Goal: Answer question/provide support: Share knowledge or assist other users

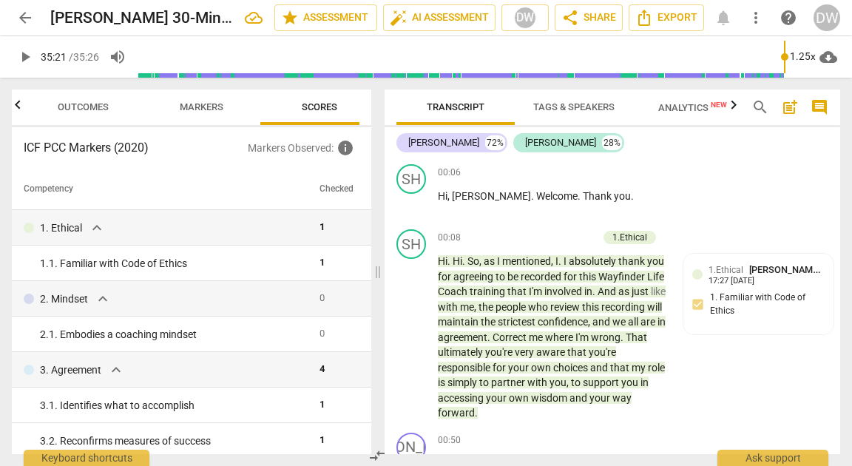
click at [27, 16] on span "arrow_back" at bounding box center [25, 18] width 18 height 18
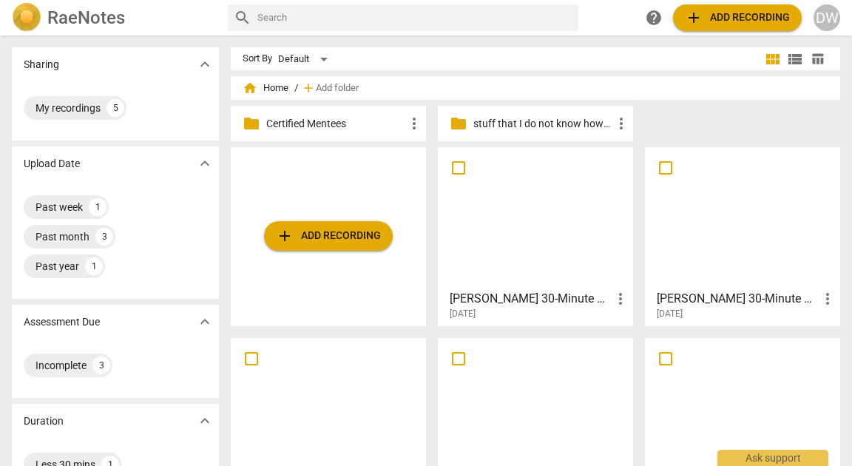
click at [722, 255] on div at bounding box center [742, 217] width 185 height 131
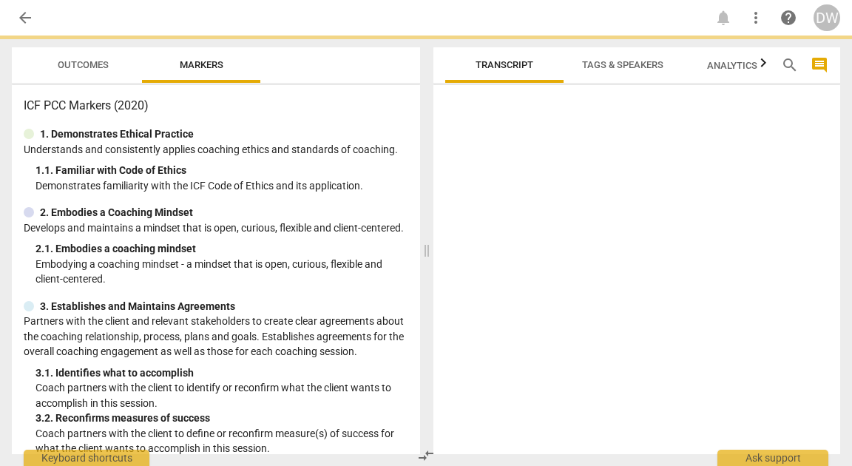
click at [722, 255] on div at bounding box center [636, 272] width 407 height 363
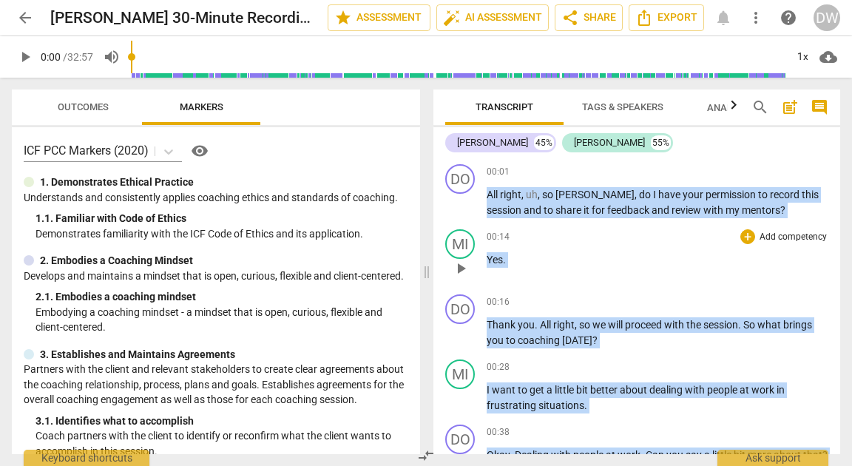
click at [651, 261] on p "Yes ." at bounding box center [658, 260] width 342 height 16
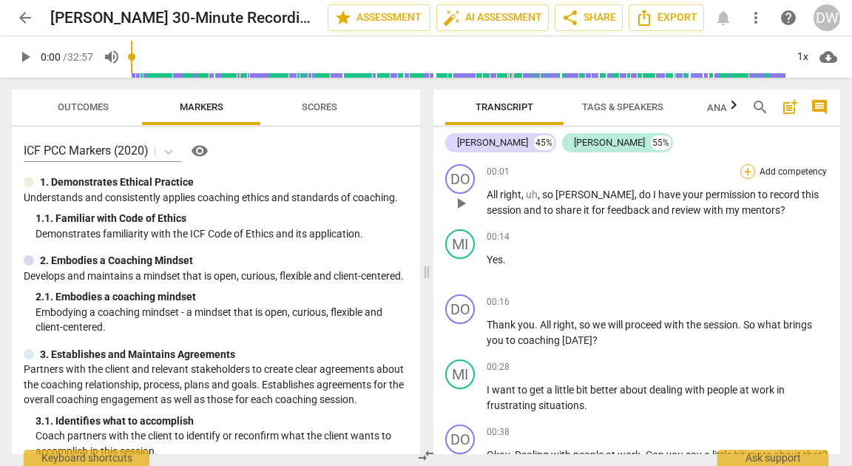
click at [743, 172] on div "+" at bounding box center [747, 171] width 15 height 15
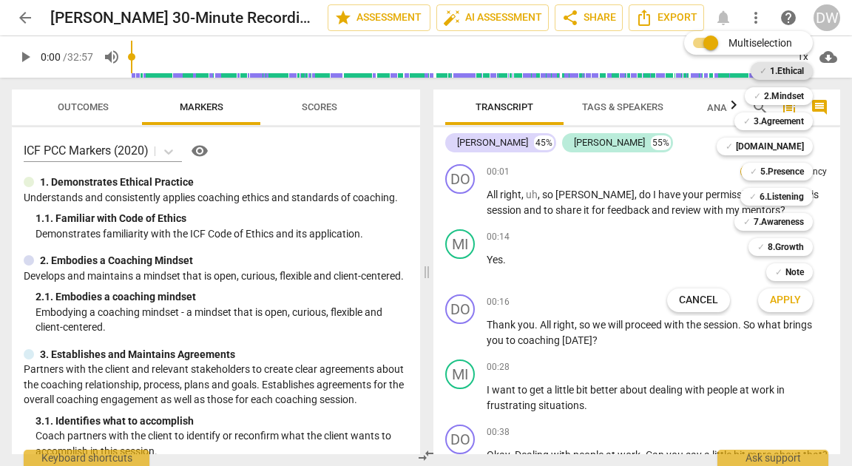
click at [784, 74] on b "1.Ethical" at bounding box center [787, 71] width 34 height 18
click at [767, 300] on button "Apply" at bounding box center [785, 300] width 55 height 27
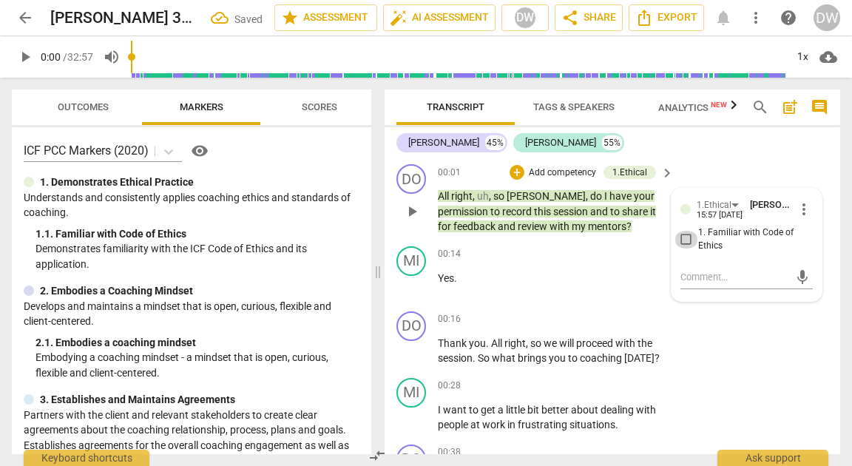
click at [687, 238] on input "1. Familiar with Code of Ethics" at bounding box center [687, 240] width 24 height 18
checkbox input "true"
click at [411, 348] on span "play_arrow" at bounding box center [412, 351] width 18 height 18
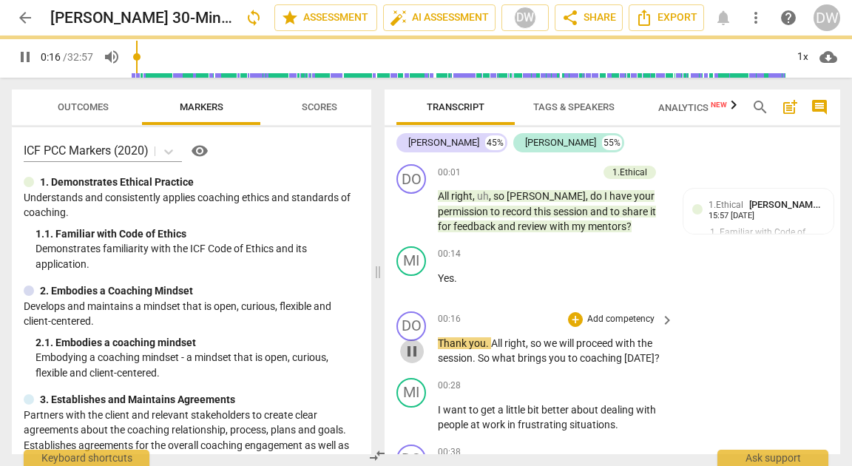
click at [411, 348] on span "pause" at bounding box center [412, 351] width 18 height 18
type input "17"
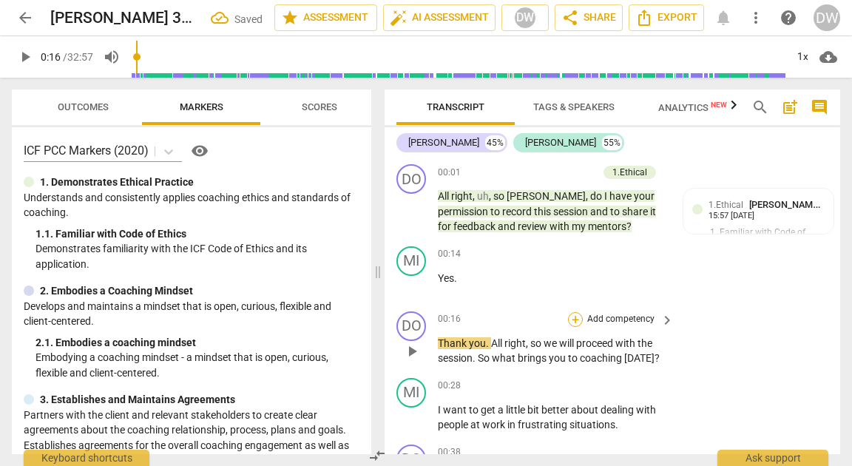
click at [579, 320] on div "+" at bounding box center [575, 319] width 15 height 15
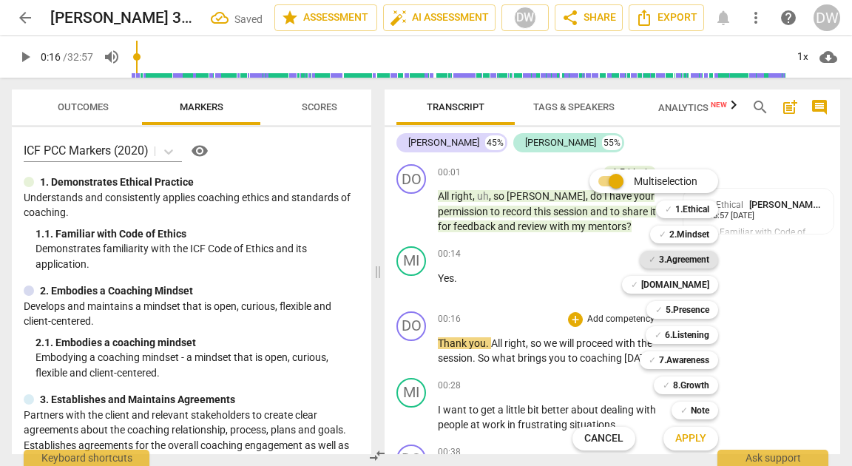
click at [660, 256] on b "3.Agreement" at bounding box center [684, 260] width 50 height 18
click at [670, 439] on button "Apply" at bounding box center [691, 438] width 55 height 27
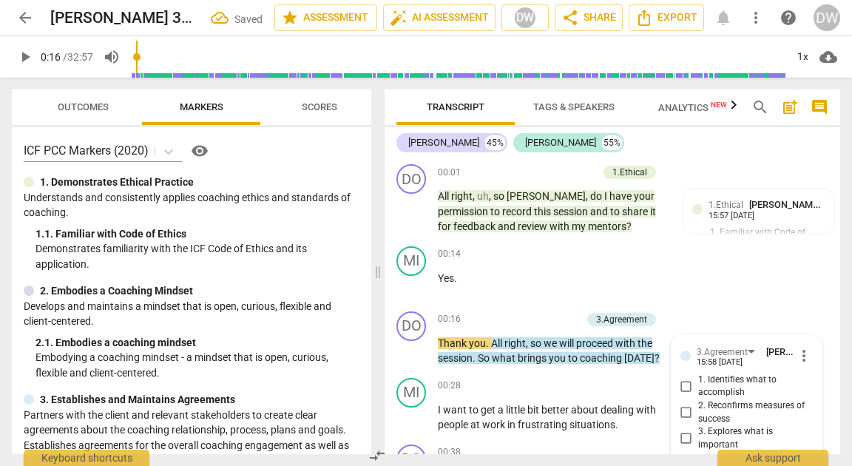
scroll to position [187, 0]
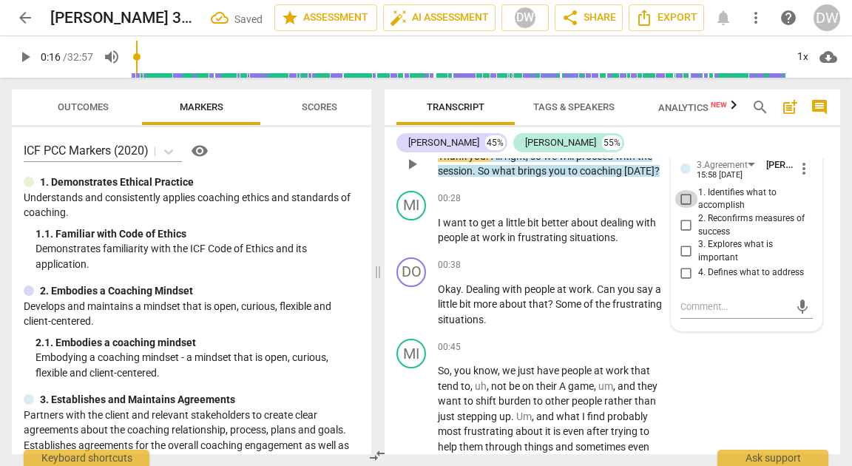
click at [683, 199] on input "1. Identifies what to accomplish" at bounding box center [687, 199] width 24 height 18
checkbox input "true"
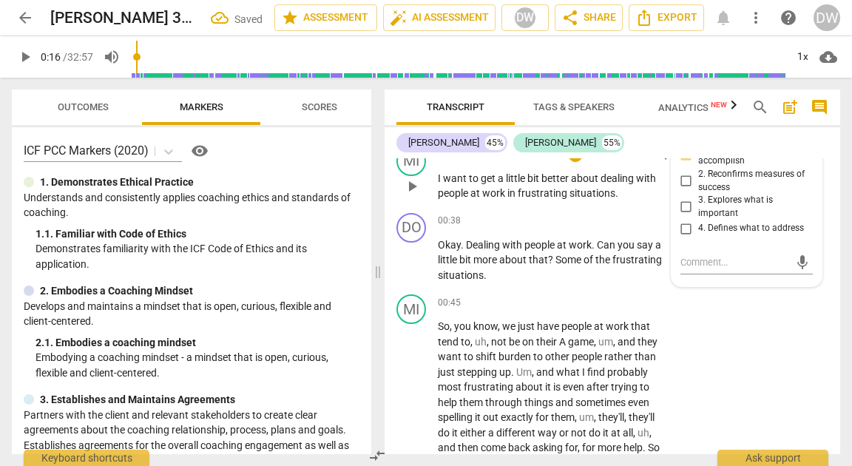
scroll to position [232, 0]
click at [572, 227] on div "+ Add competency keyboard_arrow_right" at bounding box center [620, 220] width 110 height 16
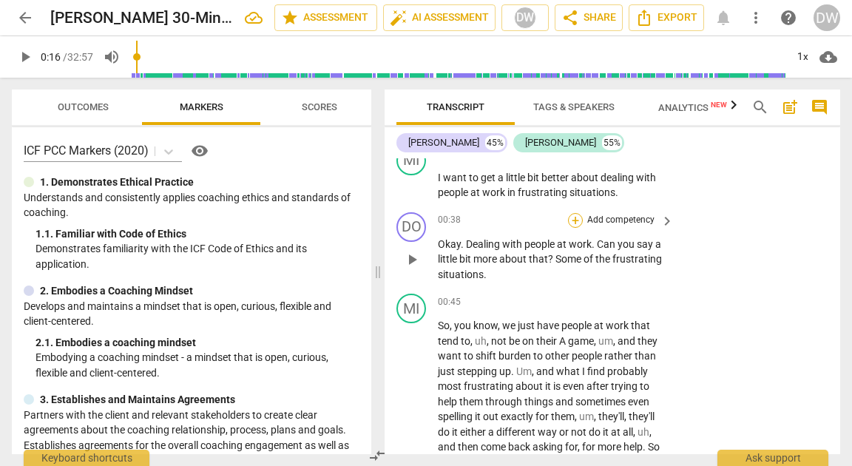
click at [572, 217] on div "+" at bounding box center [575, 220] width 15 height 15
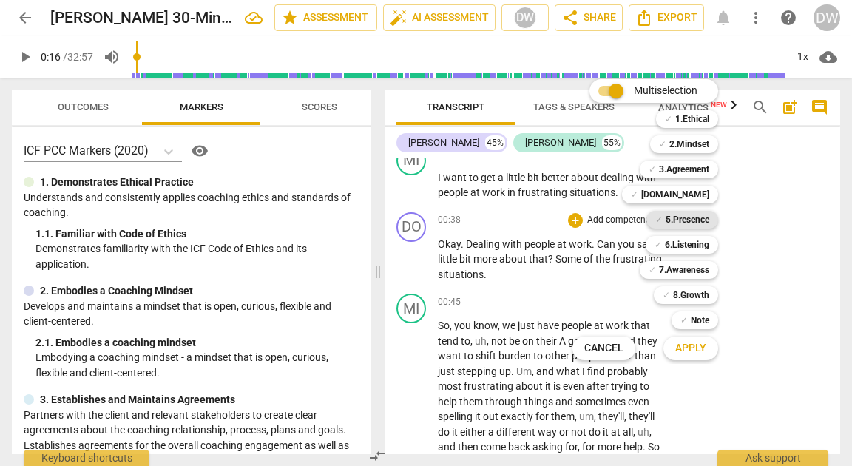
click at [692, 215] on b "5.Presence" at bounding box center [688, 220] width 44 height 18
click at [675, 342] on span "Apply" at bounding box center [690, 348] width 31 height 15
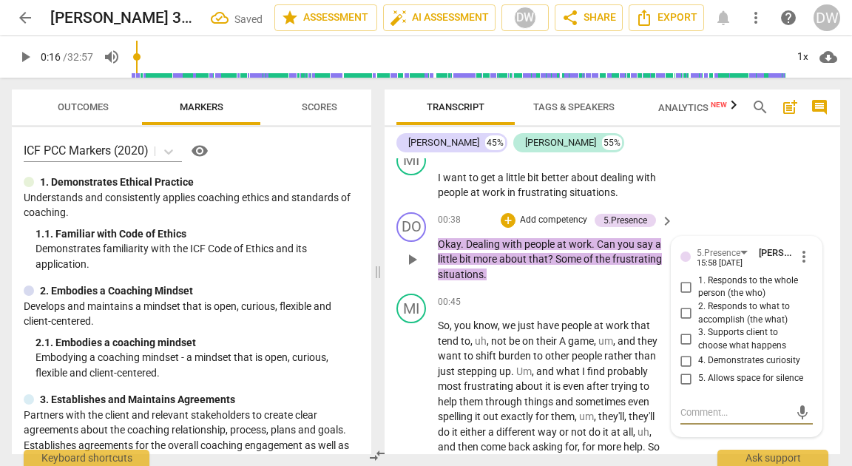
click at [683, 362] on input "4. Demonstrates curiosity" at bounding box center [687, 361] width 24 height 18
checkbox input "true"
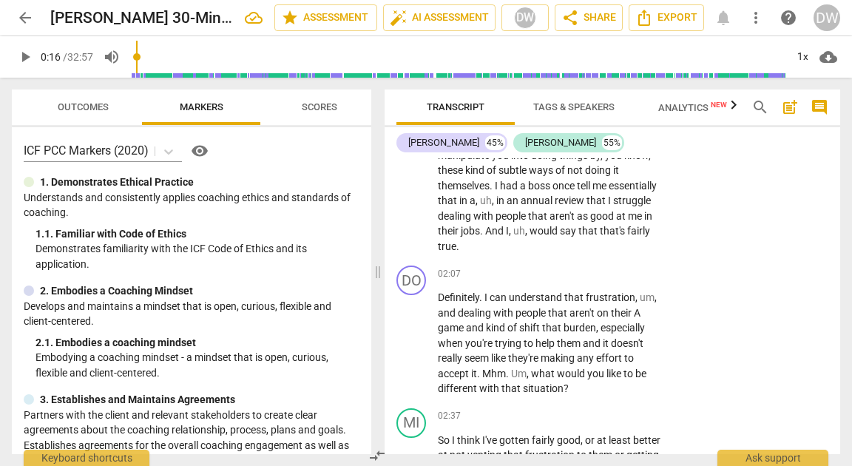
scroll to position [572, 0]
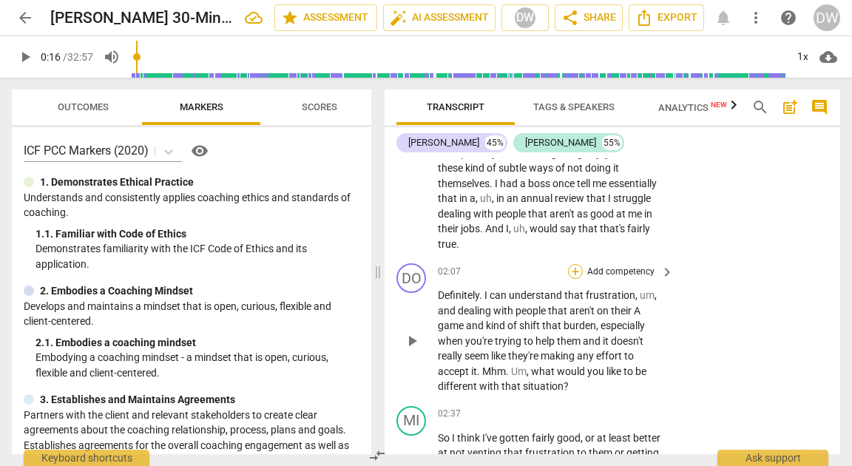
click at [575, 271] on div "+" at bounding box center [575, 271] width 15 height 15
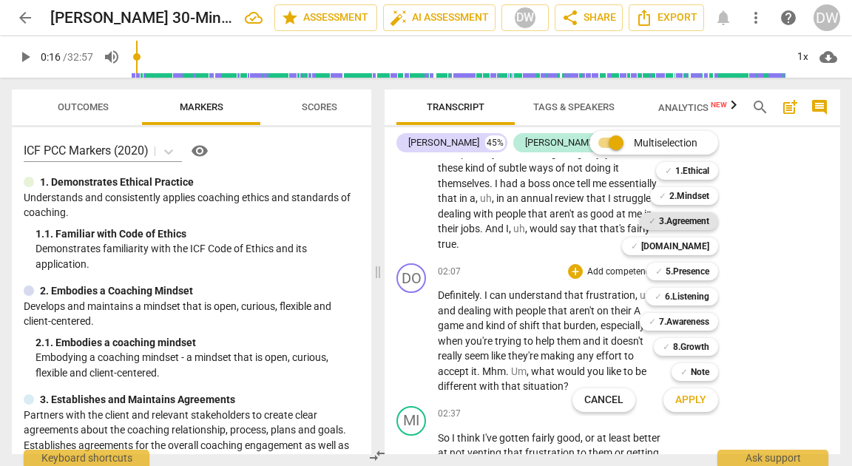
click at [694, 226] on b "3.Agreement" at bounding box center [684, 221] width 50 height 18
click at [692, 407] on span "Apply" at bounding box center [690, 400] width 31 height 15
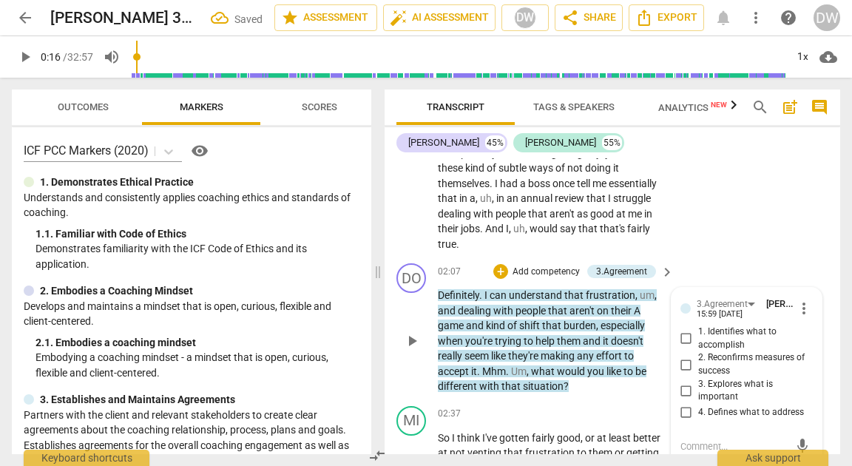
click at [685, 362] on input "2. Reconfirms measures of success" at bounding box center [687, 365] width 24 height 18
checkbox input "true"
click at [558, 274] on p "Add competency" at bounding box center [546, 272] width 70 height 13
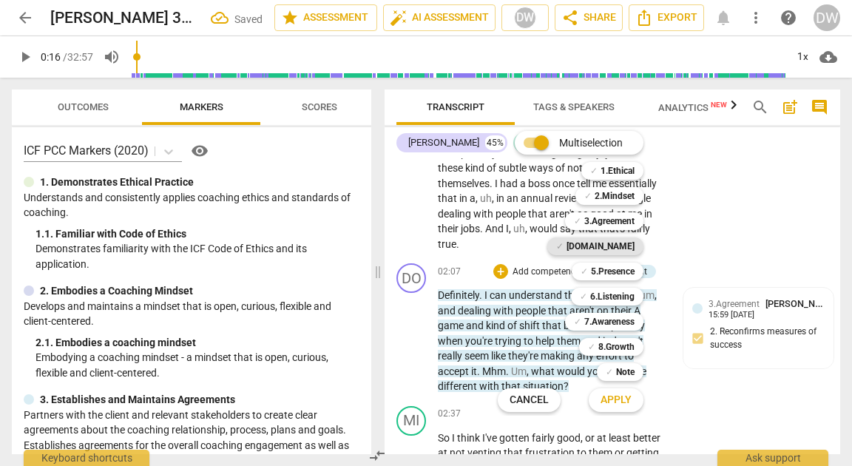
click at [615, 241] on b "[DOMAIN_NAME]" at bounding box center [601, 246] width 68 height 18
click at [598, 405] on button "Apply" at bounding box center [616, 400] width 55 height 27
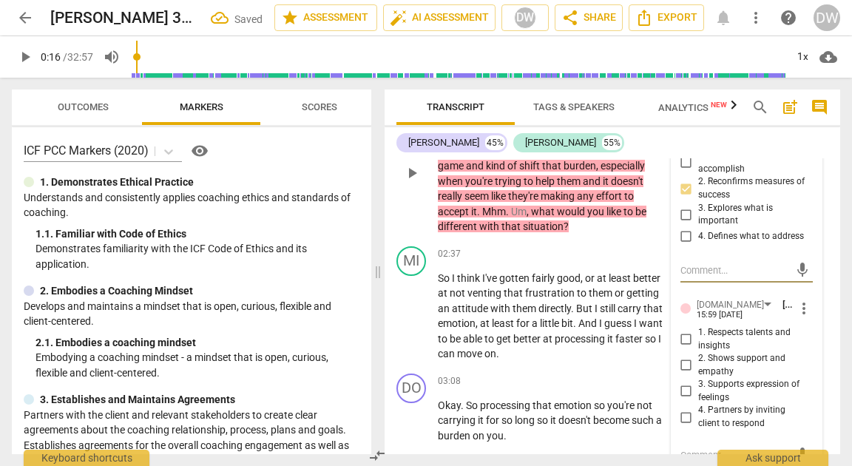
scroll to position [757, 0]
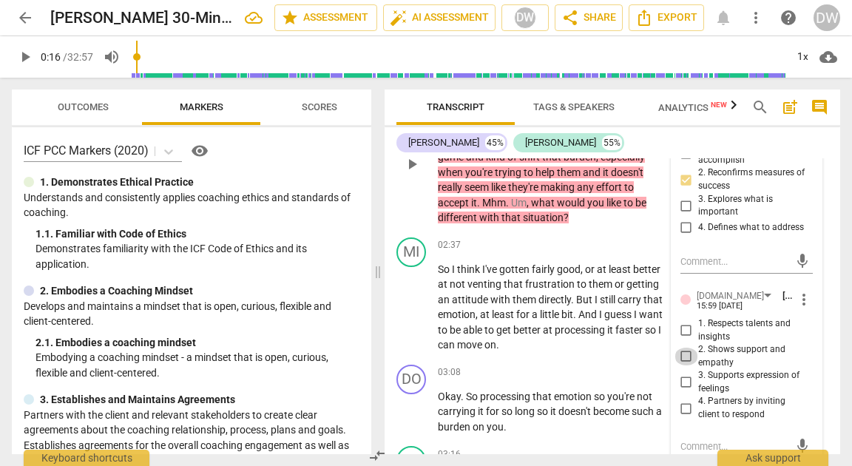
click at [681, 356] on input "2. Shows support and empathy" at bounding box center [687, 357] width 24 height 18
checkbox input "true"
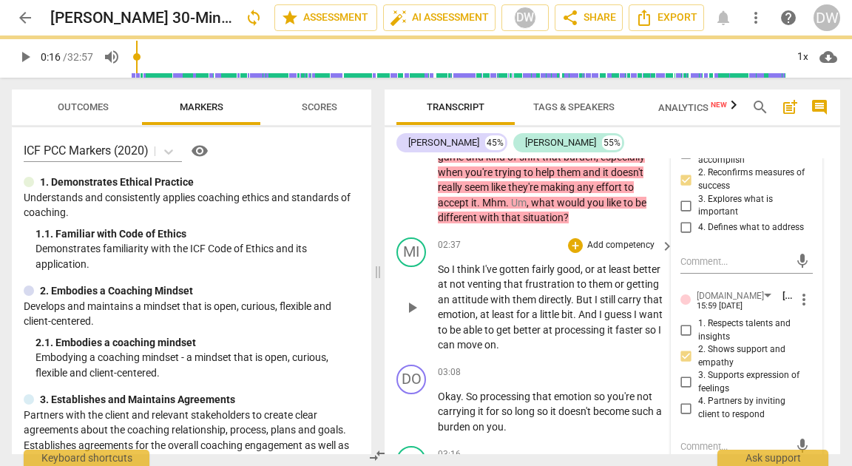
click at [513, 321] on p "So I think I've gotten fairly good , or at least better at not venting that fru…" at bounding box center [552, 307] width 229 height 91
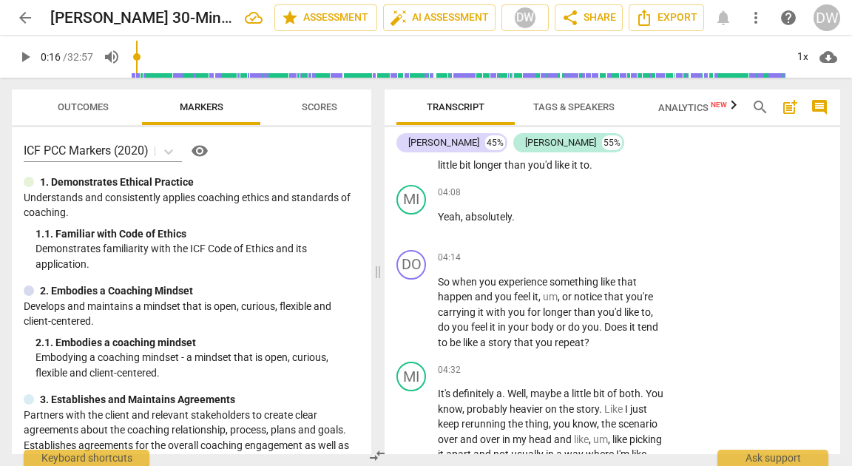
scroll to position [1289, 0]
click at [578, 251] on div "+" at bounding box center [575, 257] width 15 height 15
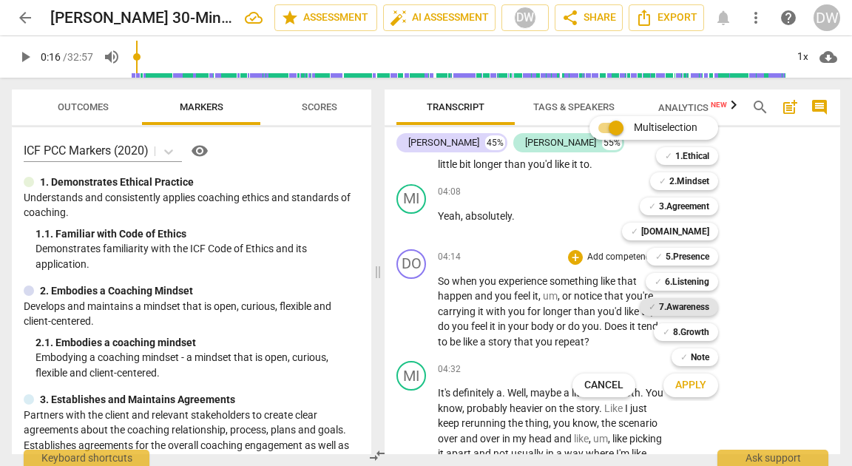
click at [694, 304] on b "7.Awareness" at bounding box center [684, 307] width 50 height 18
click at [692, 390] on span "Apply" at bounding box center [690, 385] width 31 height 15
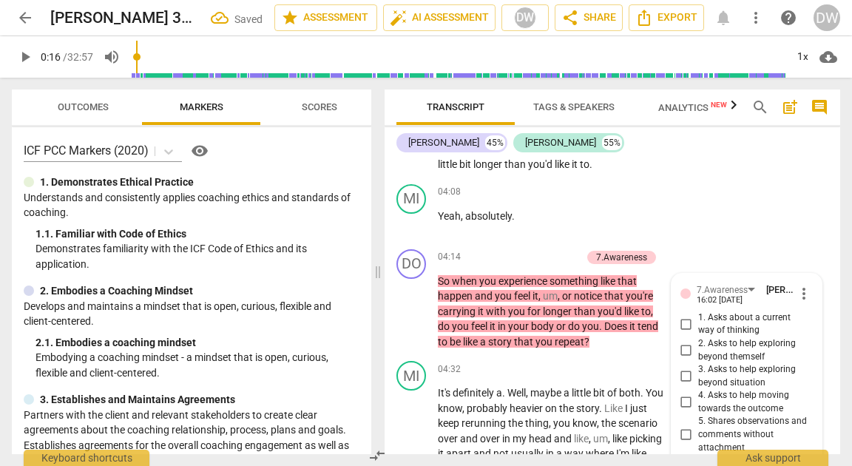
scroll to position [1530, 0]
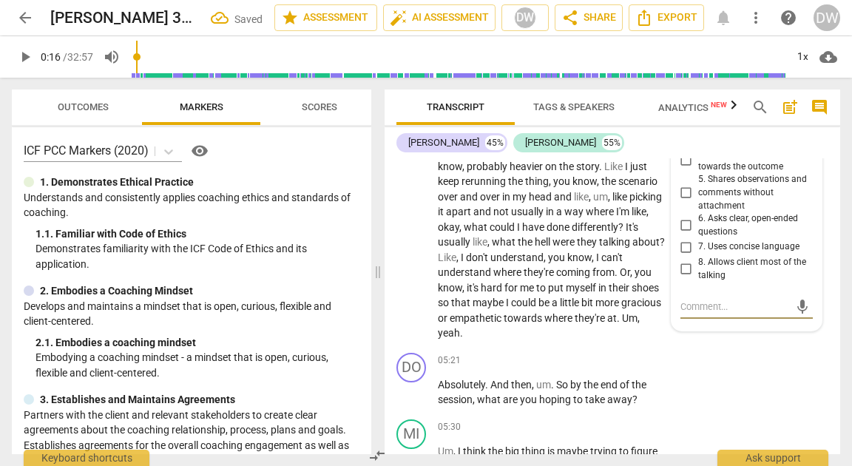
click at [705, 266] on span "8. Allows client most of the talking" at bounding box center [752, 269] width 109 height 26
click at [698, 266] on input "8. Allows client most of the talking" at bounding box center [687, 269] width 24 height 18
checkbox input "true"
click at [703, 252] on span "7. Uses concise language" at bounding box center [748, 247] width 101 height 13
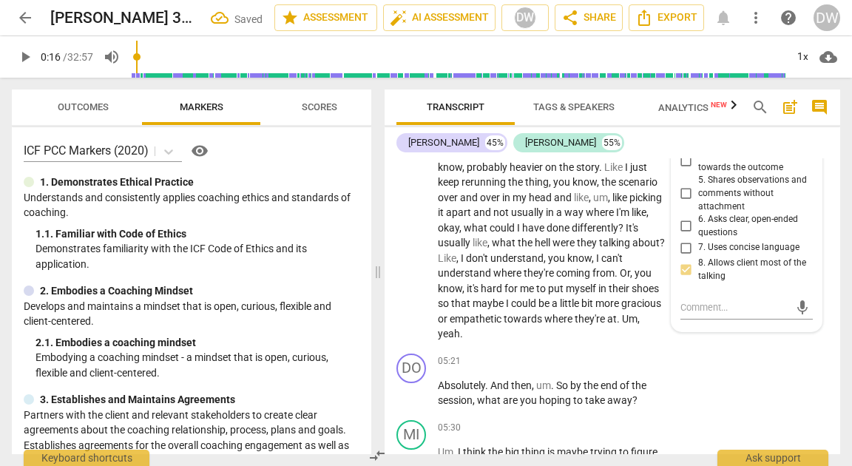
click at [698, 252] on input "7. Uses concise language" at bounding box center [687, 248] width 24 height 18
checkbox input "true"
click at [685, 274] on input "8. Allows client most of the talking" at bounding box center [687, 270] width 24 height 18
checkbox input "true"
click at [685, 242] on input "7. Uses concise language" at bounding box center [687, 248] width 24 height 18
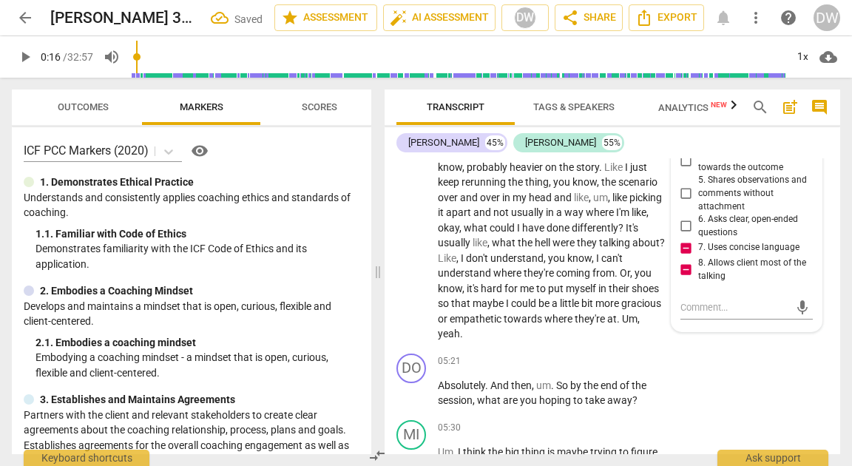
click at [685, 242] on input "7. Uses concise language" at bounding box center [687, 248] width 24 height 18
checkbox input "false"
click at [683, 270] on input "8. Allows client most of the talking" at bounding box center [687, 270] width 24 height 18
checkbox input "false"
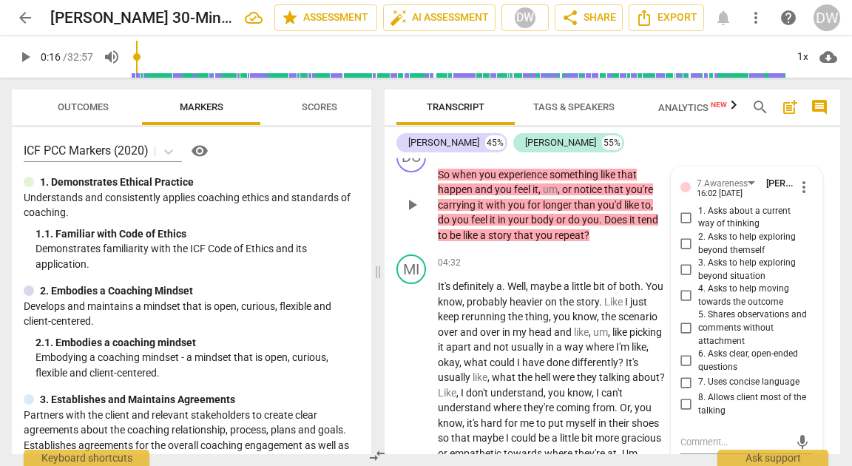
scroll to position [1394, 0]
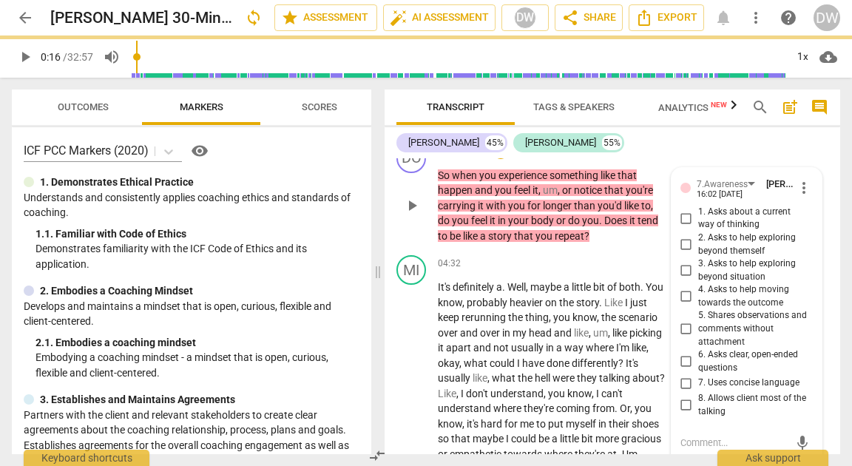
click at [684, 213] on input "1. Asks about a current way of thinking" at bounding box center [687, 218] width 24 height 18
checkbox input "true"
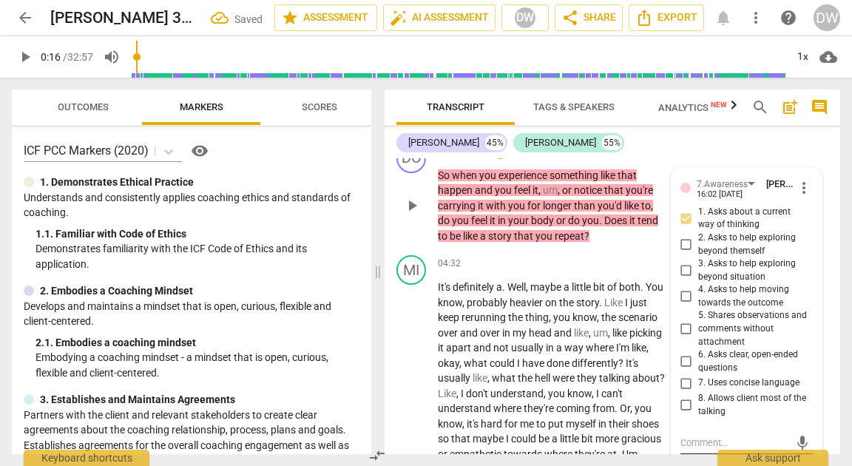
click at [700, 438] on textarea at bounding box center [735, 443] width 109 height 14
type textarea "W"
type textarea "Wa"
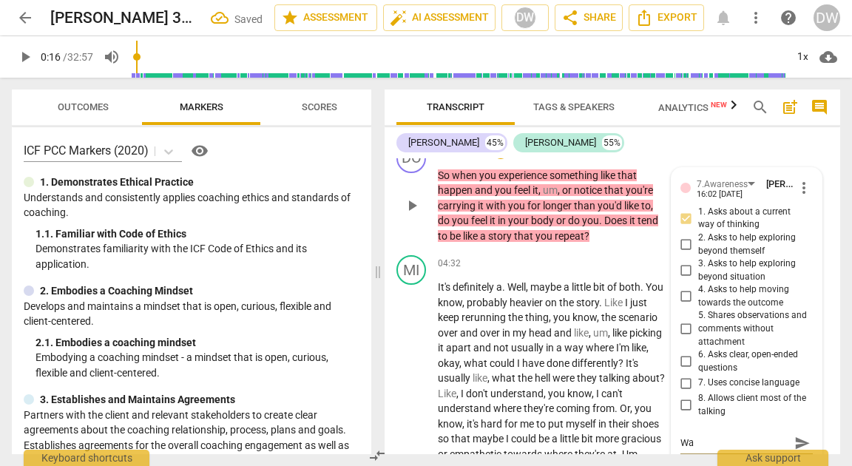
type textarea "Wat"
type textarea "Watc"
type textarea "Watch"
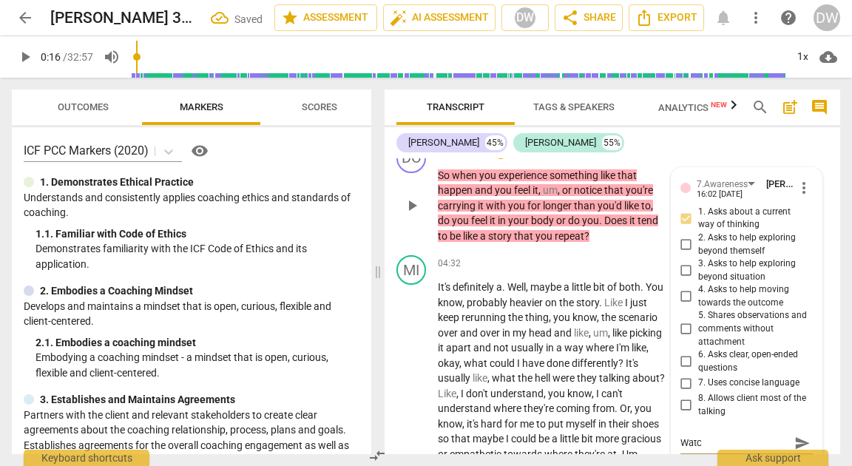
type textarea "Watch"
type textarea "Watch t"
type textarea "Watch th"
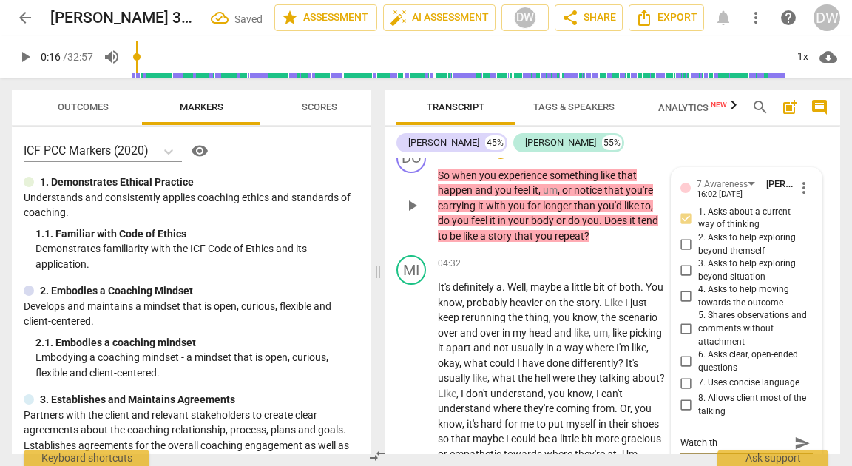
type textarea "Watch the"
type textarea "Watch the t"
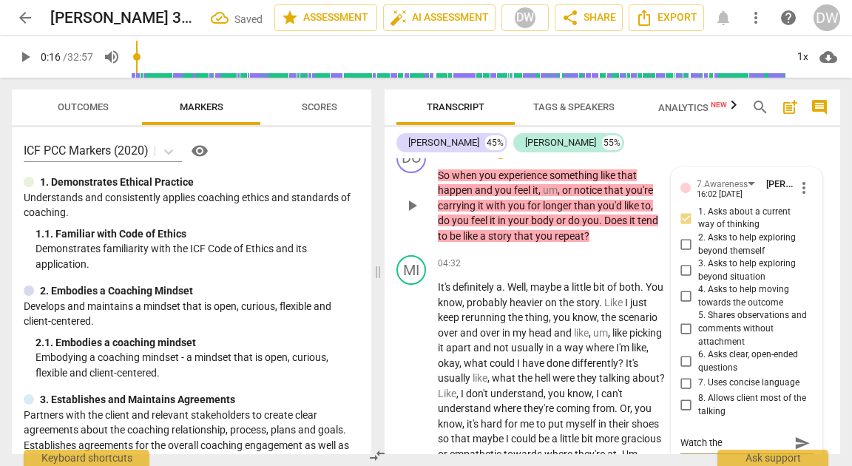
type textarea "Watch the t"
type textarea "Watch the te"
type textarea "Watch the ten"
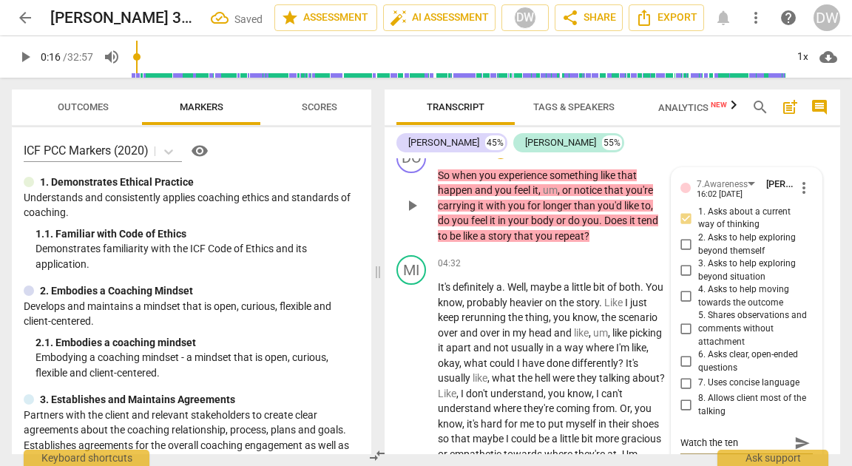
type textarea "Watch the tend"
type textarea "Watch the tende"
type textarea "Watch the tenden"
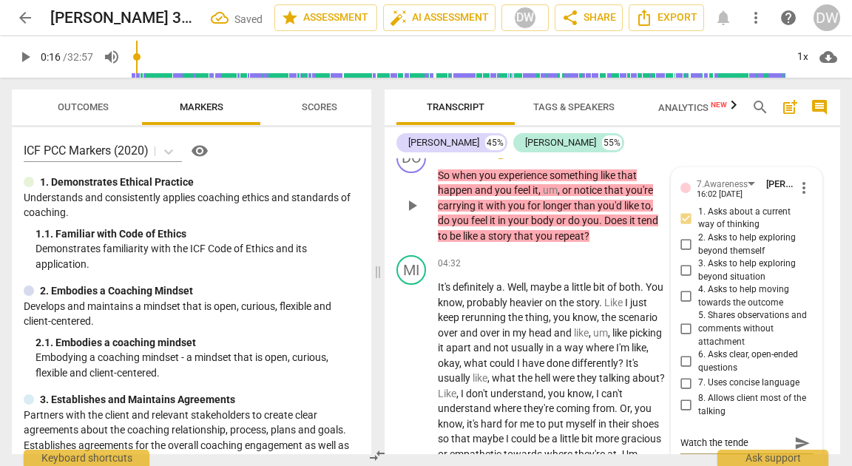
type textarea "Watch the tenden"
type textarea "Watch the tende"
type textarea "Watch the tend"
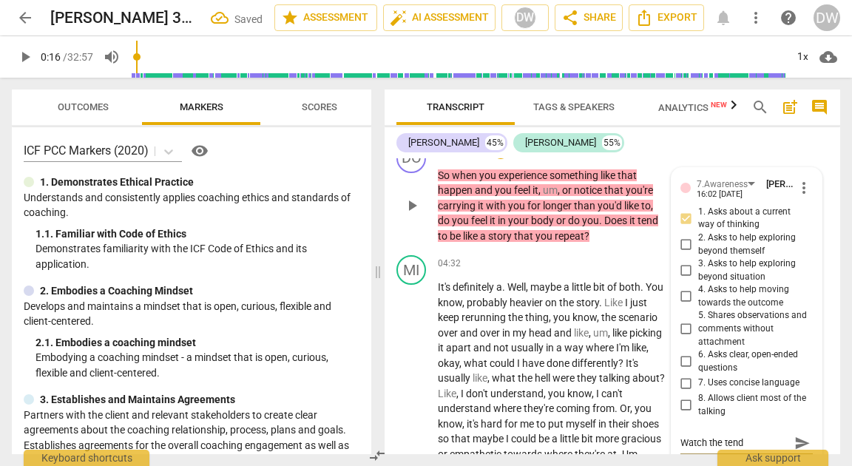
type textarea "Watch the ten"
type textarea "Watch the te"
type textarea "Watch the t"
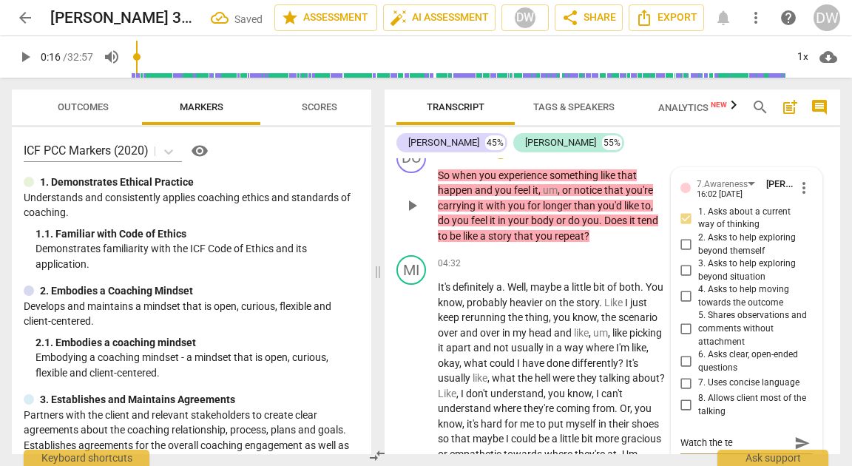
type textarea "Watch the t"
type textarea "Watch the"
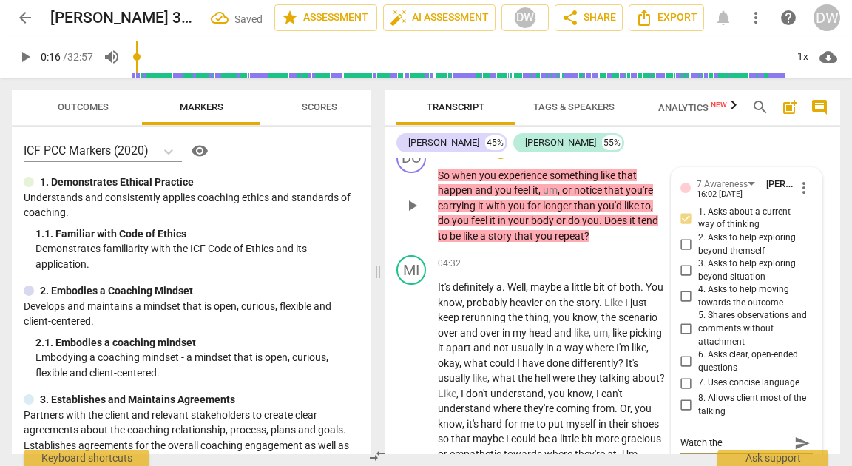
type textarea "Watch th"
type textarea "Watch t"
type textarea "Watch"
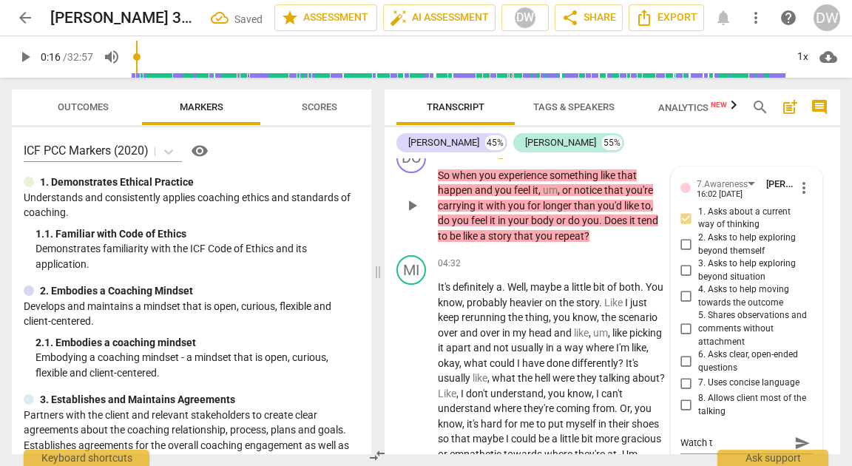
type textarea "Watch"
type textarea "Watc"
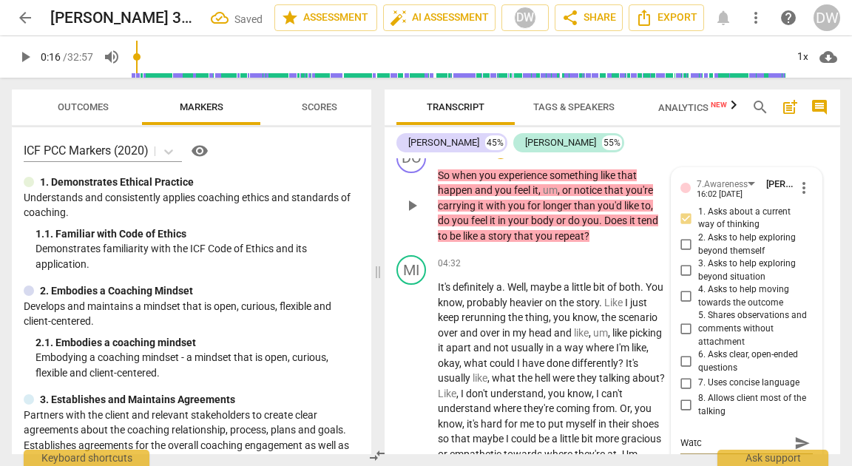
type textarea "Wat"
type textarea "Wa"
type textarea "W"
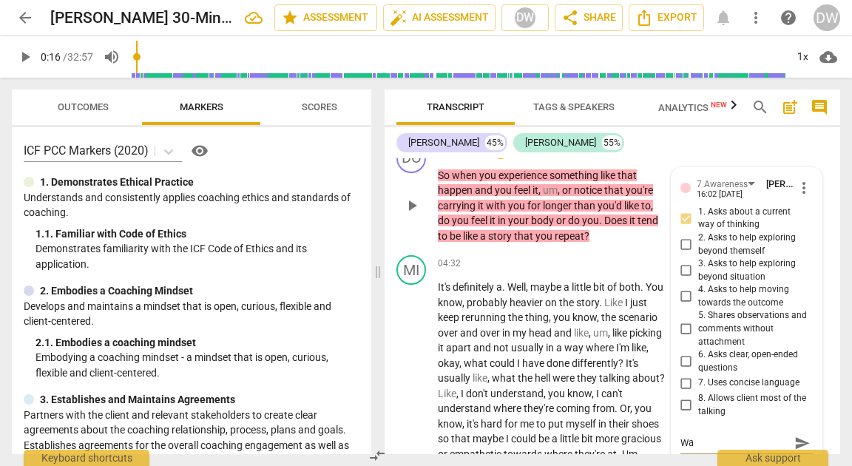
type textarea "W"
type textarea "H"
type textarea "He"
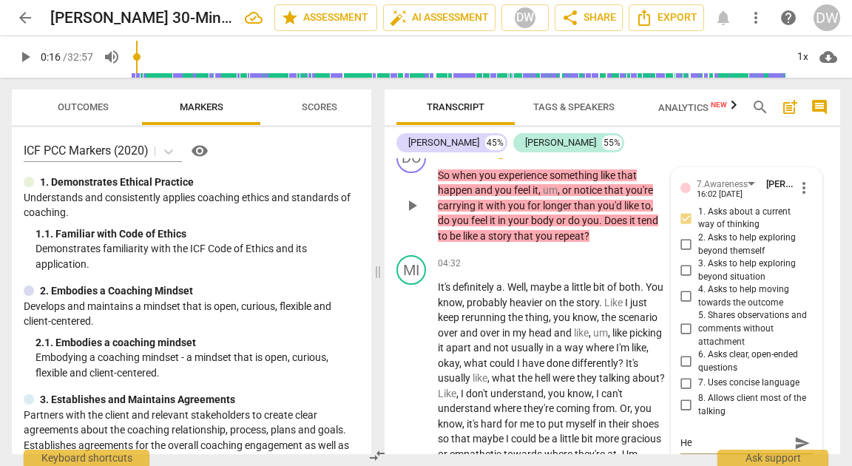
type textarea "Her"
type textarea "Here"
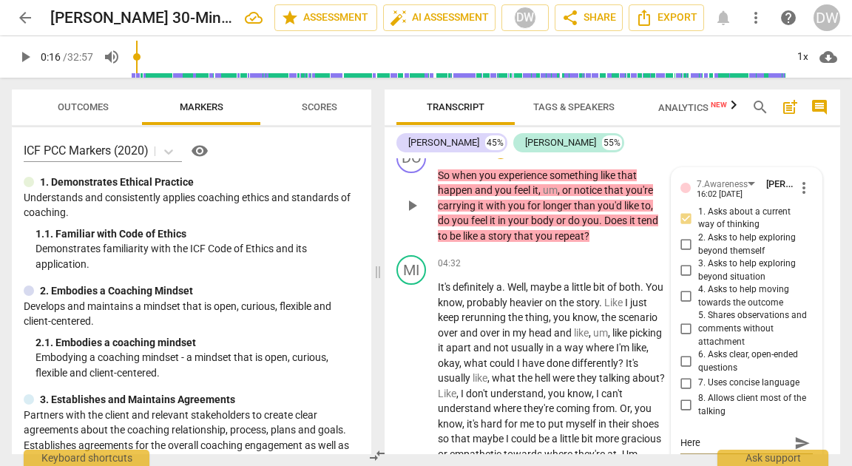
type textarea "Here"
type textarea "Here y"
type textarea "Here yo"
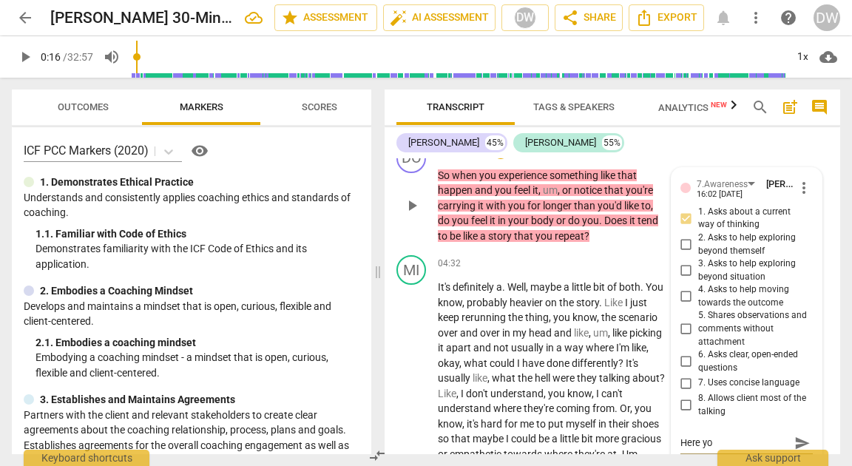
type textarea "Here you"
type textarea "Here you b"
type textarea "Here you be"
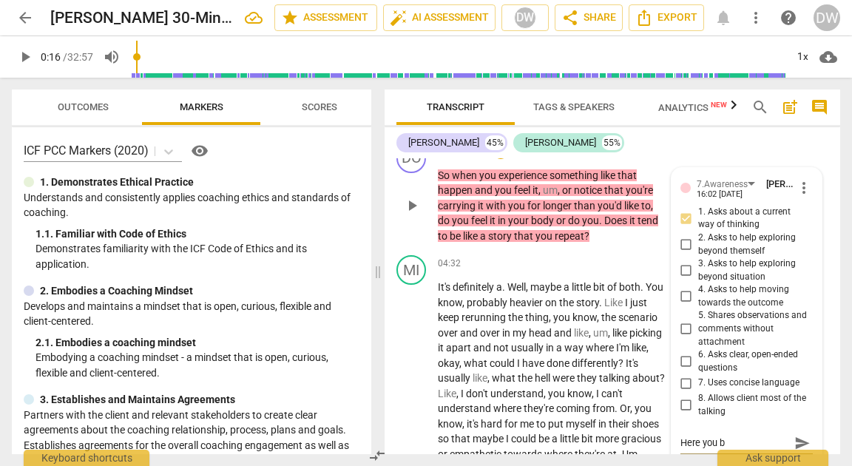
type textarea "Here you be"
type textarea "Here you beg"
type textarea "Here you begi"
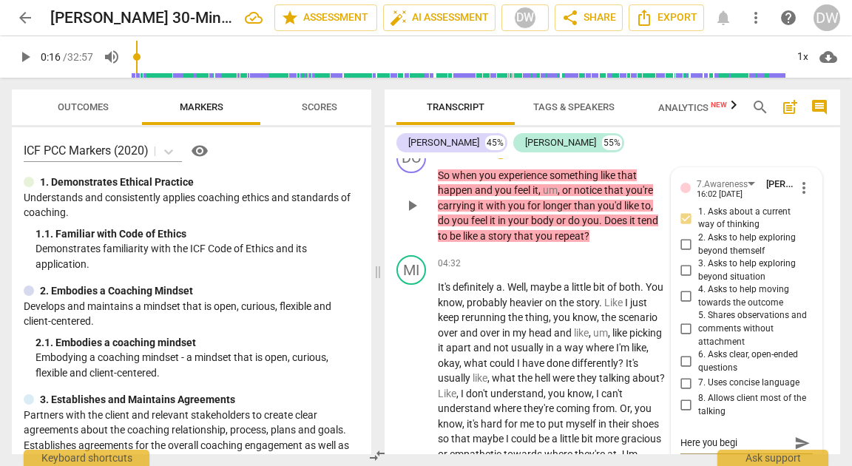
type textarea "Here you begin"
type textarea "Here you begin w"
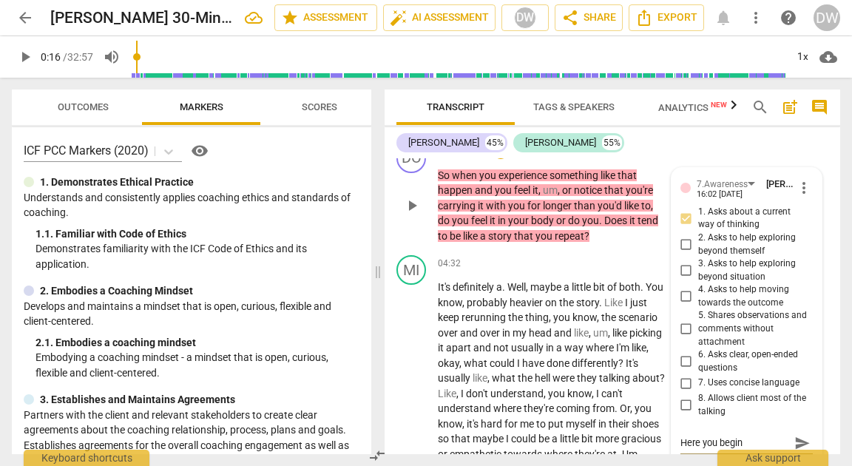
type textarea "Here you begin w"
type textarea "Here you begin wi"
type textarea "Here you begin wit"
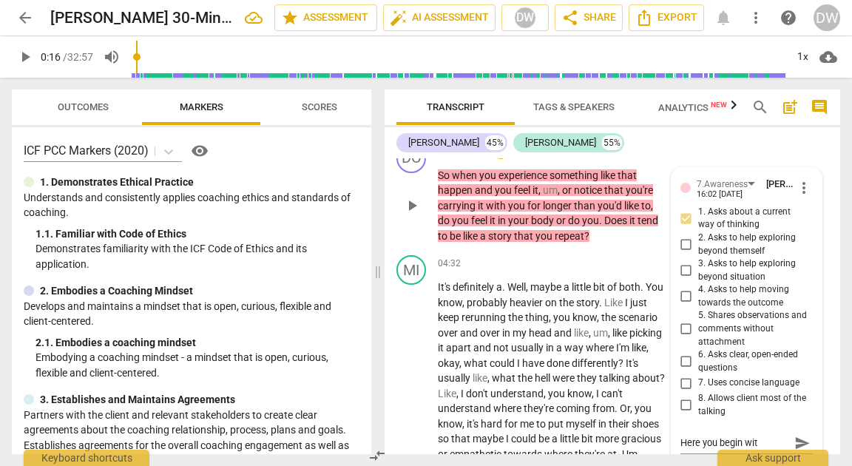
type textarea "Here you begin with"
type textarea "Here you begin with a"
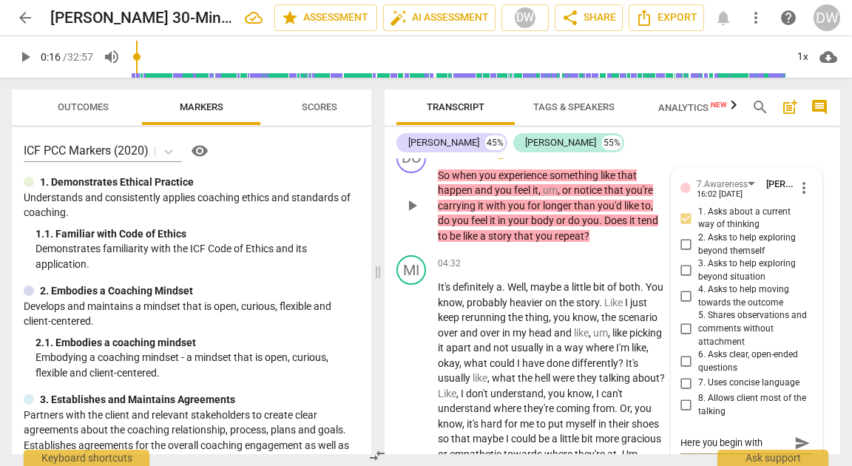
type textarea "Here you begin with a"
type textarea "Here you begin with a g"
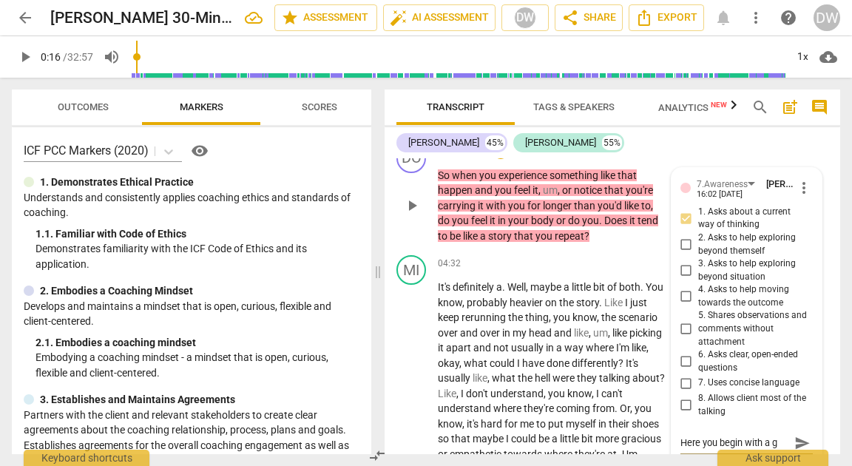
type textarea "Here you begin with a gr"
type textarea "Here you begin with a gre"
type textarea "Here you begin with a grea"
type textarea "Here you begin with a great"
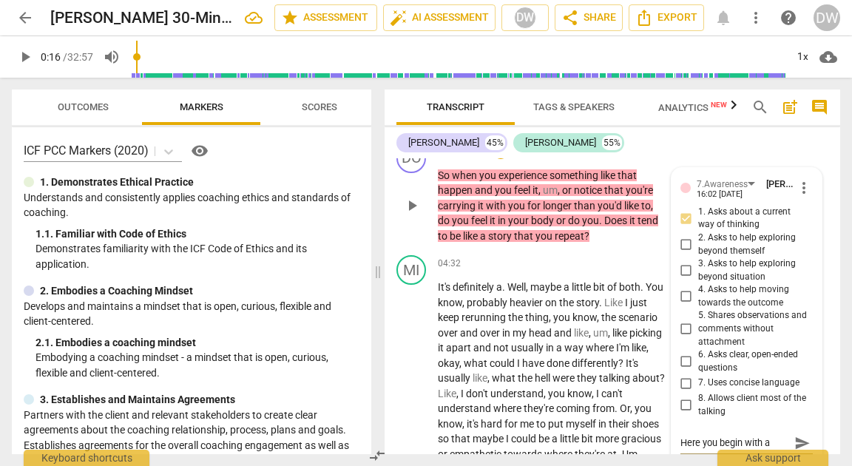
scroll to position [12, 0]
type textarea "Here you begin with a great"
type textarea "Here you begin with a great o"
type textarea "Here you begin with a great op"
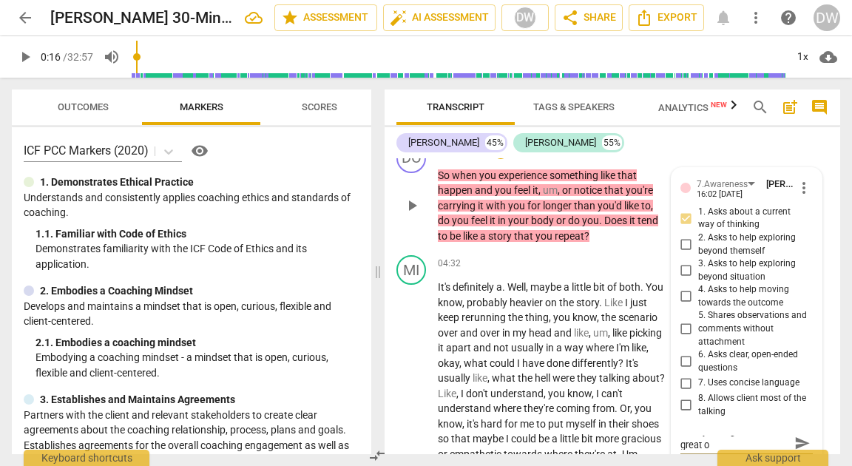
type textarea "Here you begin with a great op"
type textarea "Here you begin with a great ope"
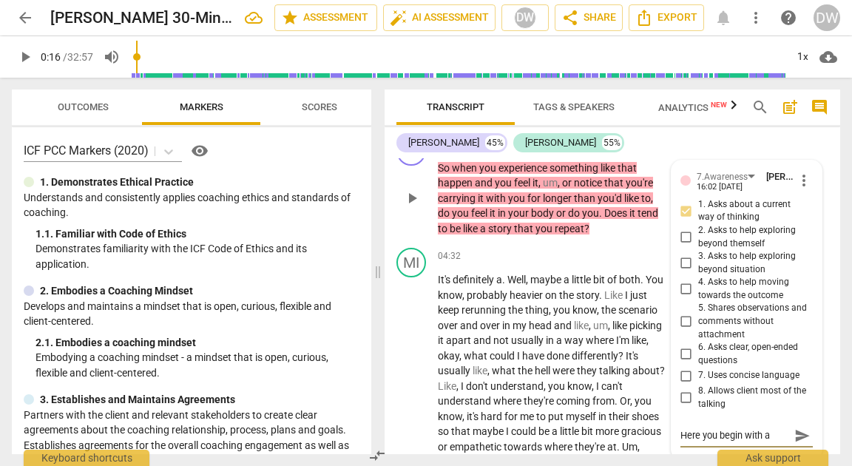
type textarea "Here you begin with a great open"
type textarea "Here you begin with a great open e"
type textarea "Here you begin with a great open en"
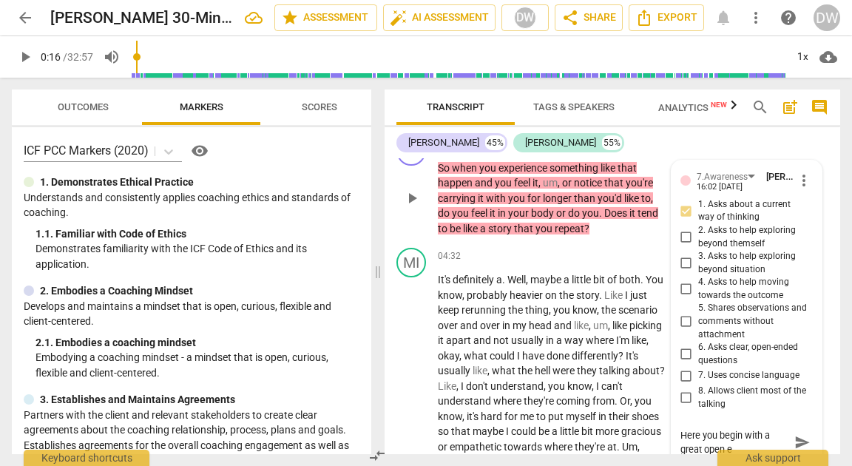
type textarea "Here you begin with a great open en"
type textarea "Here you begin with a great open end"
type textarea "Here you begin with a great open ende"
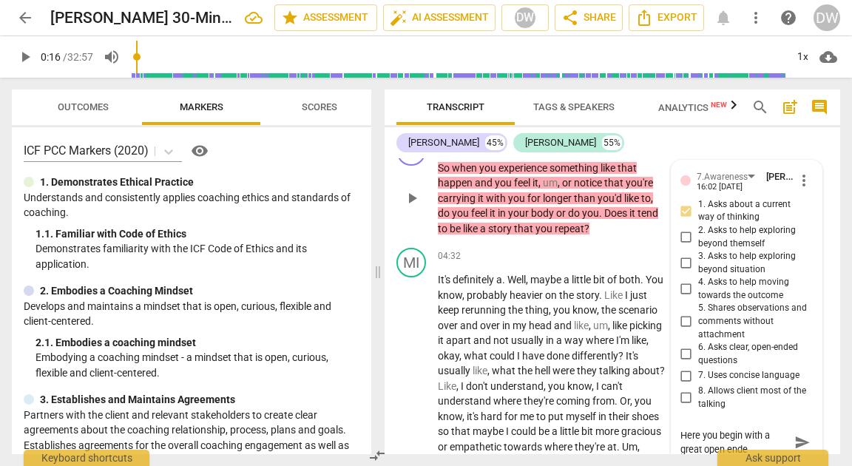
type textarea "Here you begin with a great open ended"
type textarea "Here you begin with a great open ended q"
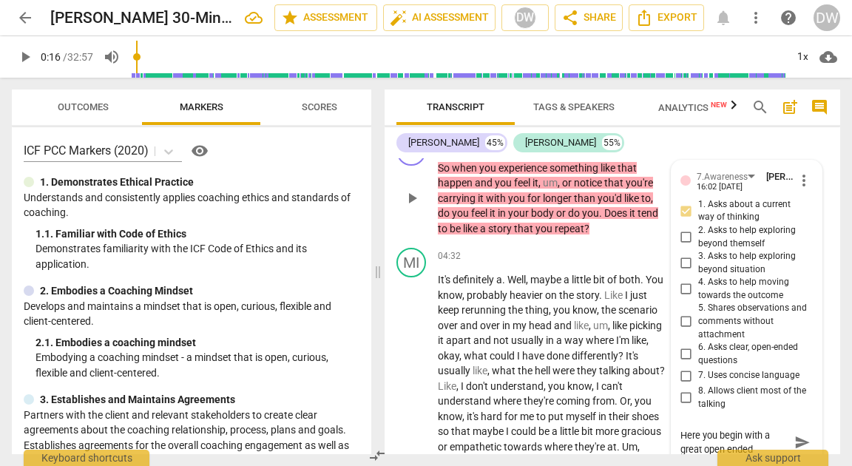
type textarea "Here you begin with a great open ended q"
type textarea "Here you begin with a great open ended qu"
type textarea "Here you begin with a great open ended que"
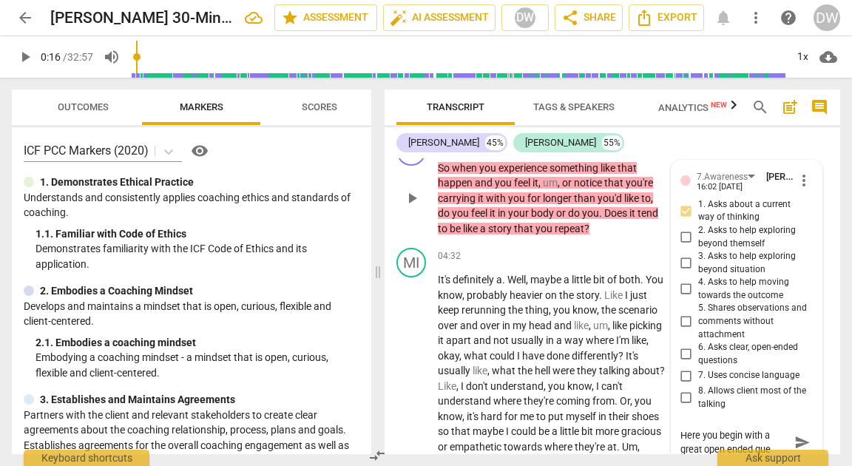
type textarea "Here you begin with a great open ended qu"
type textarea "Here you begin with a great open ended q"
type textarea "Here you begin with a great open ended"
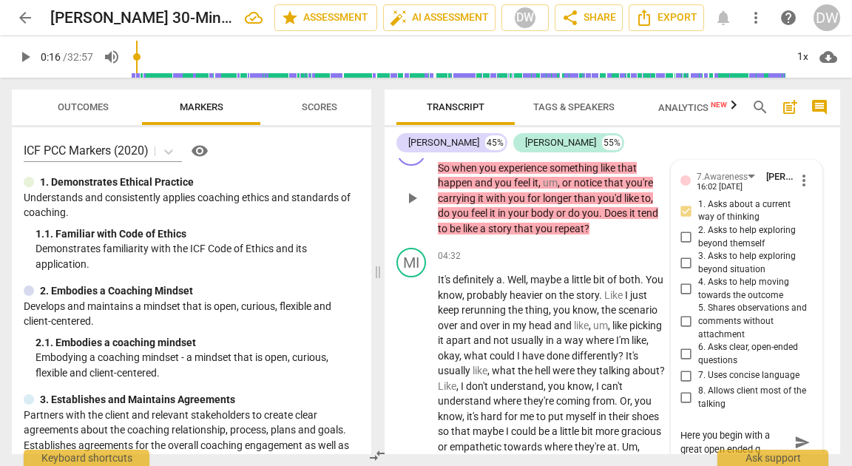
type textarea "Here you begin with a great open ended"
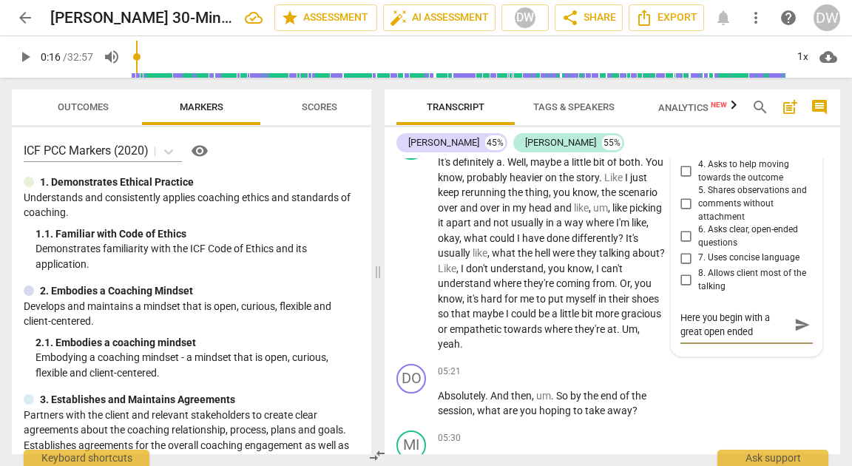
scroll to position [1522, 0]
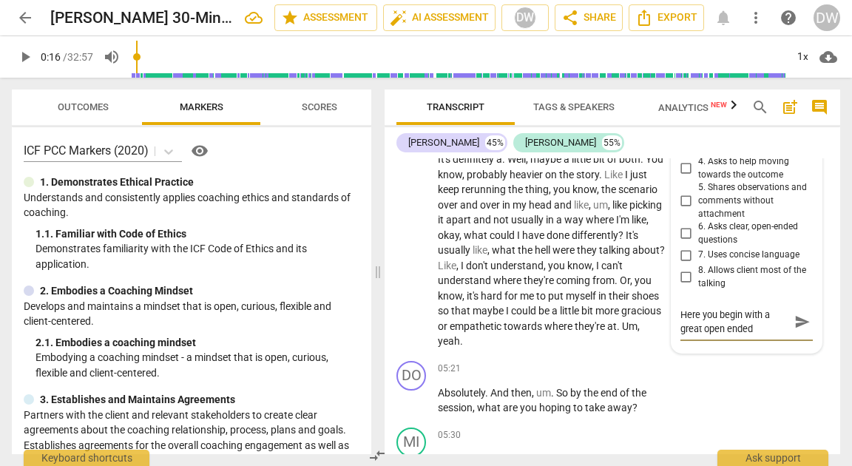
type textarea "Here you begin with a great open ended q"
type textarea "Here you begin with a great open ended qu"
type textarea "Here you begin with a great open ended que"
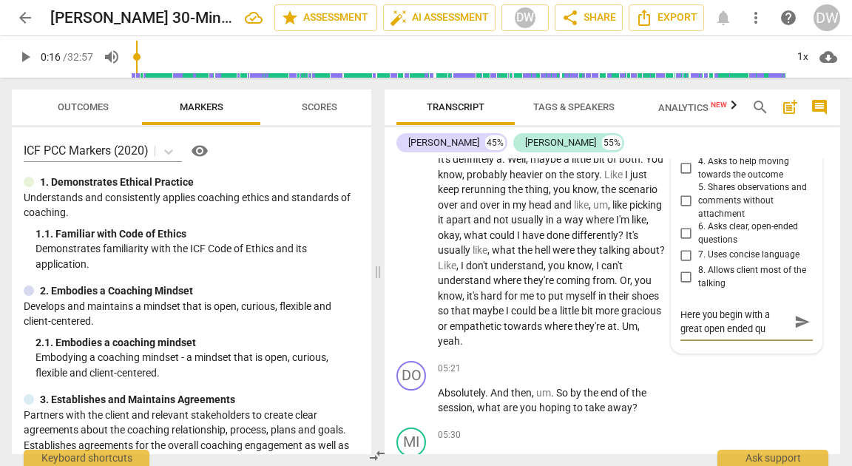
type textarea "Here you begin with a great open ended que"
type textarea "Here you begin with a great open ended ques"
type textarea "Here you begin with a great open ended quest"
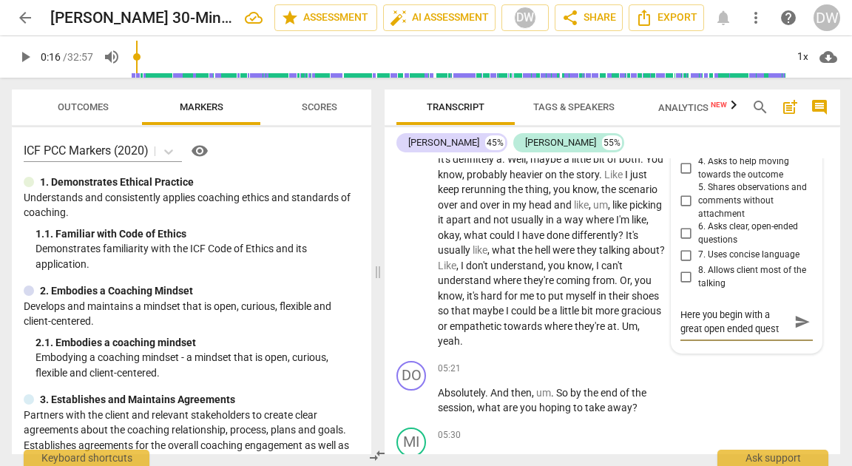
type textarea "Here you begin with a great open ended questi"
type textarea "Here you begin with a great open ended questio"
type textarea "Here you begin with a great open ended question"
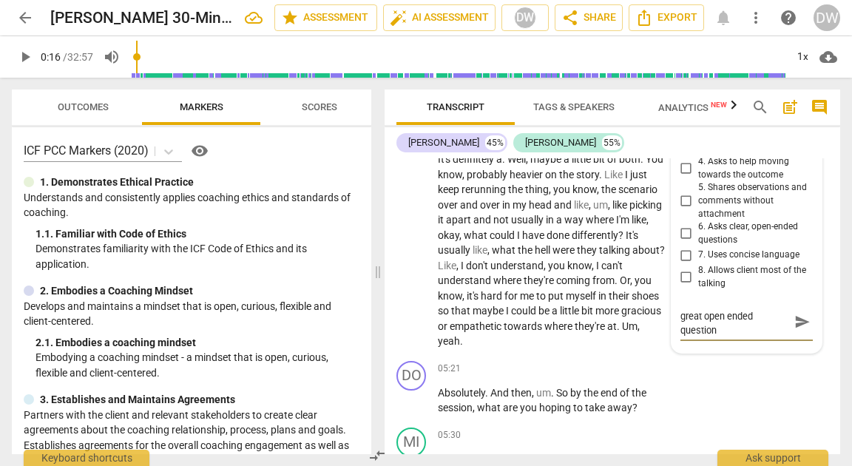
type textarea "Here you begin with a great open ended question"
type textarea "Here you begin with a great open ended question a"
type textarea "Here you begin with a great open ended question an"
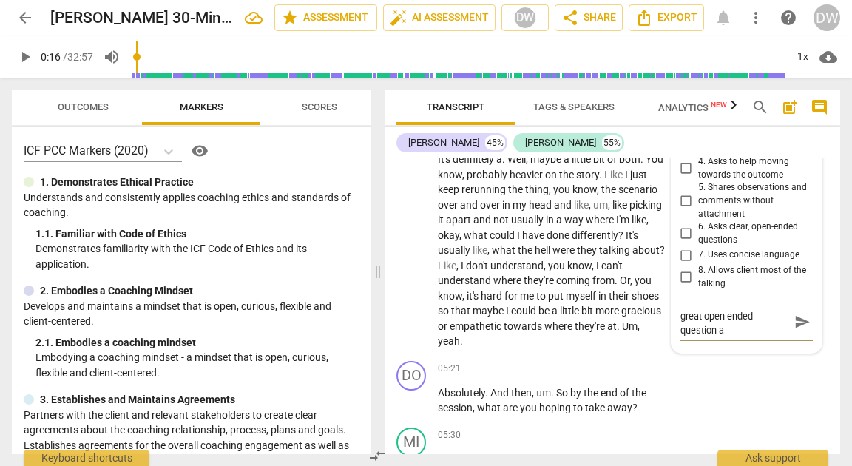
type textarea "Here you begin with a great open ended question an"
type textarea "Here you begin with a great open ended question and"
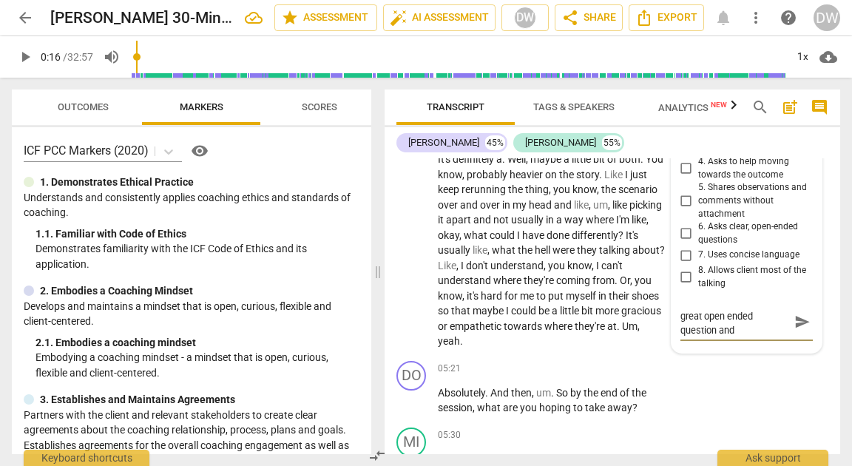
type textarea "Here you begin with a great open ended question and t"
type textarea "Here you begin with a great open ended question and th"
type textarea "Here you begin with a great open ended question and the"
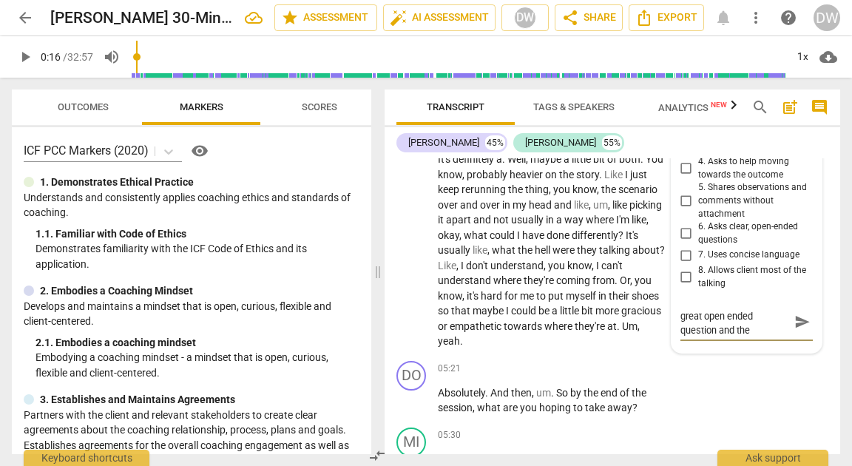
type textarea "Here you begin with a great open ended question and then"
type textarea "Here you begin with a great open ended question and then t"
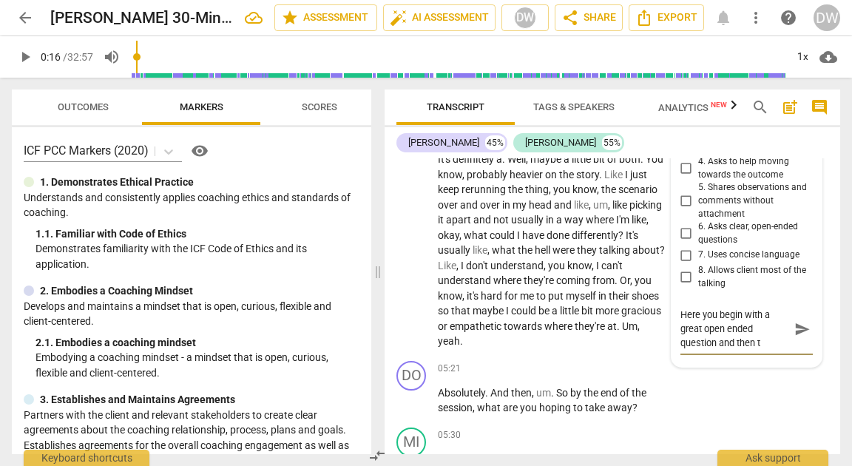
scroll to position [0, 0]
type textarea "Here you begin with a great open ended question and then tu"
type textarea "Here you begin with a great open ended question and then tur"
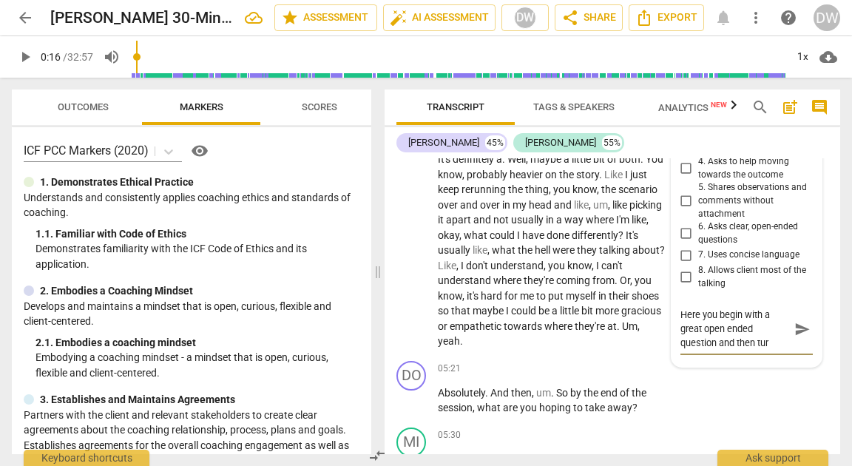
type textarea "Here you begin with a great open ended question and then turn"
type textarea "Here you begin with a great open ended question and then turn i"
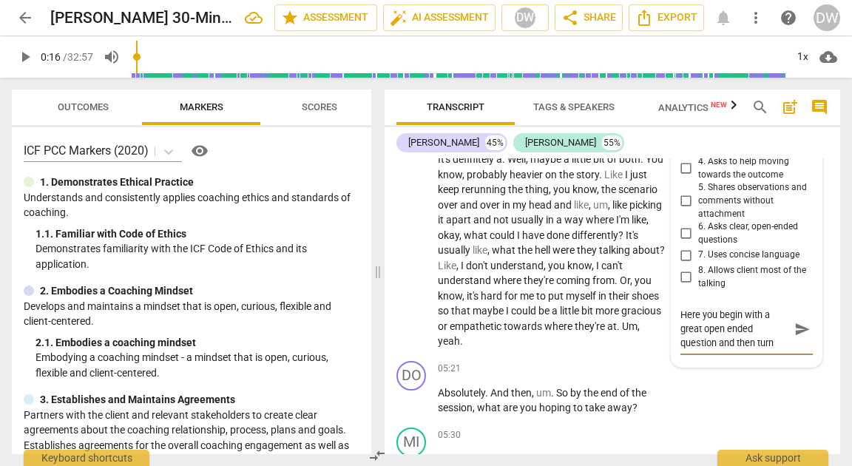
type textarea "Here you begin with a great open ended question and then turn i"
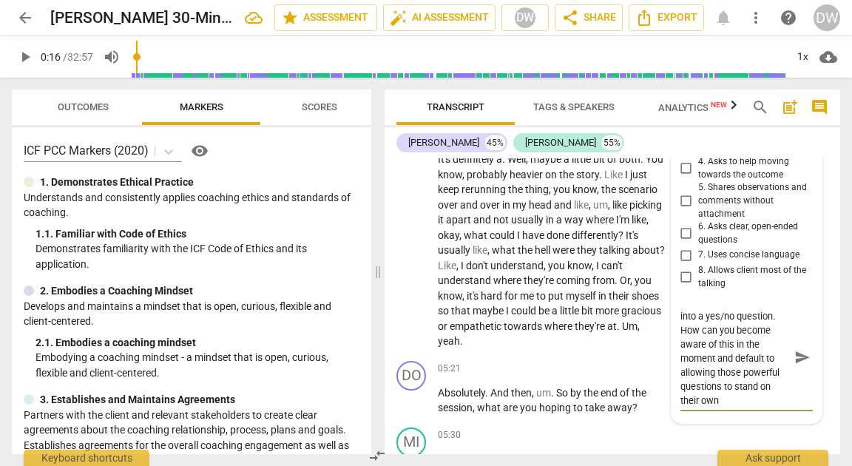
scroll to position [28, 0]
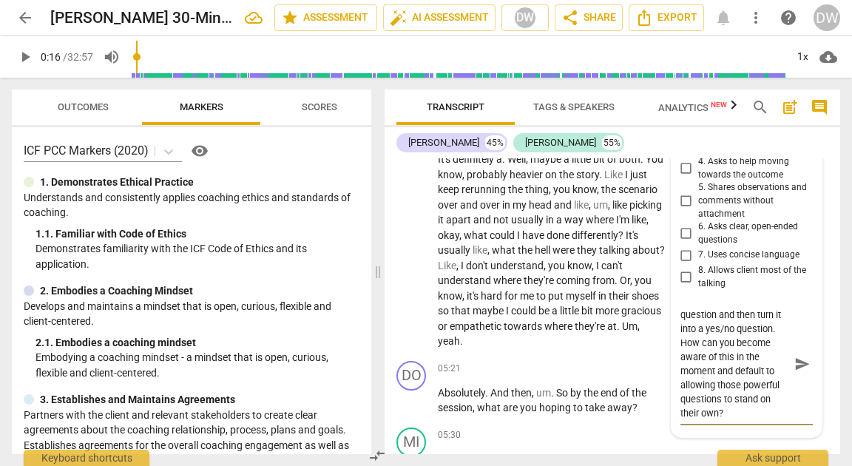
click at [798, 365] on span "send" at bounding box center [802, 365] width 16 height 16
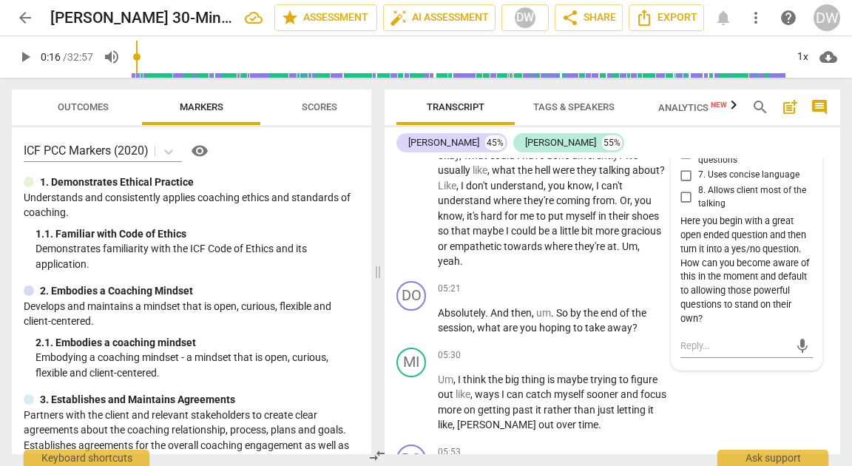
scroll to position [1601, 0]
click at [572, 286] on div "+" at bounding box center [575, 290] width 15 height 15
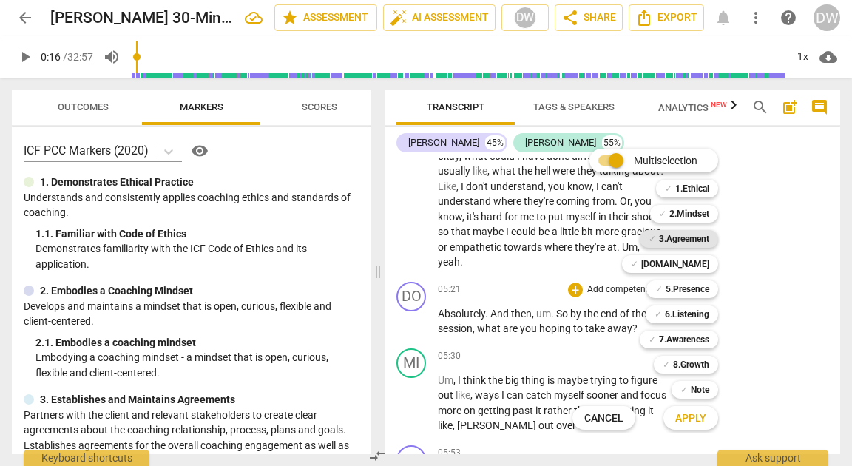
click at [692, 233] on b "3.Agreement" at bounding box center [684, 239] width 50 height 18
click at [698, 422] on span "Apply" at bounding box center [690, 418] width 31 height 15
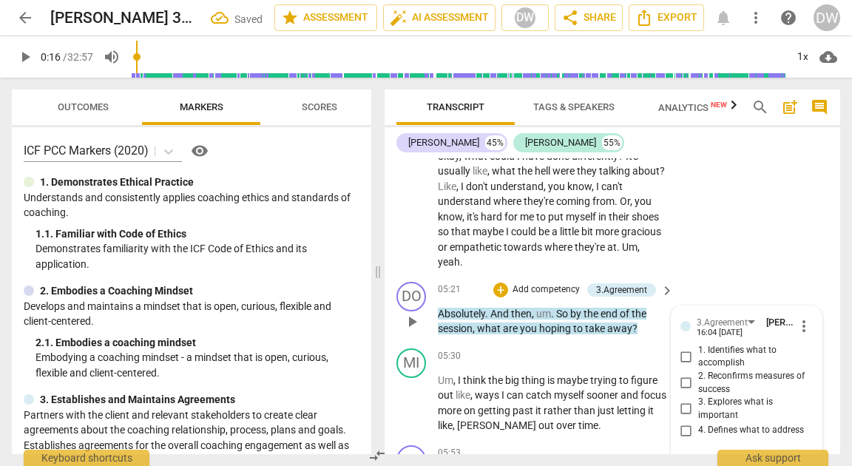
scroll to position [1759, 0]
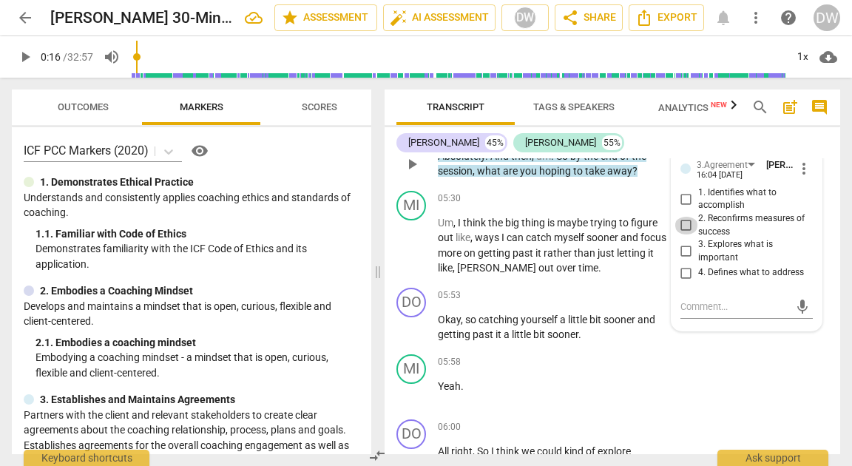
click at [685, 224] on input "2. Reconfirms measures of success" at bounding box center [687, 226] width 24 height 18
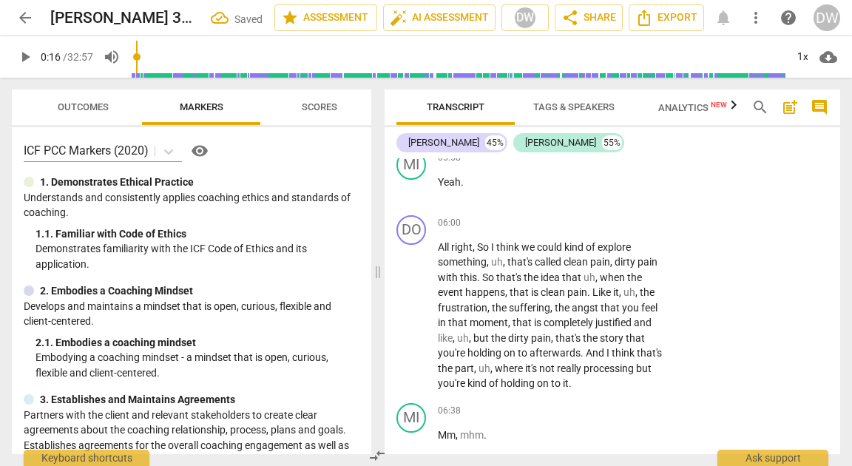
scroll to position [1965, 0]
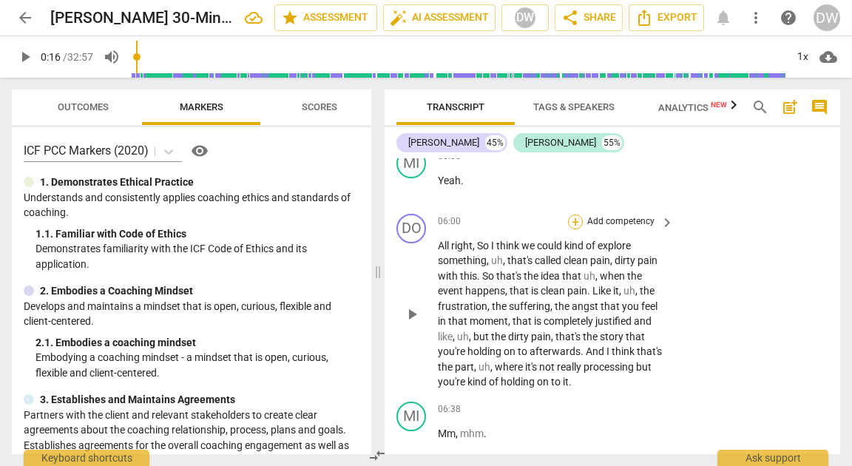
click at [572, 216] on div "+" at bounding box center [575, 222] width 15 height 15
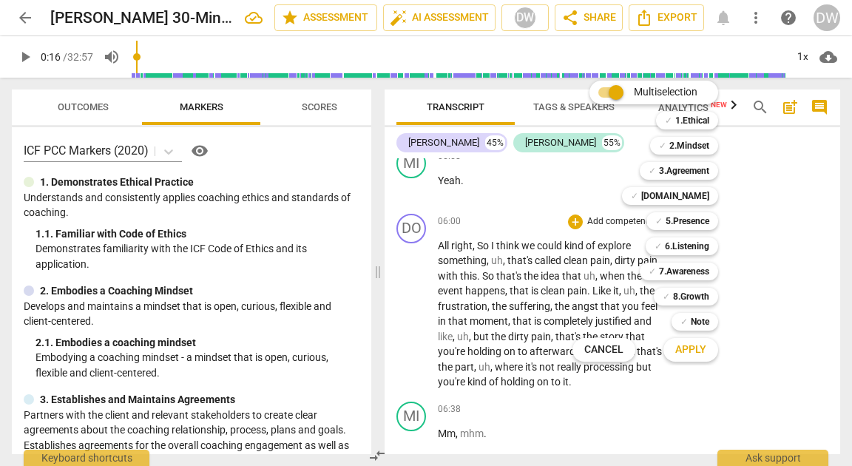
click at [572, 216] on div "Multiselection m ✓ 1.Ethical 1 ✓ 2.Mindset 2 ✓ 3.Agreement 3 ✓ [DOMAIN_NAME] 4 …" at bounding box center [657, 221] width 180 height 288
click at [509, 247] on div at bounding box center [426, 233] width 852 height 466
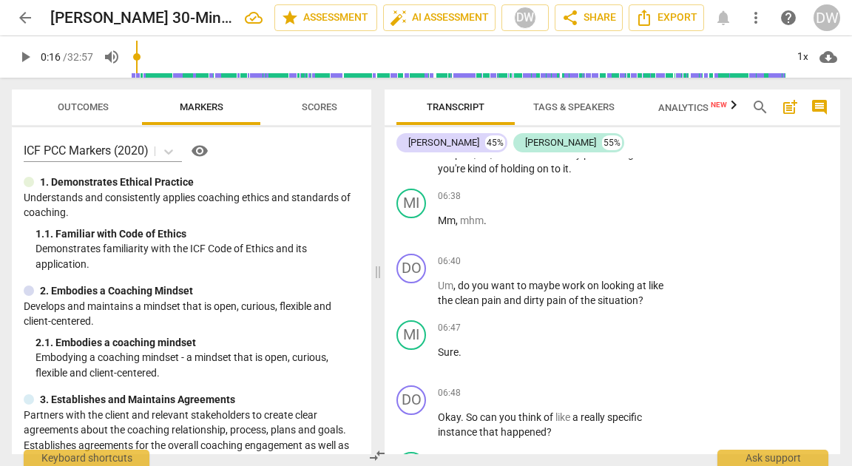
scroll to position [2178, 0]
click at [574, 260] on div "+" at bounding box center [575, 261] width 15 height 15
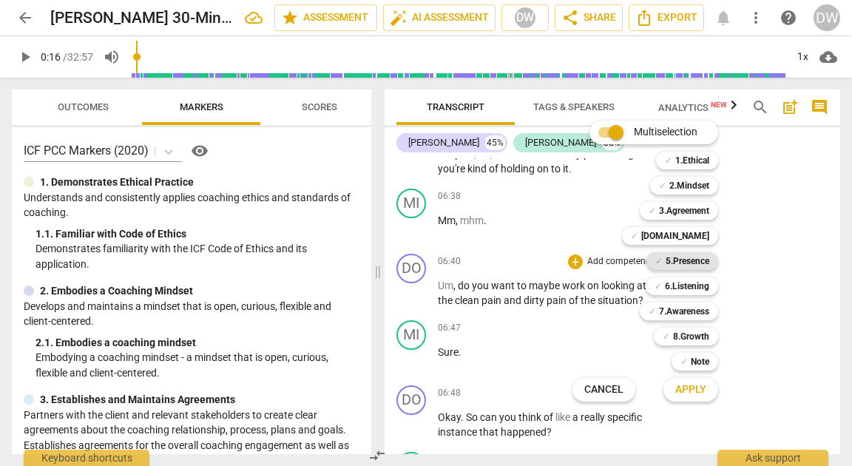
click at [673, 256] on b "5.Presence" at bounding box center [688, 261] width 44 height 18
click at [672, 393] on button "Apply" at bounding box center [691, 390] width 55 height 27
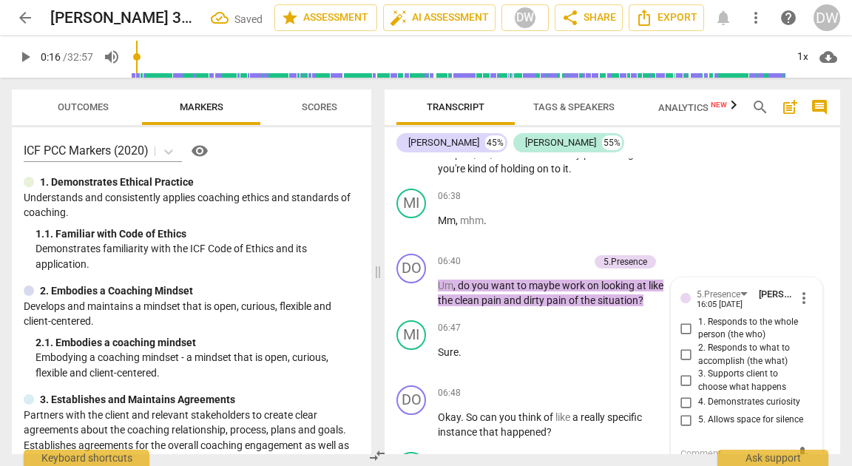
scroll to position [2182, 0]
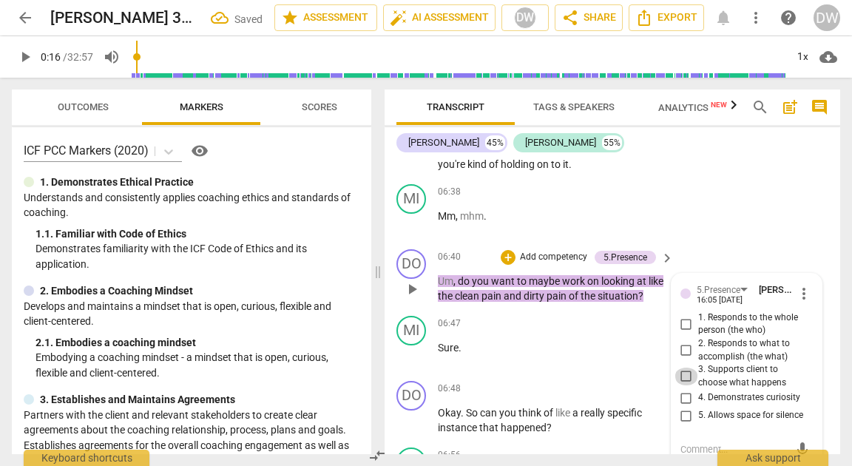
click at [686, 371] on input "3. Supports client to choose what happens" at bounding box center [687, 377] width 24 height 18
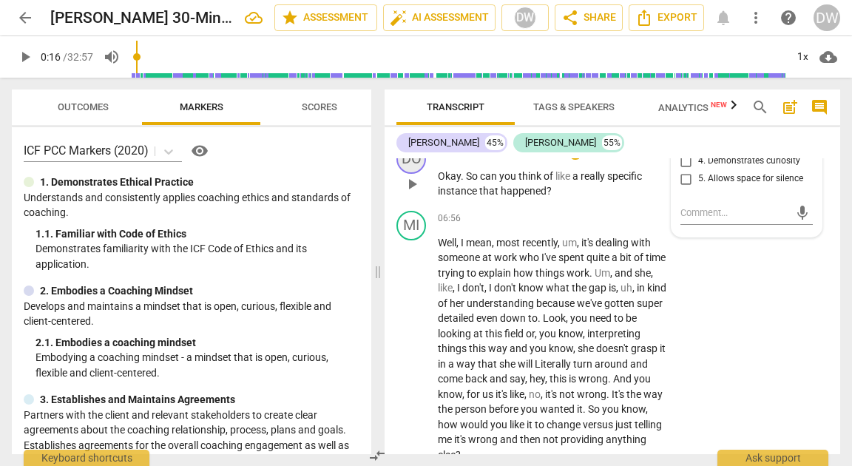
scroll to position [2431, 0]
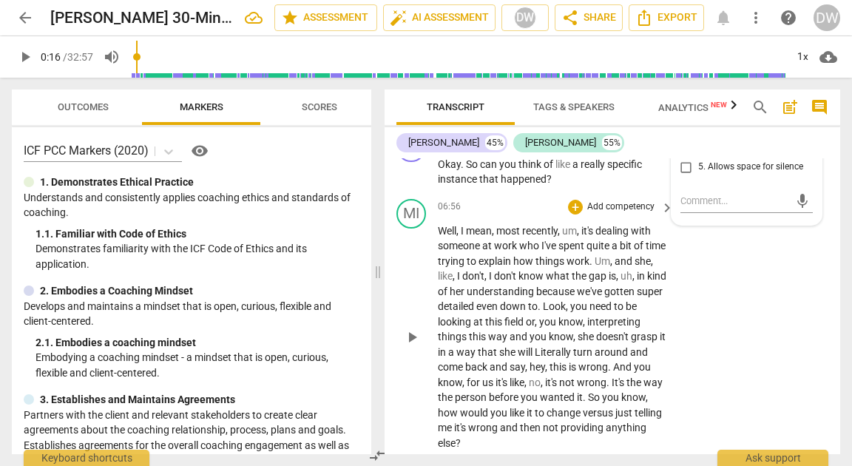
click at [688, 294] on div "MI play_arrow pause 06:56 + Add competency keyboard_arrow_right Well , I mean ,…" at bounding box center [613, 325] width 456 height 264
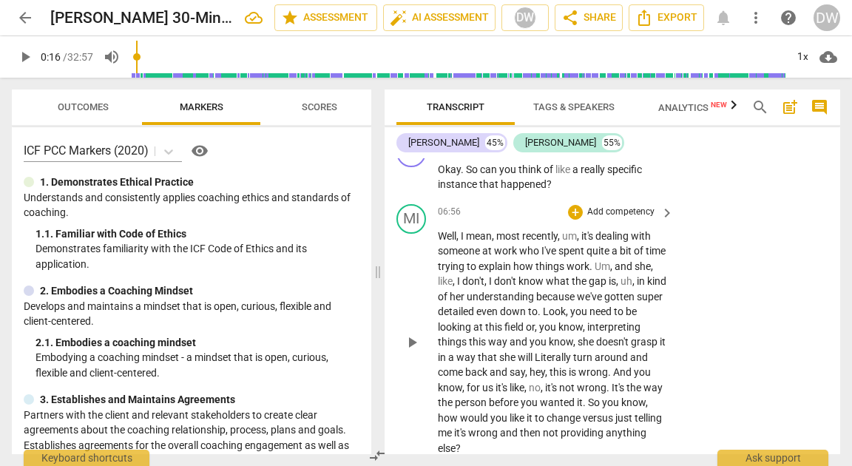
scroll to position [2388, 0]
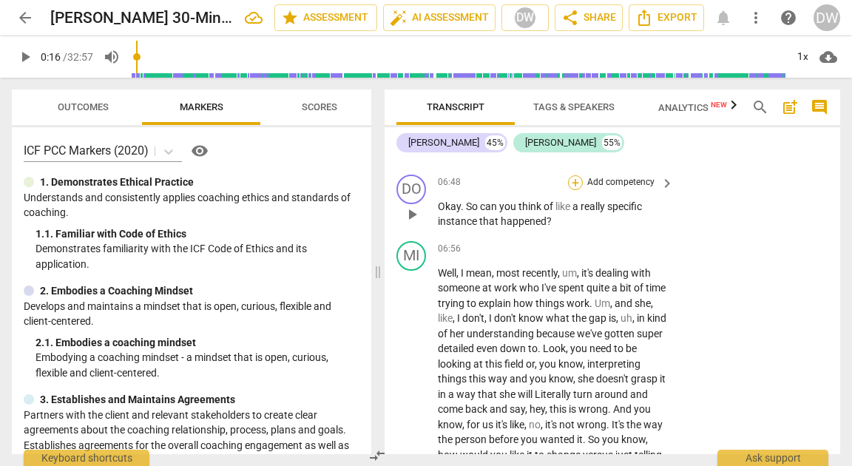
click at [571, 183] on div "+" at bounding box center [575, 182] width 15 height 15
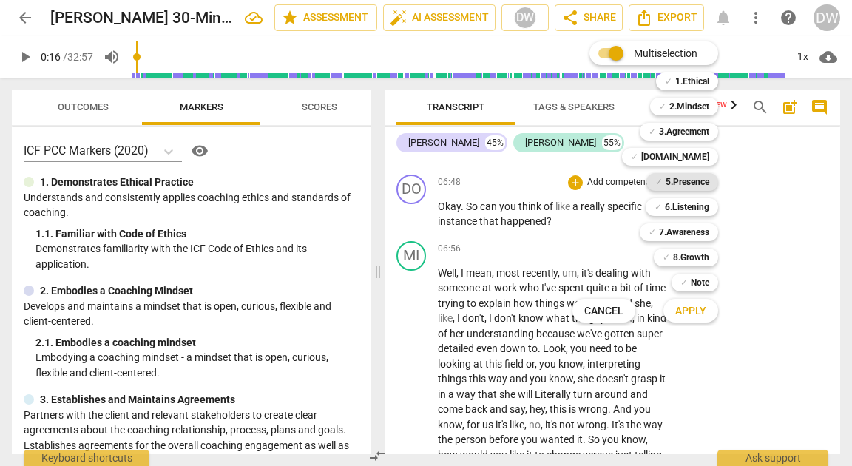
click at [672, 181] on b "5.Presence" at bounding box center [688, 182] width 44 height 18
click at [675, 305] on span "Apply" at bounding box center [690, 311] width 31 height 15
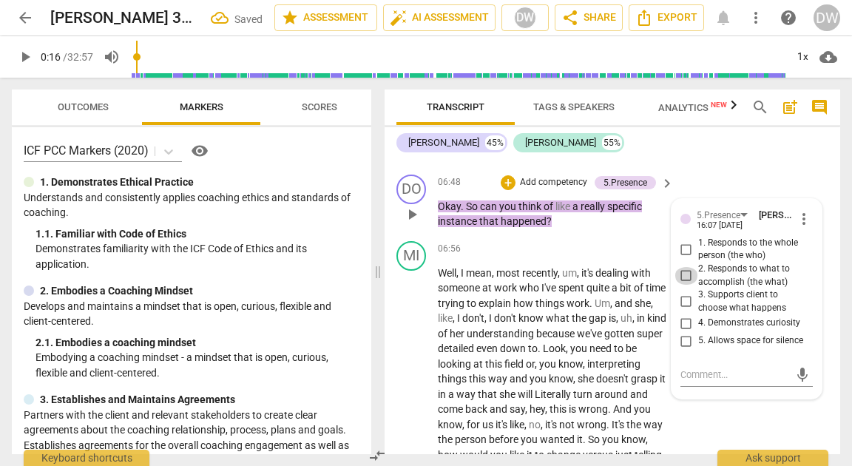
click at [684, 274] on input "2. Responds to what to accomplish (the what)" at bounding box center [687, 276] width 24 height 18
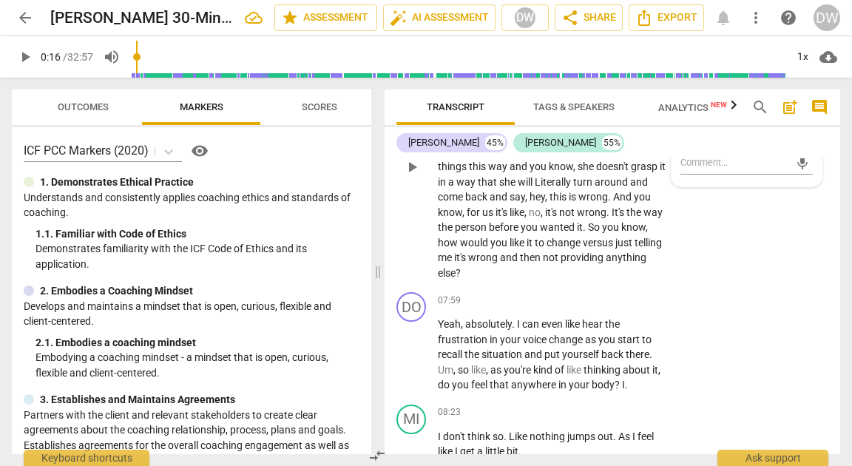
scroll to position [2604, 0]
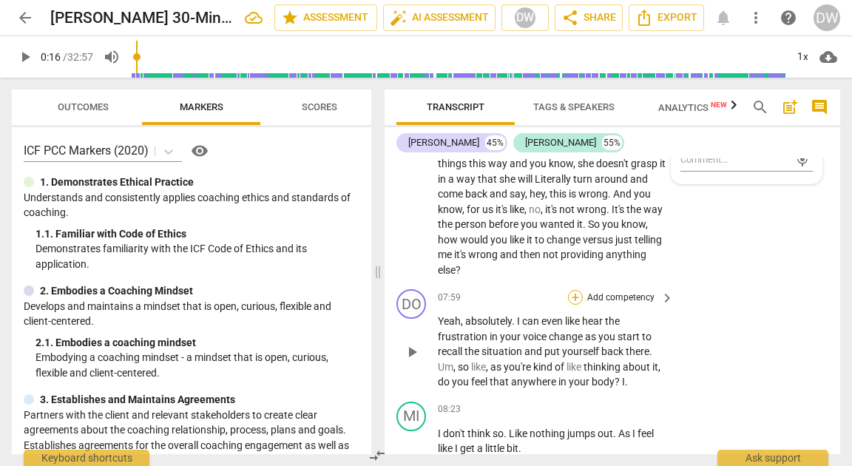
click at [575, 297] on div "+" at bounding box center [575, 297] width 15 height 15
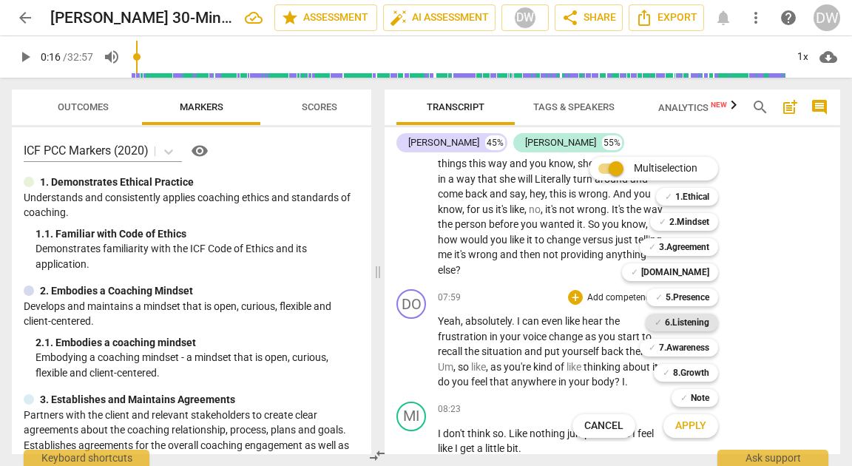
click at [672, 323] on b "6.Listening" at bounding box center [687, 323] width 44 height 18
click at [694, 420] on span "Apply" at bounding box center [690, 426] width 31 height 15
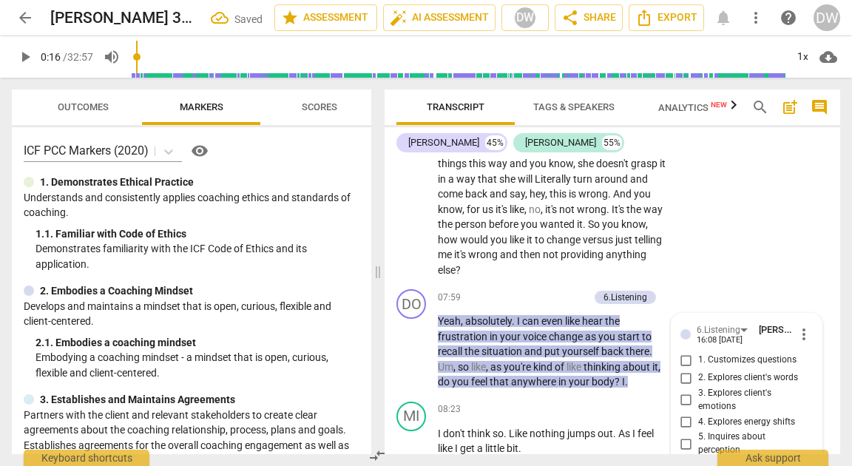
scroll to position [2822, 0]
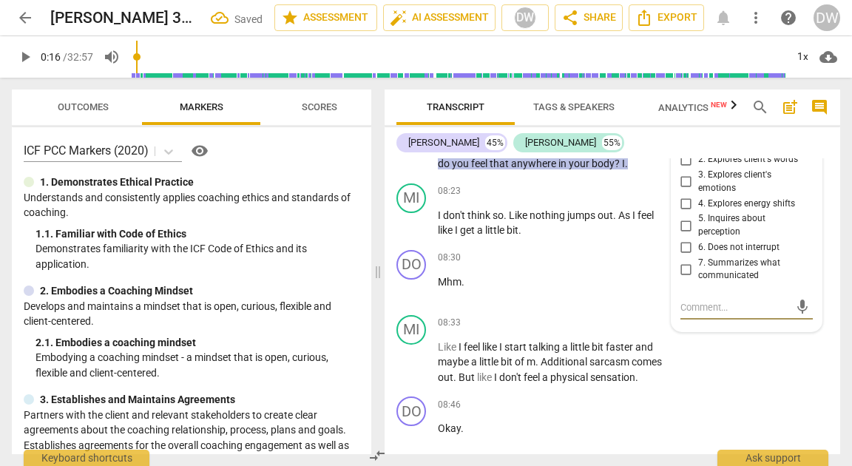
click at [679, 179] on input "3. Explores client's emotions" at bounding box center [687, 182] width 24 height 18
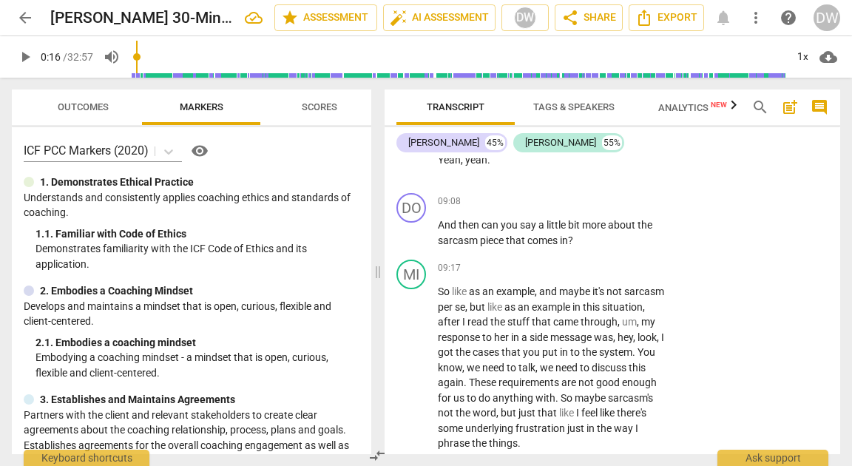
scroll to position [3289, 0]
click at [572, 209] on div "+" at bounding box center [575, 201] width 15 height 15
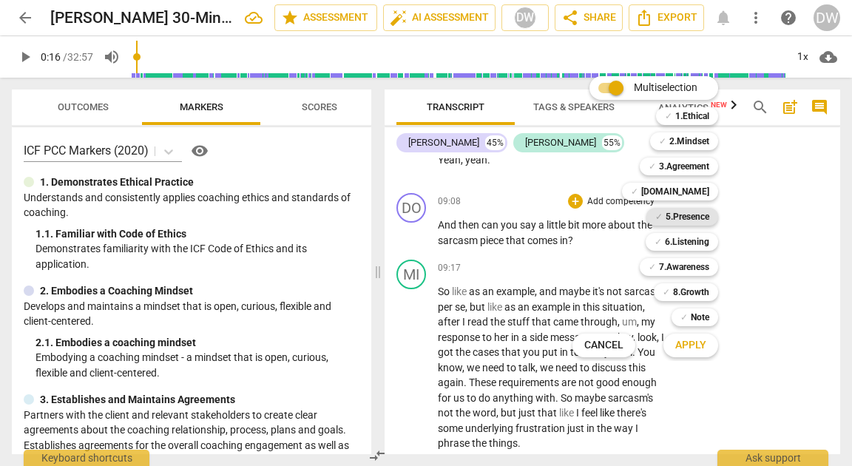
click at [680, 221] on b "5.Presence" at bounding box center [688, 217] width 44 height 18
click at [695, 347] on span "Apply" at bounding box center [690, 345] width 31 height 15
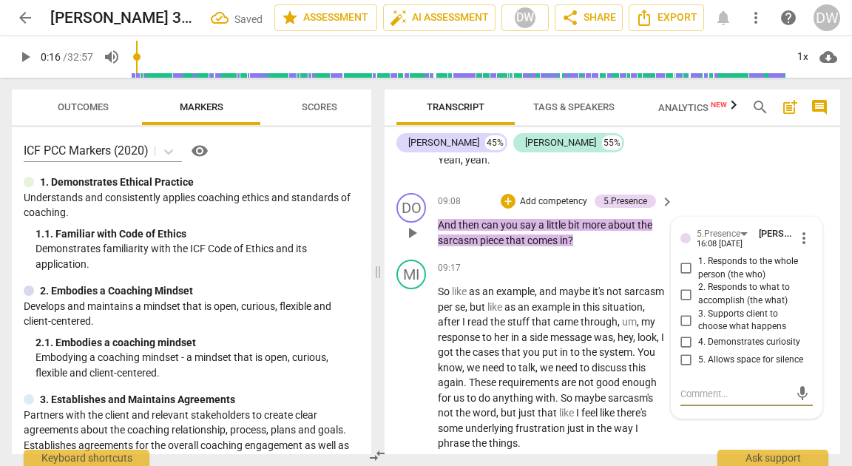
click at [683, 277] on input "1. Responds to the whole person (the who)" at bounding box center [687, 269] width 24 height 18
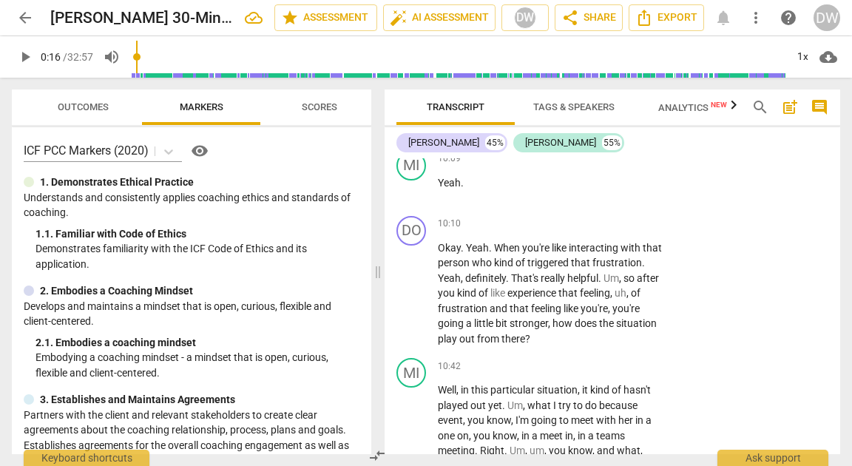
scroll to position [3670, 0]
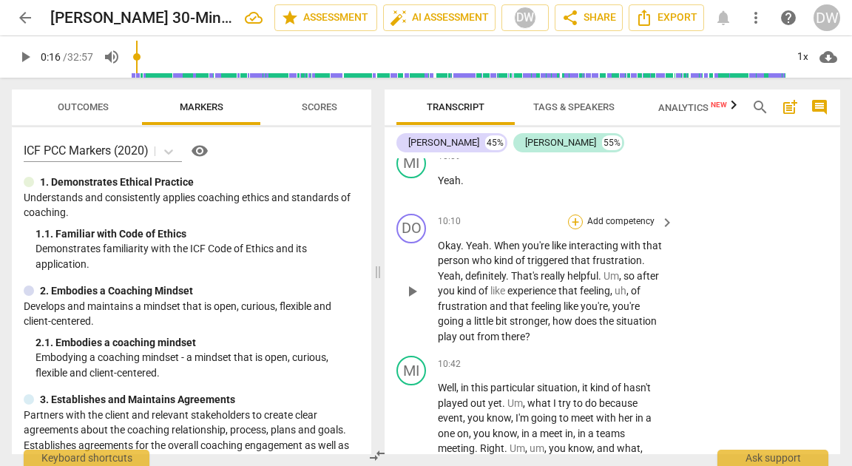
click at [575, 229] on div "+" at bounding box center [575, 222] width 15 height 15
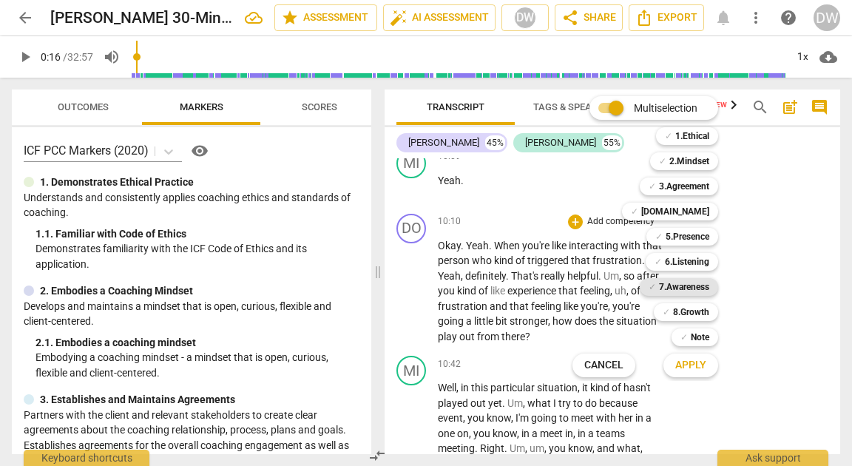
click at [676, 280] on b "7.Awareness" at bounding box center [684, 287] width 50 height 18
click at [692, 362] on span "Apply" at bounding box center [690, 365] width 31 height 15
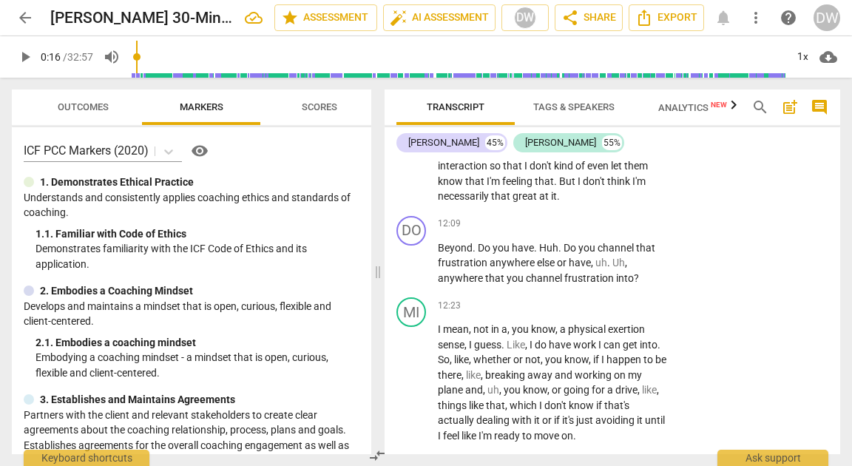
scroll to position [4135, 0]
click at [576, 231] on div "+" at bounding box center [575, 223] width 15 height 15
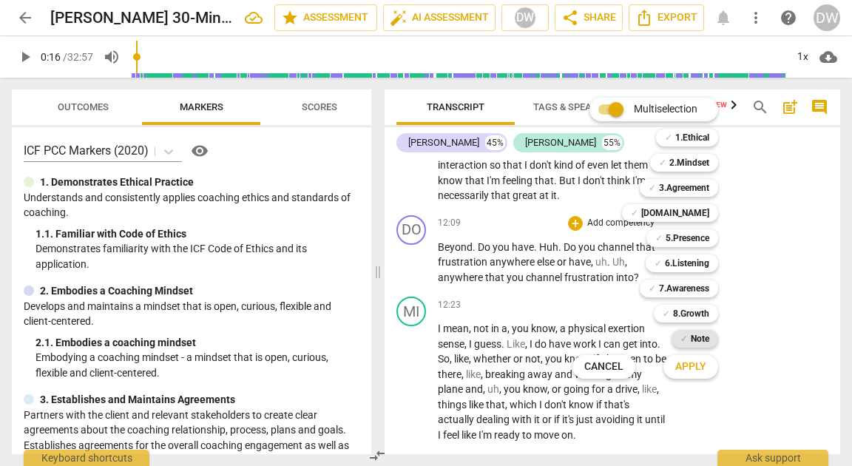
click at [684, 340] on span "✓" at bounding box center [684, 339] width 7 height 18
click at [683, 370] on span "Apply" at bounding box center [690, 366] width 31 height 15
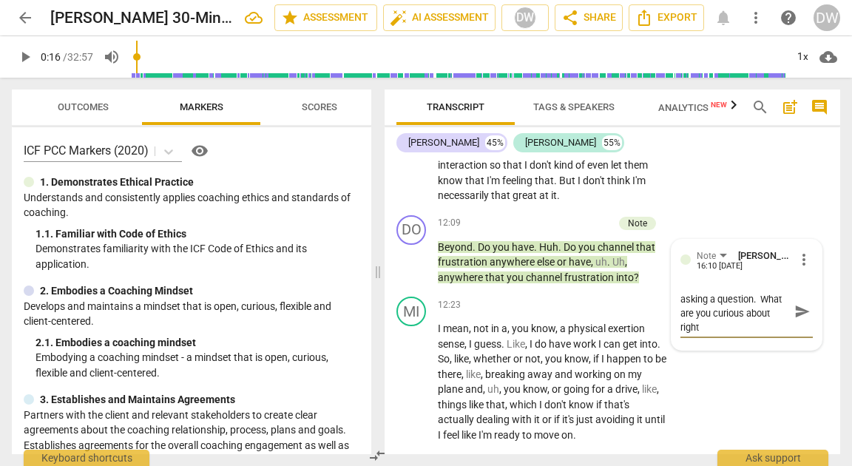
scroll to position [14, 0]
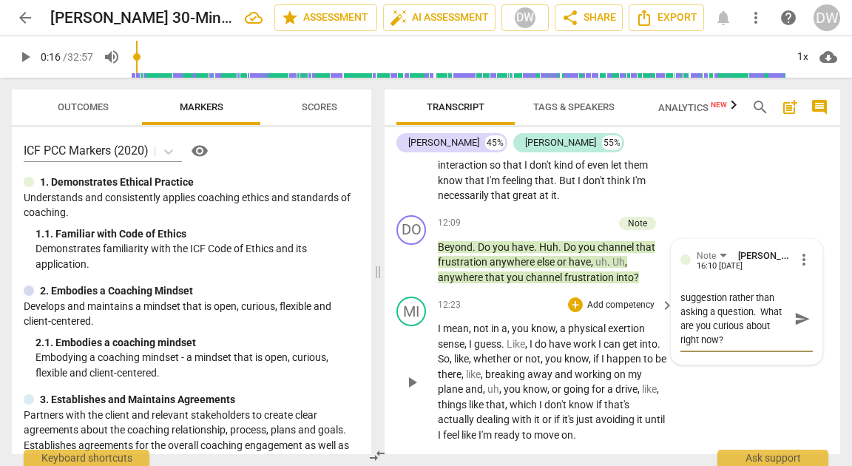
click at [800, 327] on span "send" at bounding box center [802, 319] width 16 height 16
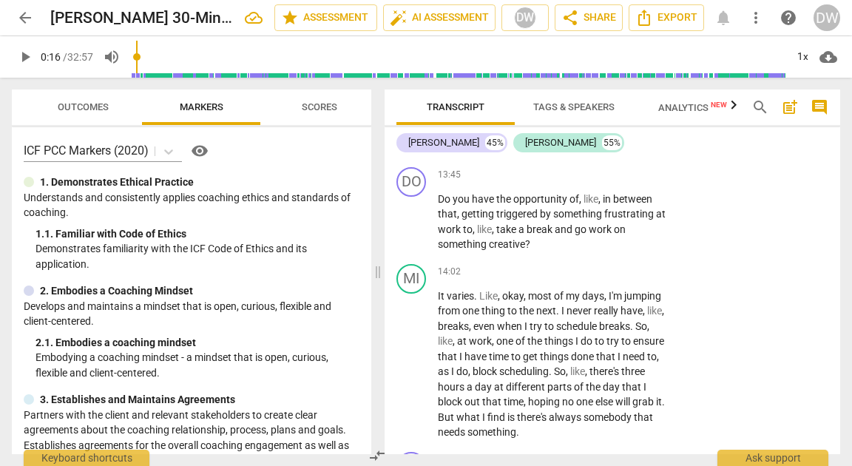
scroll to position [4632, 0]
click at [568, 182] on div "+" at bounding box center [575, 174] width 15 height 15
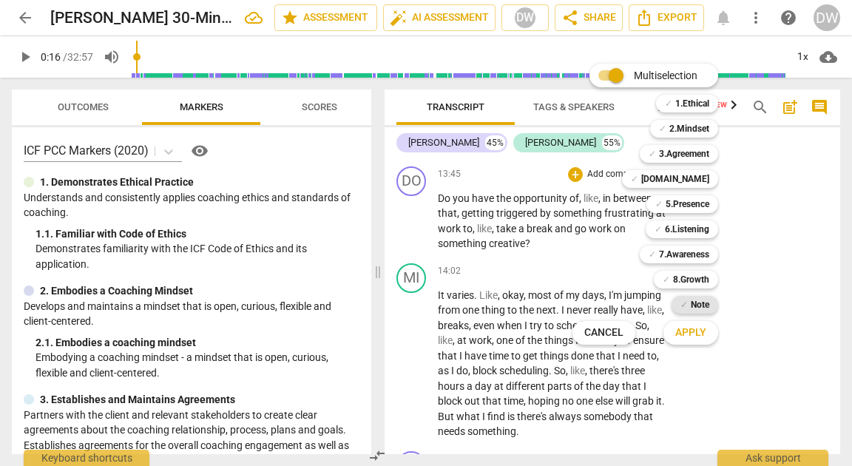
click at [692, 300] on b "Note" at bounding box center [700, 305] width 18 height 18
click at [692, 340] on button "Apply" at bounding box center [691, 333] width 55 height 27
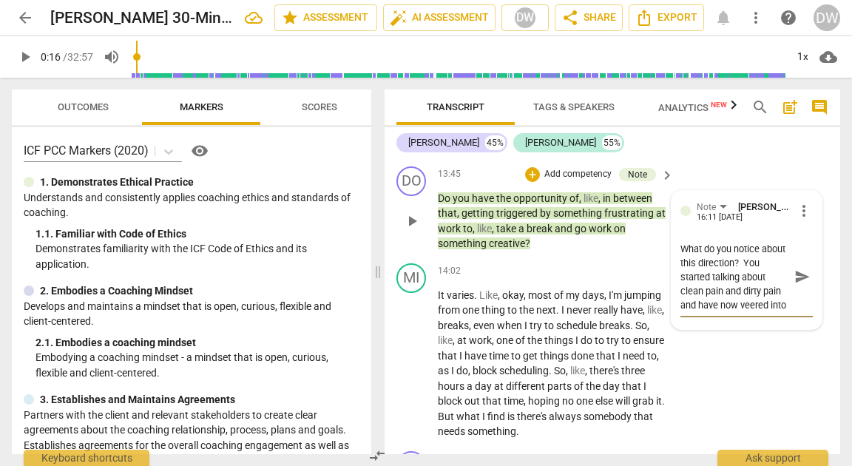
scroll to position [28, 0]
click at [698, 312] on textarea "What do you notice about this direction? You started talking about clean pain a…" at bounding box center [735, 277] width 109 height 70
click at [724, 312] on textarea "What do you notice about this direction? You started talking about clean pain a…" at bounding box center [735, 277] width 109 height 70
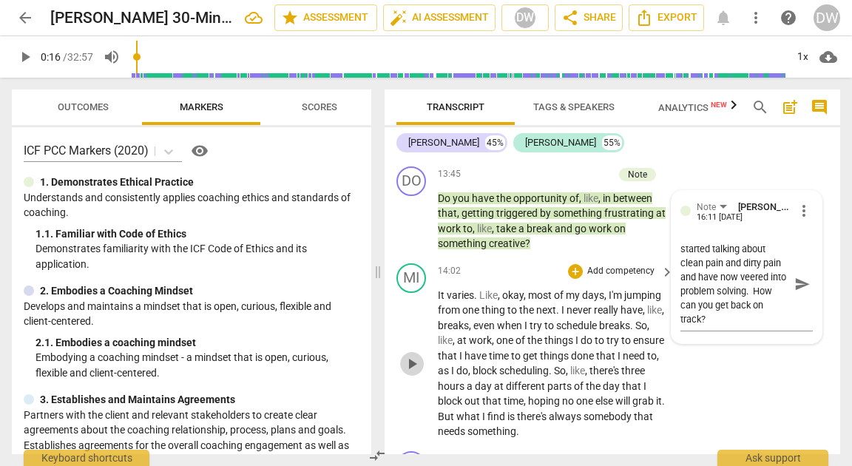
click at [414, 373] on span "play_arrow" at bounding box center [412, 364] width 18 height 18
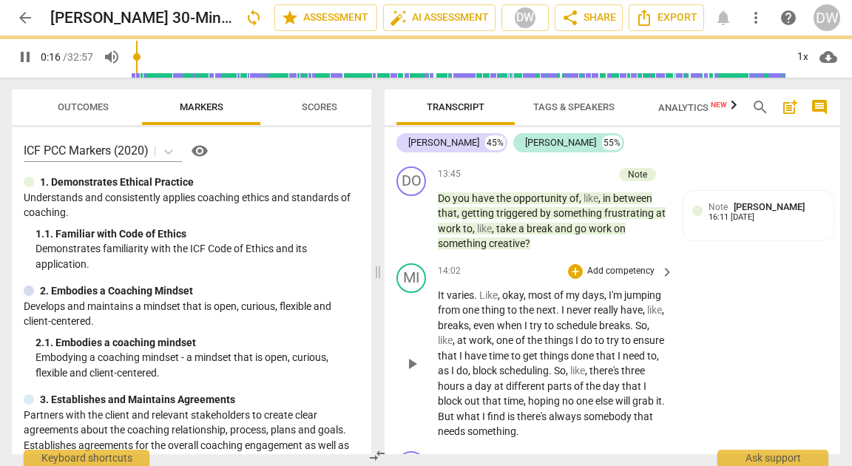
click at [414, 373] on span "play_arrow" at bounding box center [412, 364] width 18 height 18
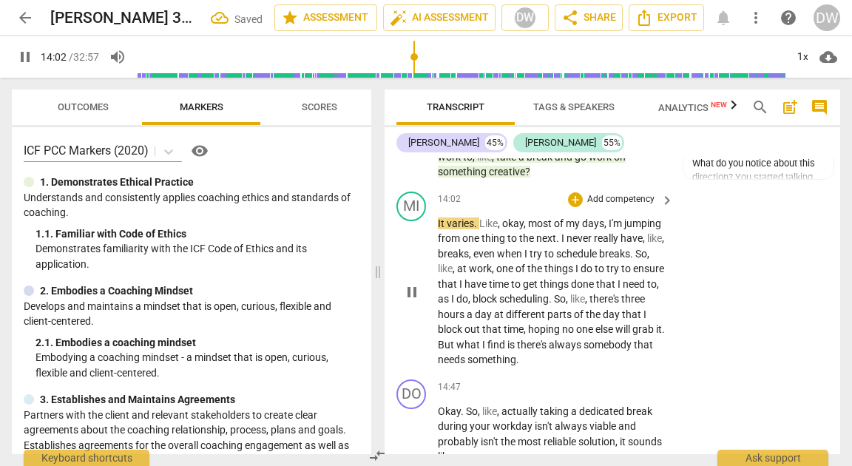
scroll to position [4705, 0]
click at [410, 300] on span "pause" at bounding box center [412, 291] width 18 height 18
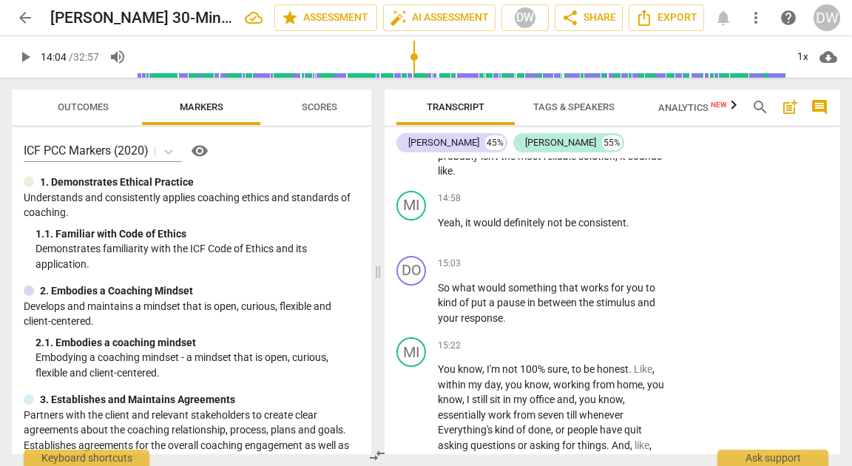
scroll to position [4991, 0]
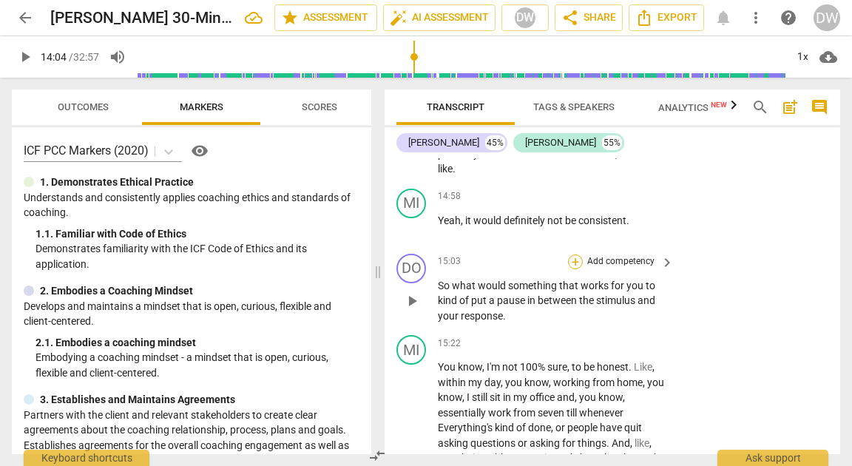
click at [573, 269] on div "+" at bounding box center [575, 261] width 15 height 15
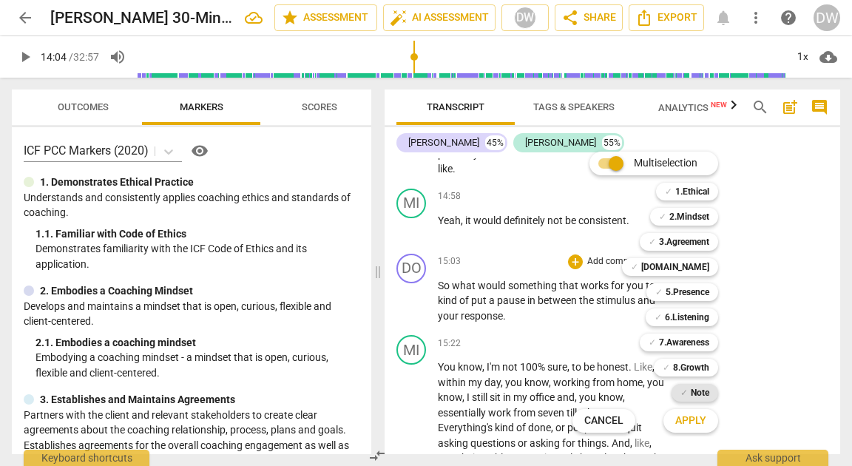
click at [687, 394] on div "✓ Note" at bounding box center [695, 393] width 47 height 18
click at [687, 430] on button "Apply" at bounding box center [691, 421] width 55 height 27
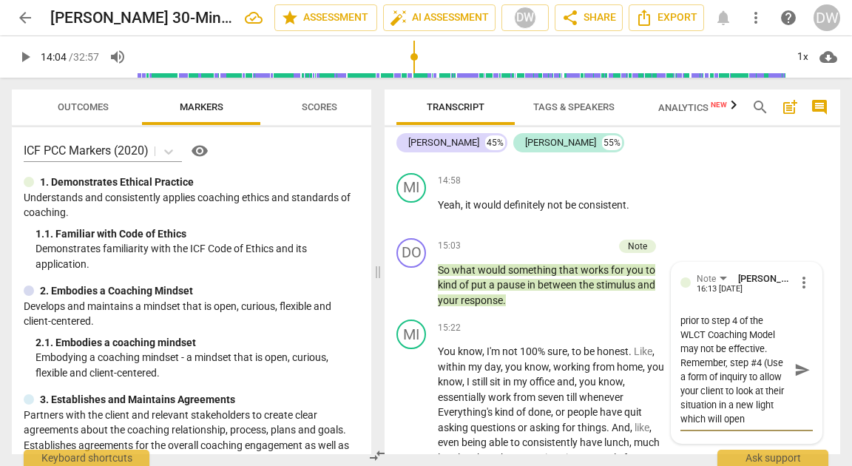
scroll to position [41, 0]
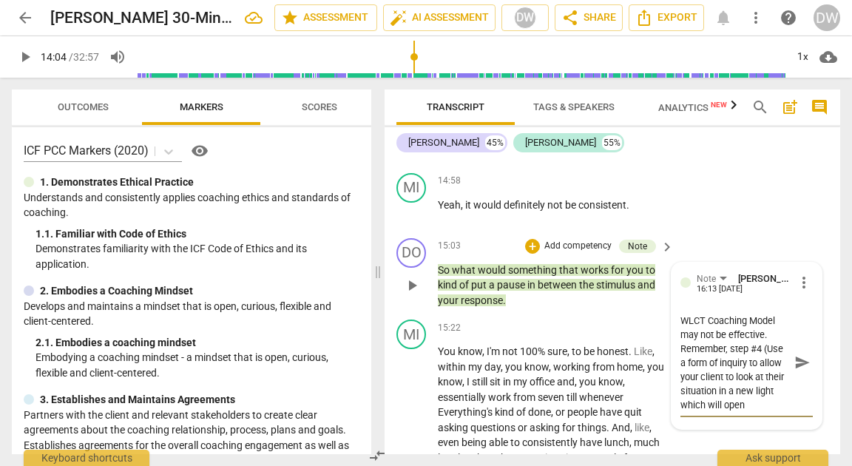
drag, startPoint x: 679, startPoint y: 379, endPoint x: 737, endPoint y: 429, distance: 76.5
click at [737, 412] on textarea "Looking for a solution prior to step 4 of the WLCT Coaching Model may not be ef…" at bounding box center [735, 363] width 109 height 98
paste textarea "Explore the barriers or limiting beliefs using a form of inquiry to identify ne…"
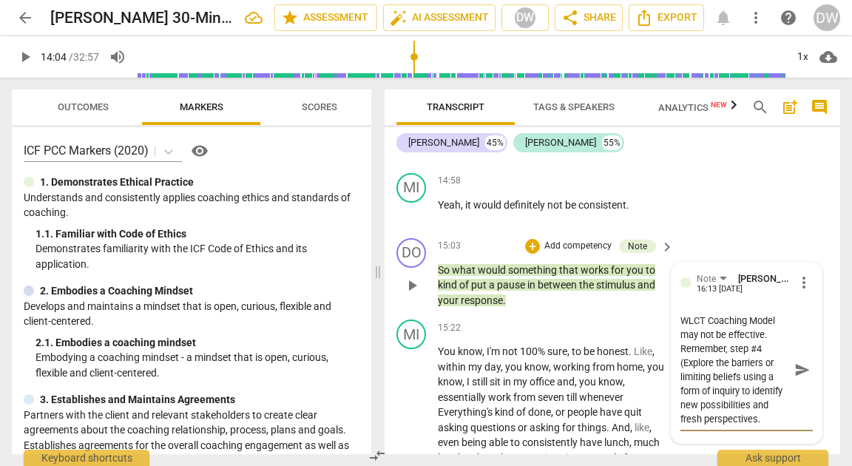
scroll to position [5008, 0]
click at [740, 425] on textarea "Looking for a solution prior to step 4 of the WLCT Coaching Model may not be ef…" at bounding box center [735, 368] width 109 height 112
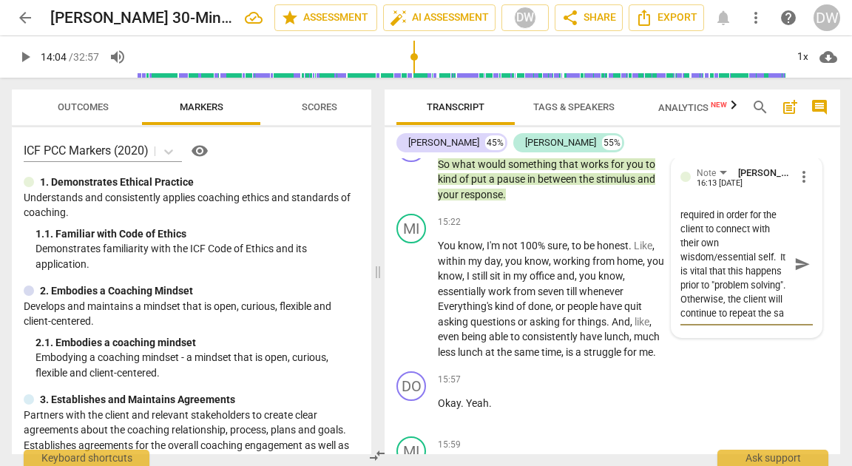
scroll to position [180, 0]
click at [806, 273] on span "send" at bounding box center [801, 264] width 21 height 18
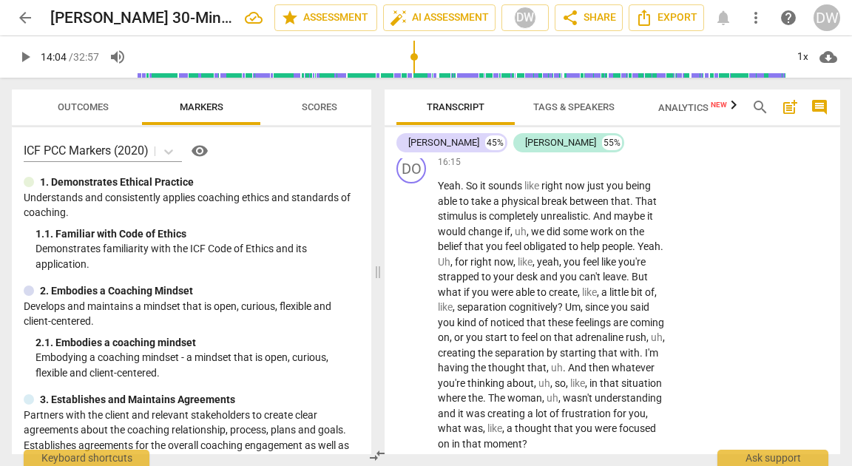
scroll to position [5597, 0]
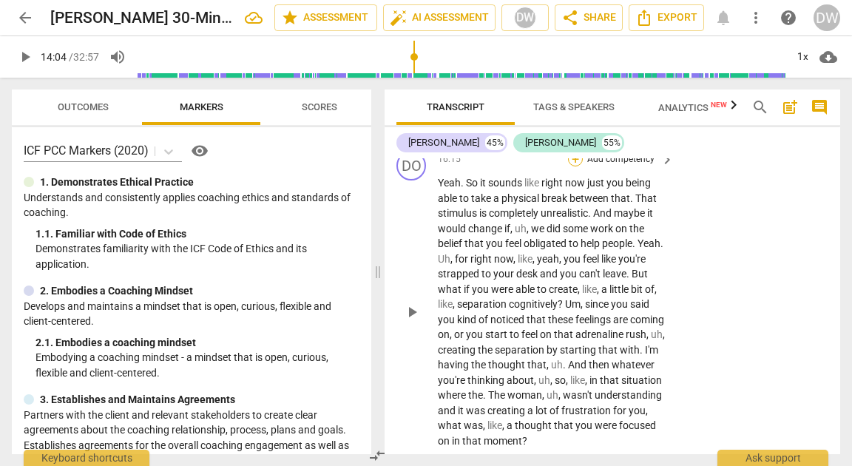
click at [572, 166] on div "+" at bounding box center [575, 159] width 15 height 15
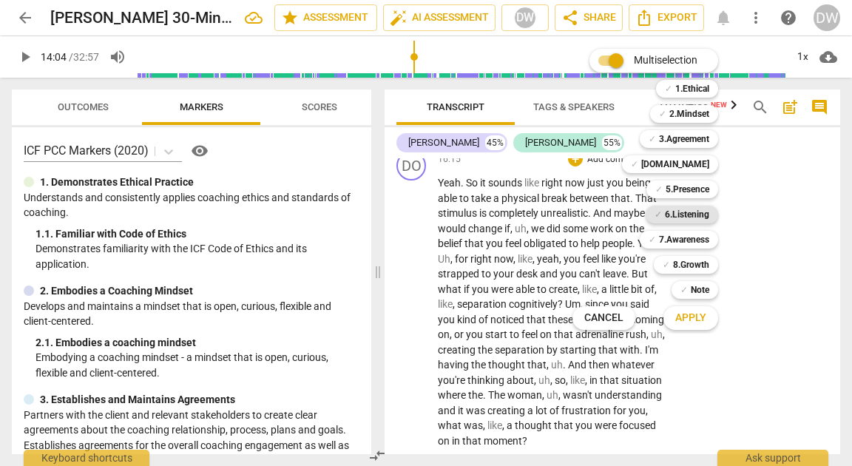
click at [692, 217] on b "6.Listening" at bounding box center [687, 215] width 44 height 18
click at [692, 312] on span "Apply" at bounding box center [690, 318] width 31 height 15
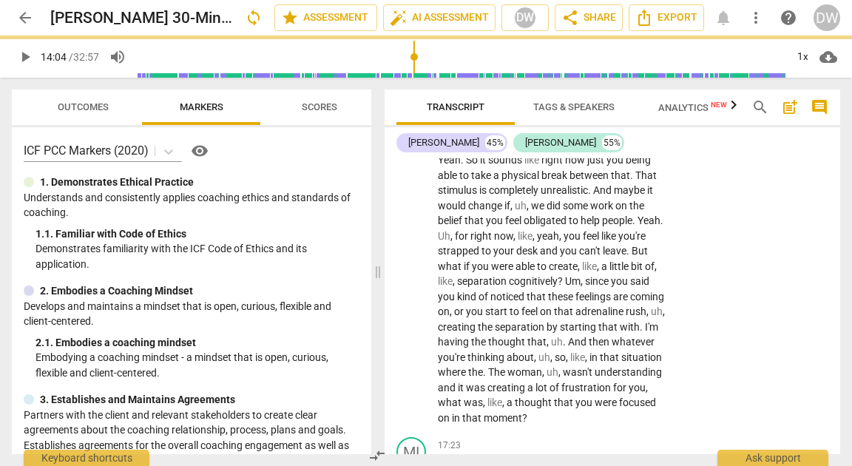
scroll to position [5620, 0]
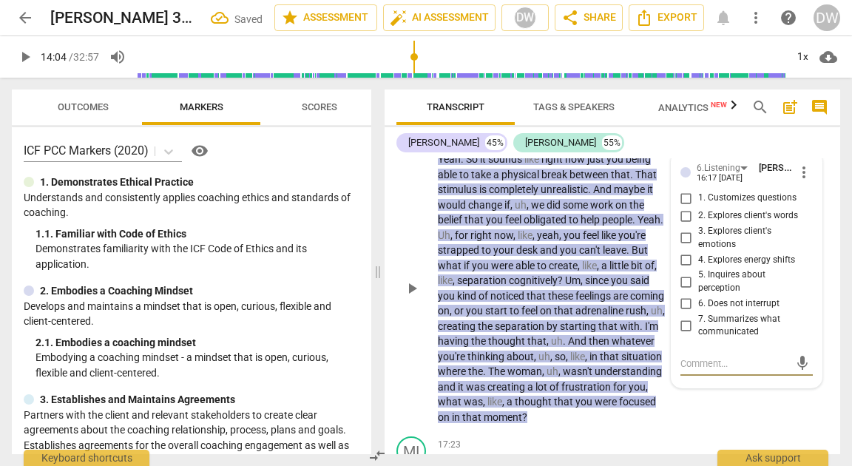
click at [685, 334] on input "7. Summarizes what communicated" at bounding box center [687, 326] width 24 height 18
click at [419, 254] on div "play_arrow pause" at bounding box center [419, 288] width 38 height 263
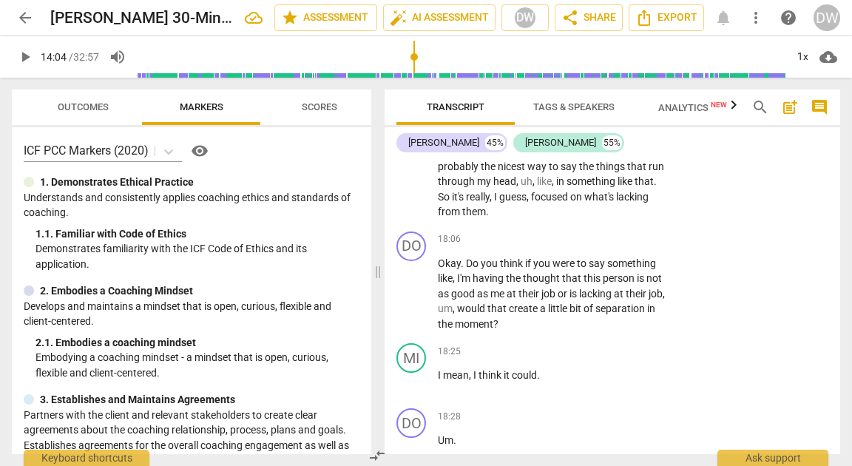
scroll to position [6131, 0]
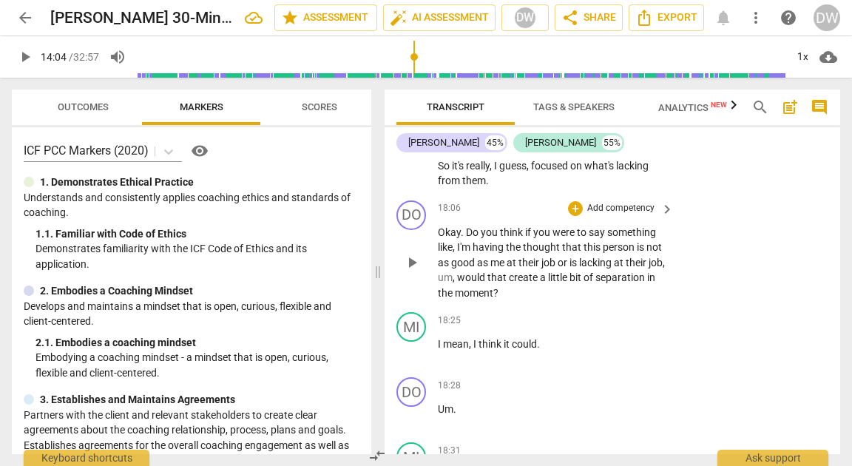
click at [586, 215] on p "Add competency" at bounding box center [621, 208] width 70 height 13
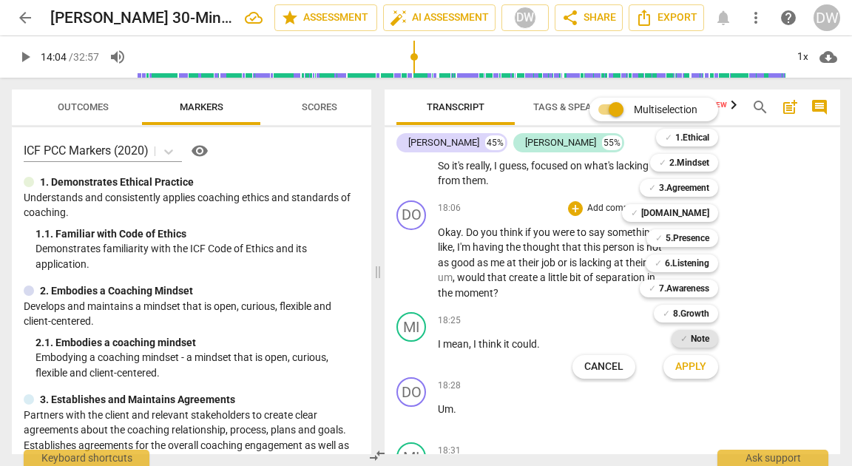
click at [703, 340] on b "Note" at bounding box center [700, 339] width 18 height 18
click at [690, 370] on span "Apply" at bounding box center [690, 366] width 31 height 15
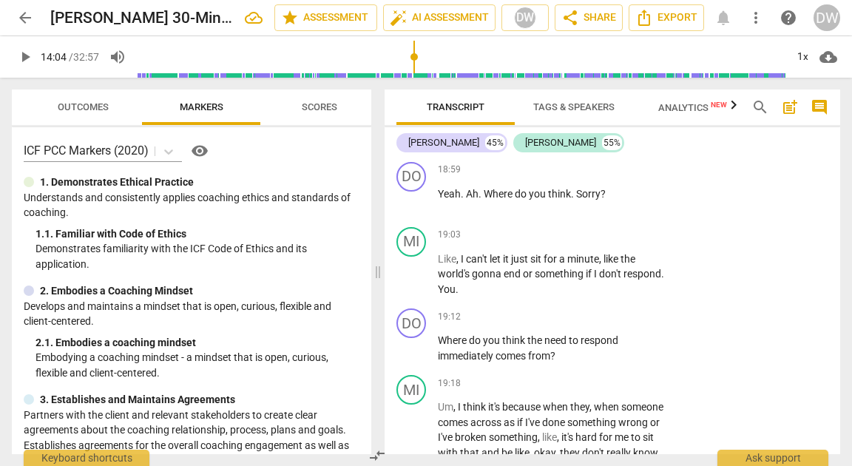
scroll to position [6574, 0]
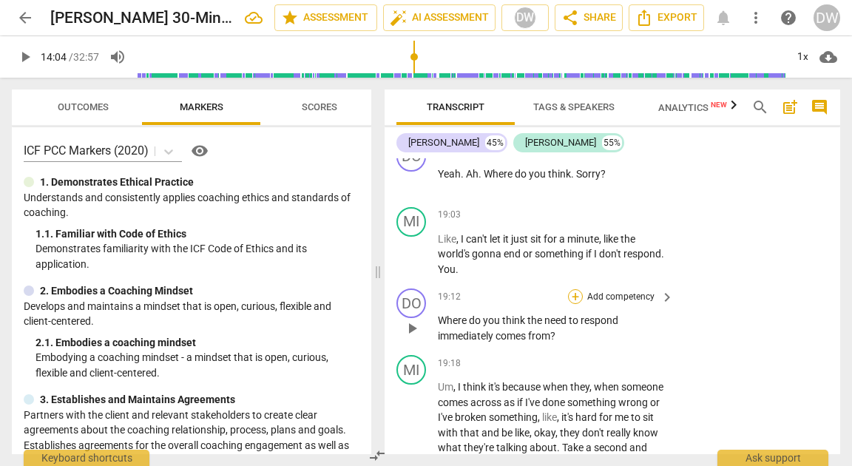
click at [572, 304] on div "+" at bounding box center [575, 296] width 15 height 15
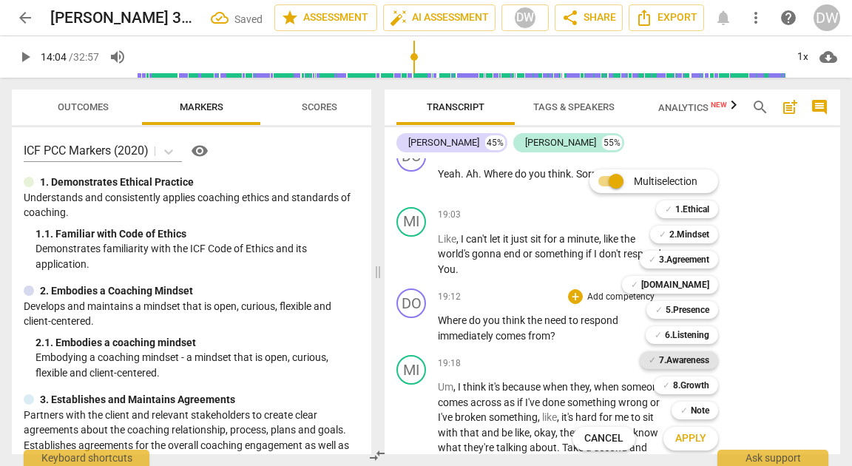
click at [694, 355] on b "7.Awareness" at bounding box center [684, 360] width 50 height 18
click at [692, 438] on span "Apply" at bounding box center [690, 438] width 31 height 15
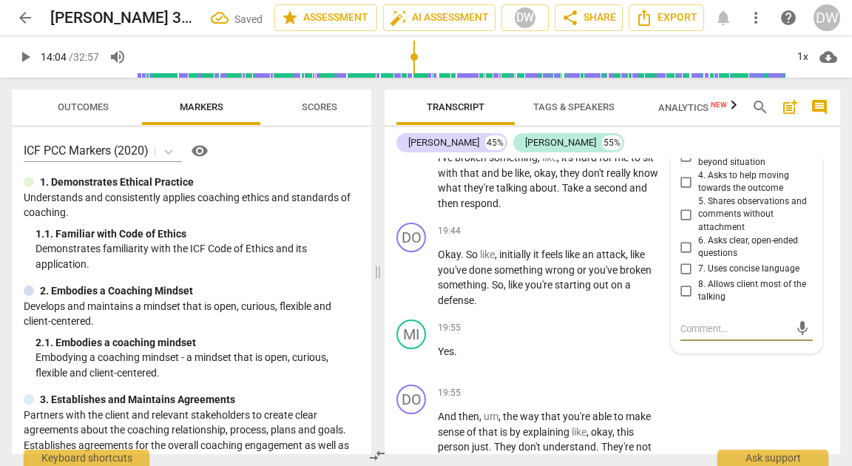
scroll to position [6787, 0]
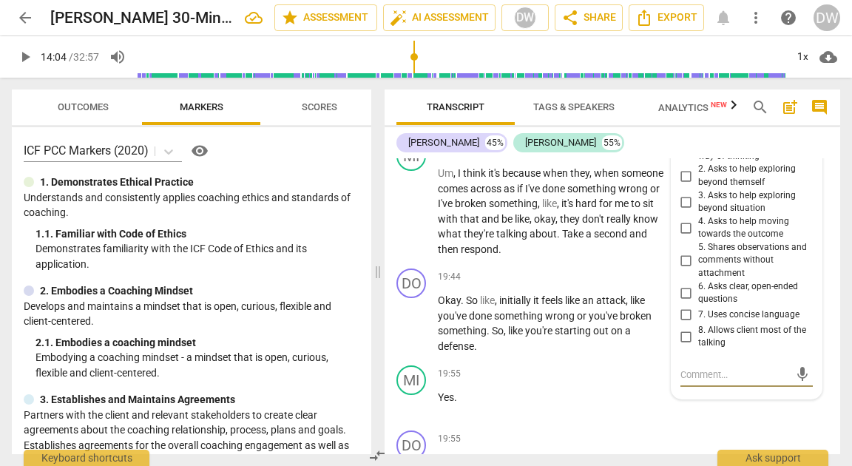
click at [686, 211] on input "3. Asks to help exploring beyond situation" at bounding box center [687, 202] width 24 height 18
click at [297, 106] on span "Scores" at bounding box center [319, 108] width 71 height 20
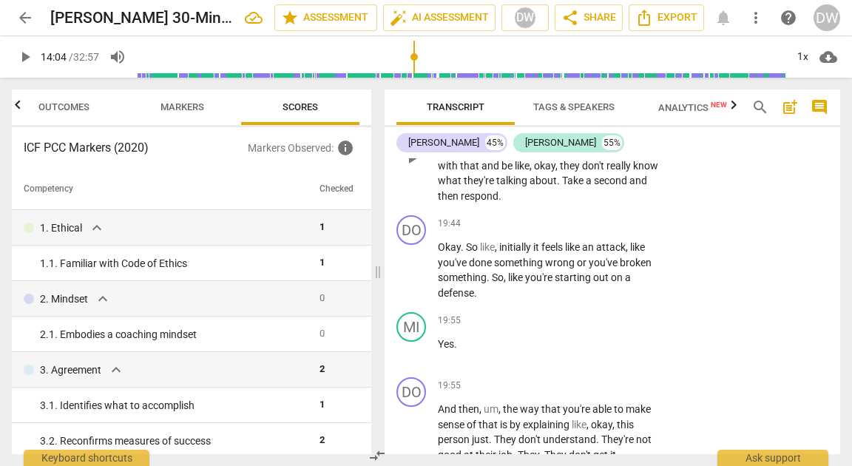
scroll to position [6845, 0]
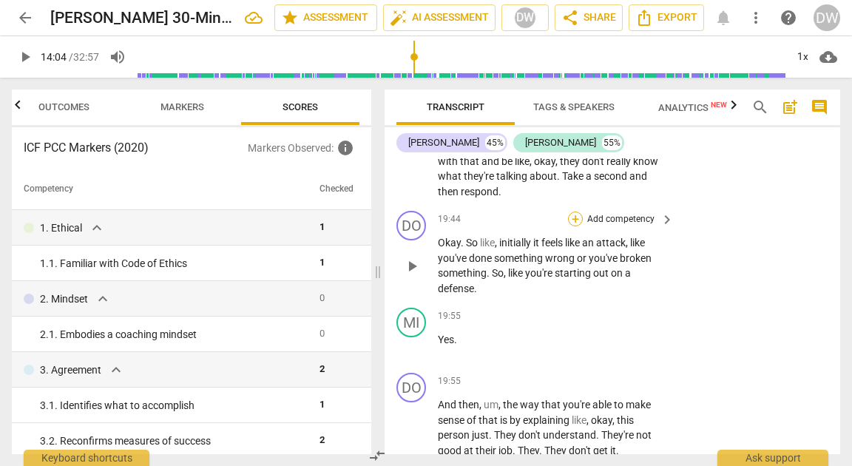
click at [576, 226] on div "+" at bounding box center [575, 219] width 15 height 15
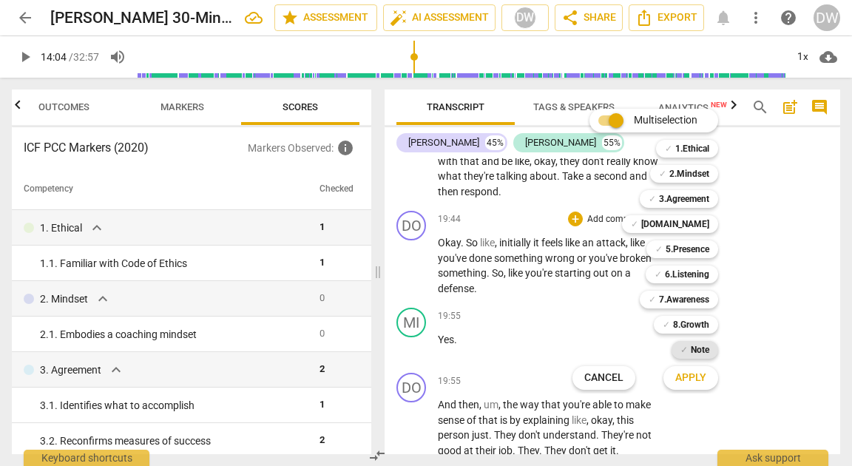
click at [691, 346] on b "Note" at bounding box center [700, 350] width 18 height 18
click at [689, 369] on button "Apply" at bounding box center [691, 378] width 55 height 27
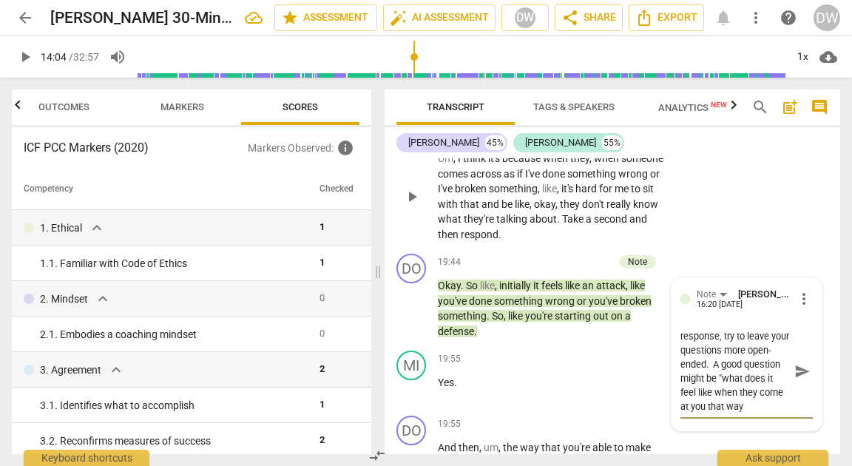
scroll to position [27, 0]
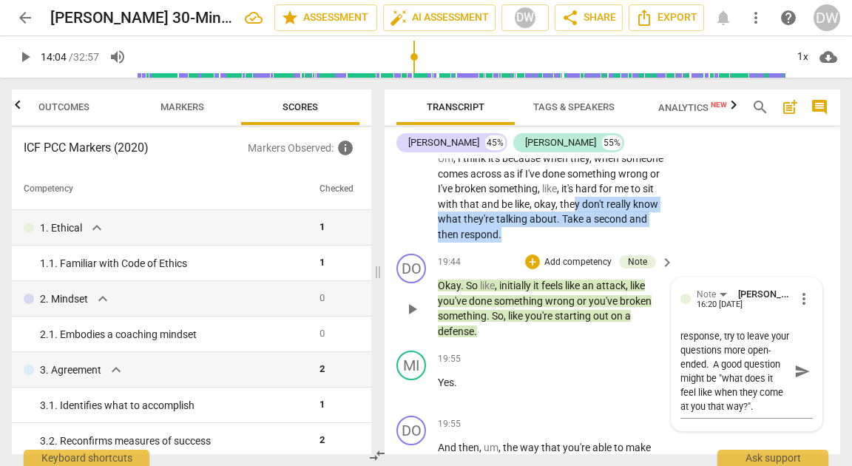
drag, startPoint x: 453, startPoint y: 246, endPoint x: 443, endPoint y: 359, distance: 113.6
click at [441, 359] on div "DO play_arrow pause 00:01 + Add competency 1.Ethical keyboard_arrow_right All r…" at bounding box center [613, 306] width 456 height 296
click at [502, 367] on div "19:55 + Add competency keyboard_arrow_right" at bounding box center [556, 359] width 237 height 16
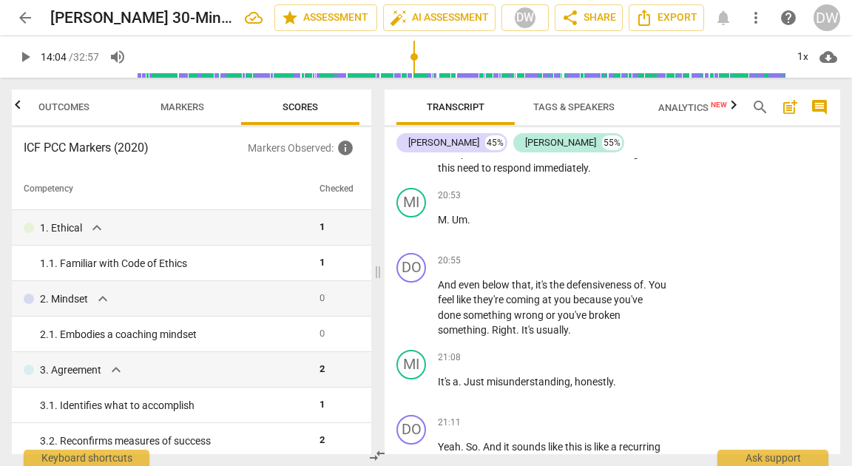
scroll to position [7469, 0]
click at [577, 268] on div "+" at bounding box center [575, 260] width 15 height 15
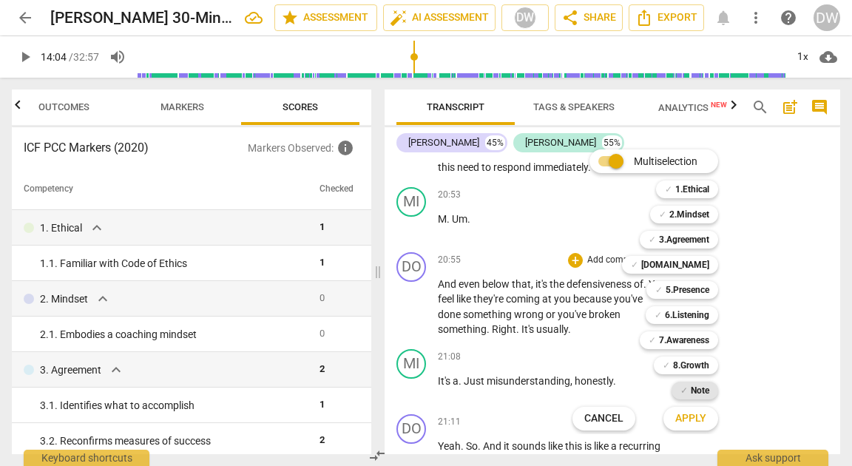
click at [683, 382] on span "✓" at bounding box center [684, 391] width 7 height 18
click at [683, 419] on span "Apply" at bounding box center [690, 418] width 31 height 15
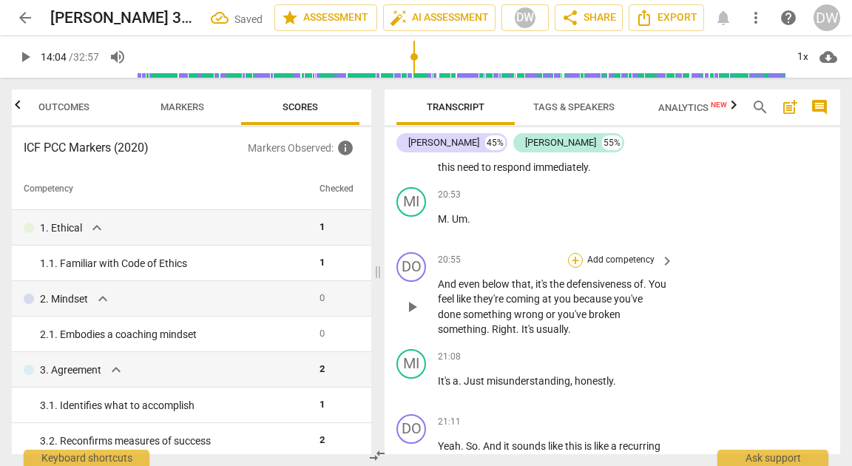
click at [570, 268] on div "+" at bounding box center [575, 260] width 15 height 15
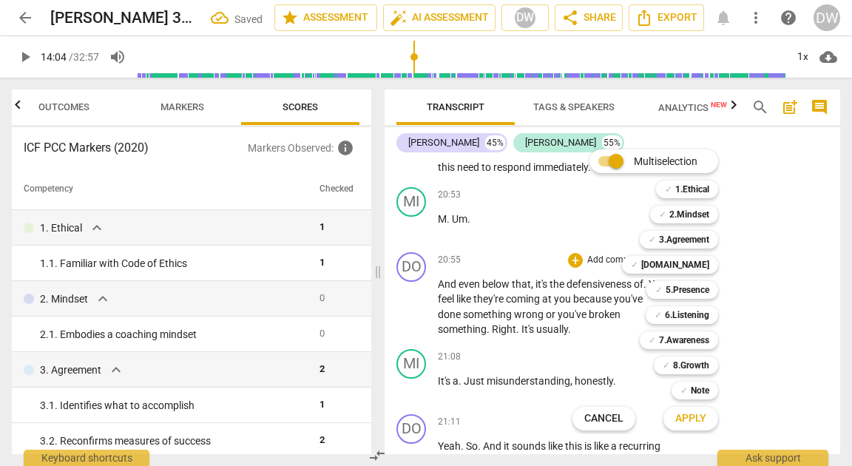
click at [588, 301] on div "Multiselection m ✓ 1.Ethical 1 ✓ 2.Mindset 2 ✓ 3.Agreement 3 ✓ [DOMAIN_NAME] 4 …" at bounding box center [657, 290] width 180 height 288
click at [699, 391] on b "Note" at bounding box center [700, 391] width 18 height 18
click at [697, 414] on span "Apply" at bounding box center [690, 418] width 31 height 15
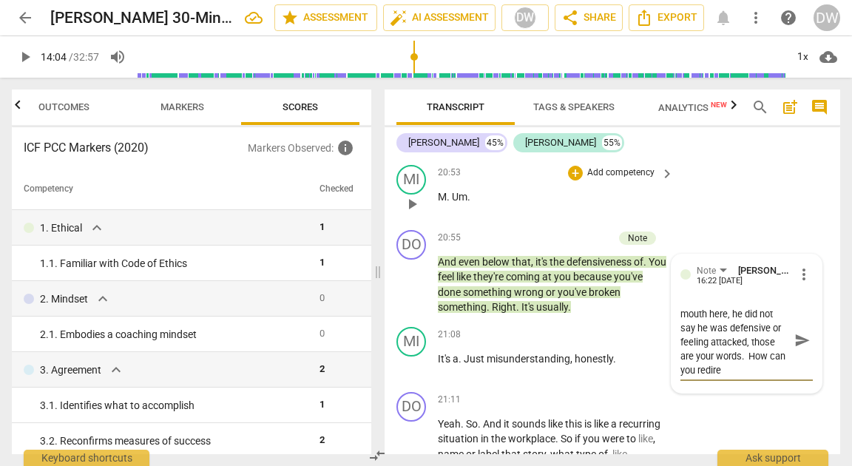
scroll to position [14, 0]
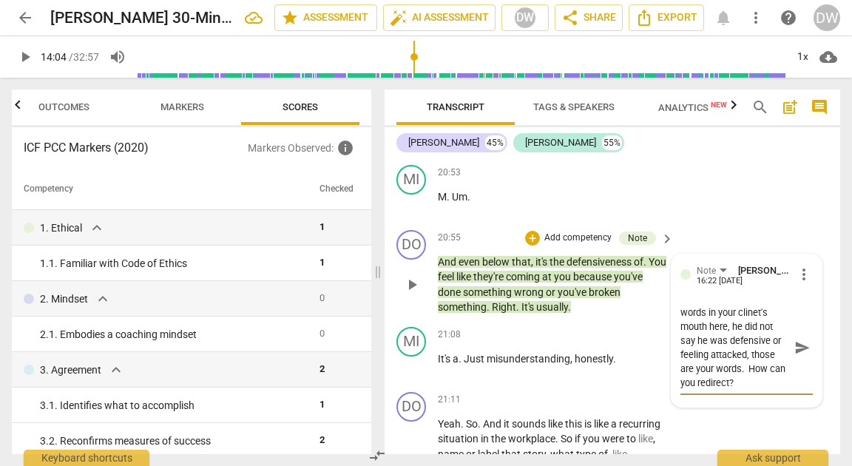
click at [752, 342] on textarea "Careful, you are putting words in your clinet's mouth here, he did not say he w…" at bounding box center [735, 347] width 109 height 84
click at [756, 390] on textarea "Careful, you are putting words in your client's mouth here, he did not say he w…" at bounding box center [735, 347] width 109 height 84
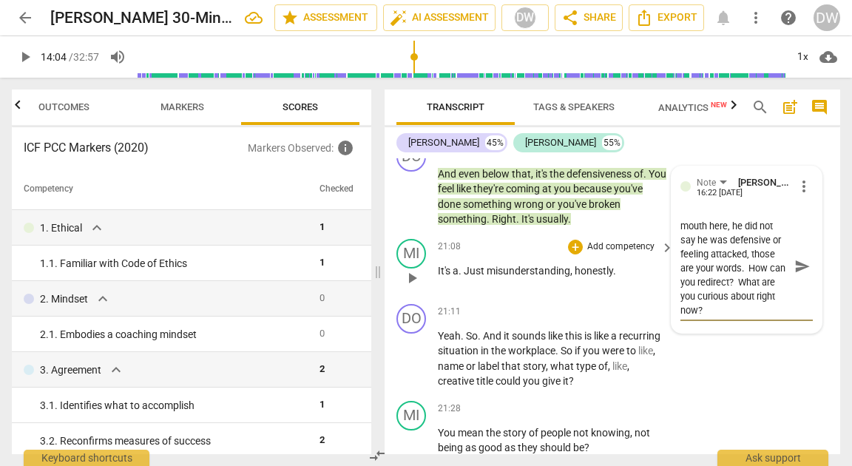
scroll to position [7580, 0]
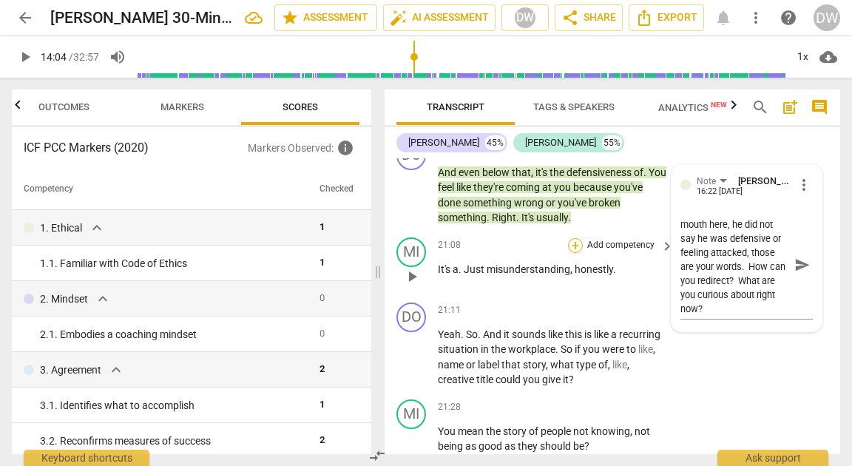
click at [575, 253] on div "+" at bounding box center [575, 245] width 15 height 15
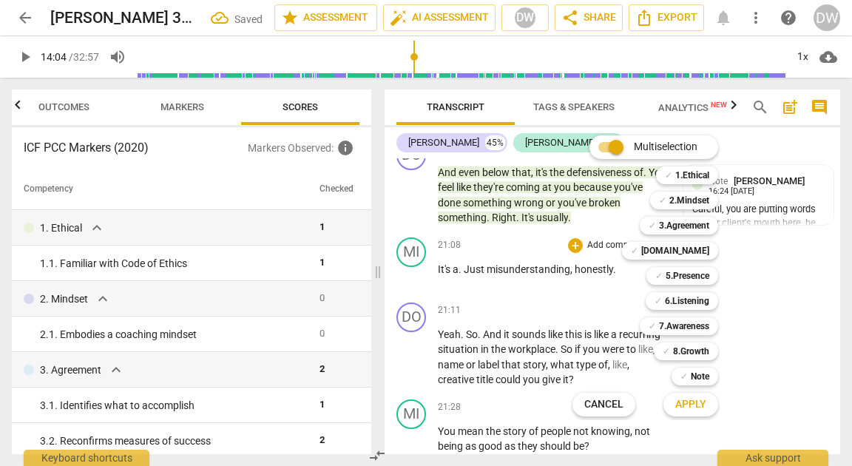
click at [509, 385] on div at bounding box center [426, 233] width 852 height 466
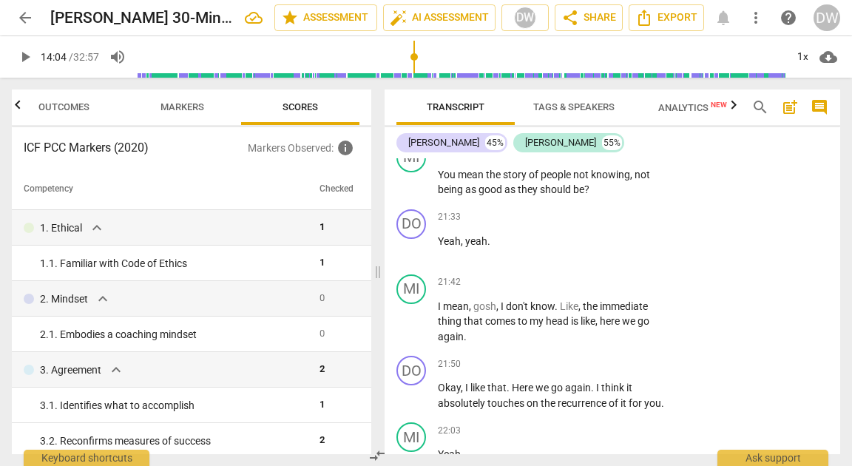
scroll to position [7802, 0]
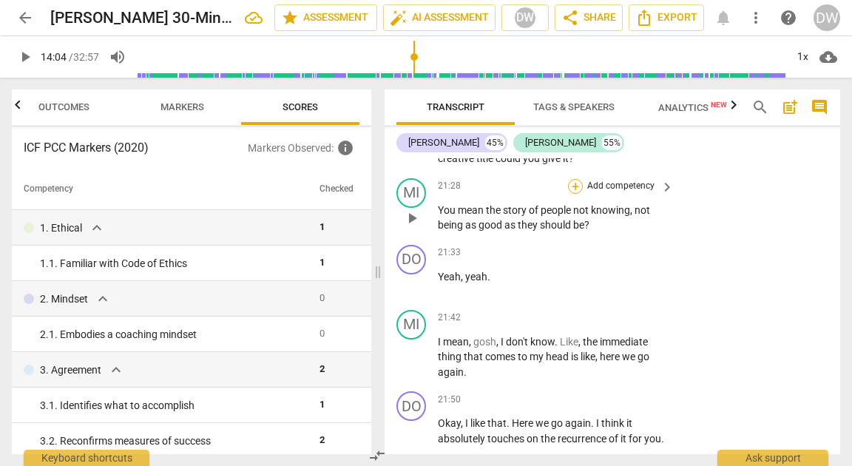
click at [570, 194] on div "+" at bounding box center [575, 186] width 15 height 15
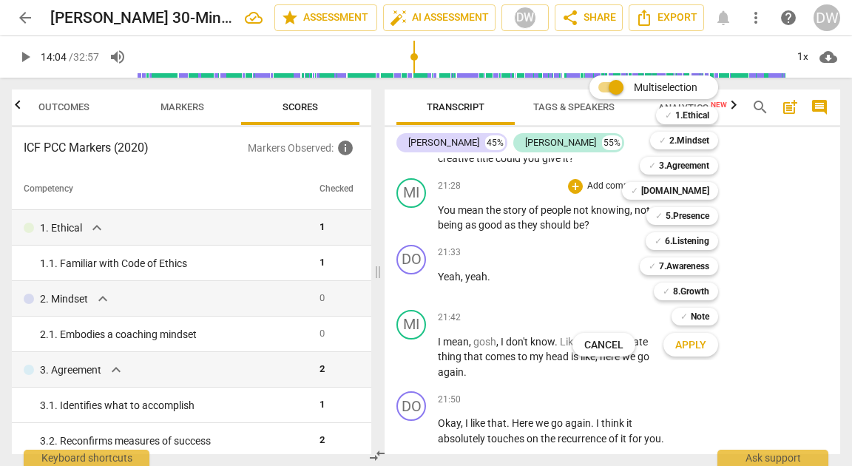
click at [254, 346] on div at bounding box center [426, 233] width 852 height 466
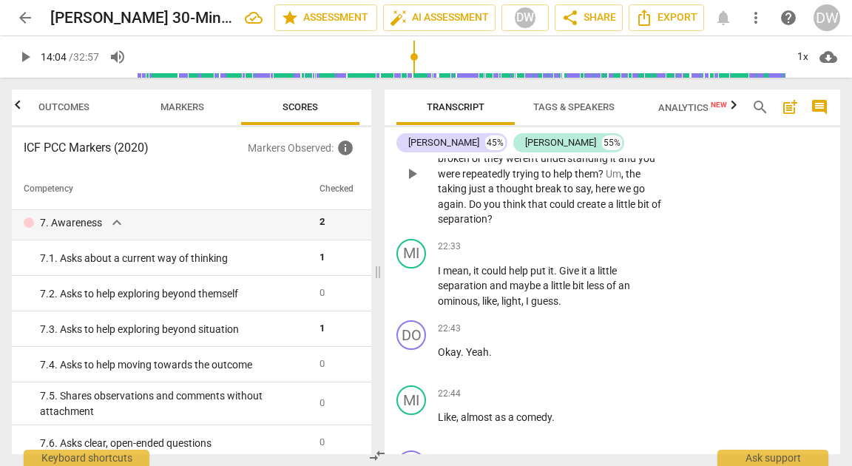
scroll to position [8188, 0]
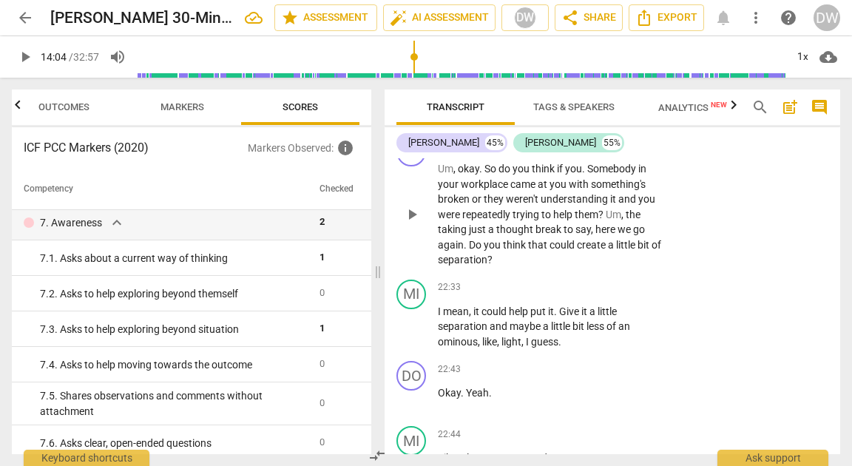
click at [572, 152] on div "+" at bounding box center [575, 145] width 15 height 15
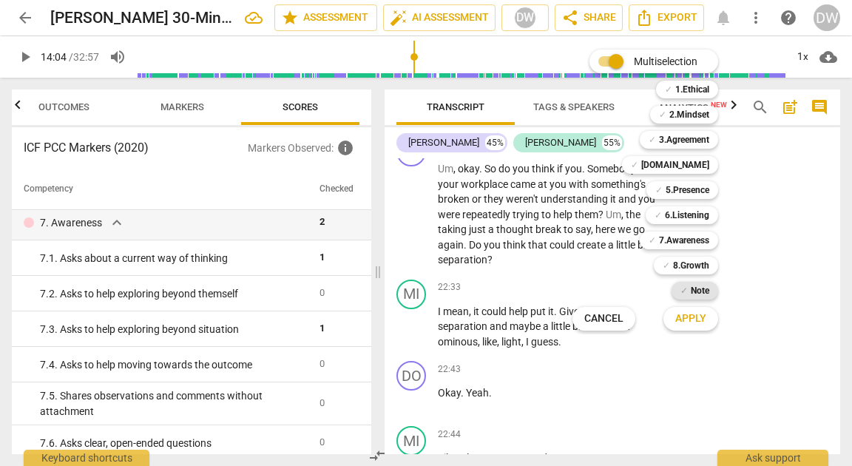
click at [699, 296] on b "Note" at bounding box center [700, 291] width 18 height 18
click at [699, 323] on span "Apply" at bounding box center [690, 318] width 31 height 15
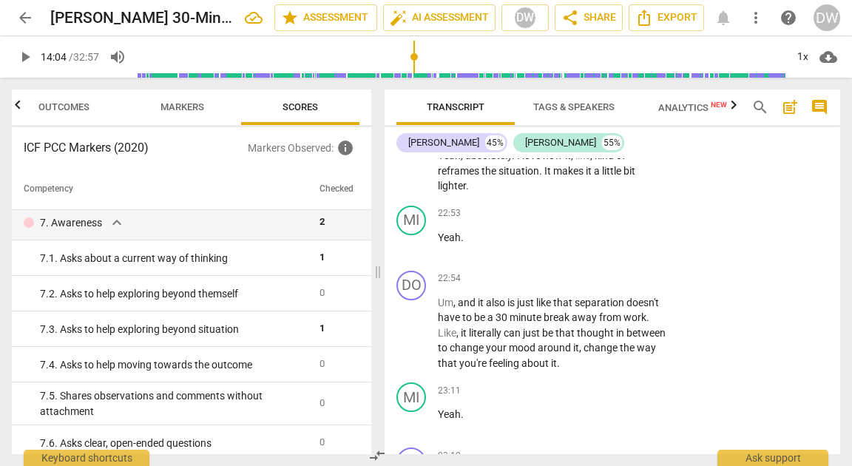
scroll to position [8562, 0]
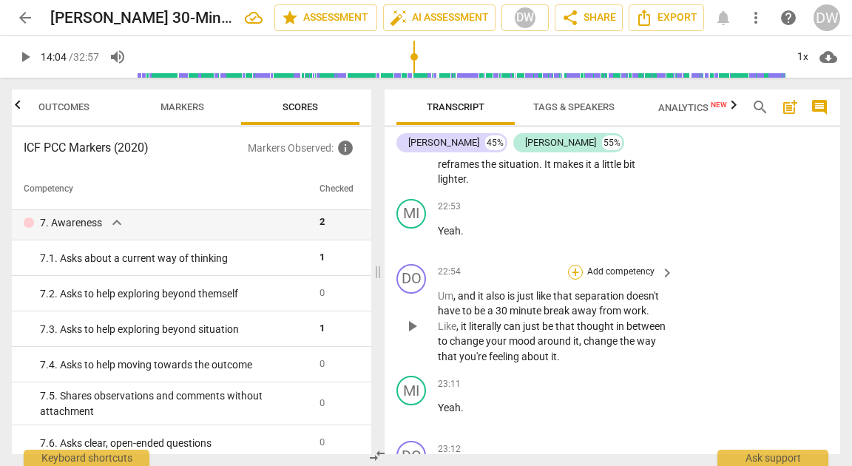
click at [568, 280] on div "+" at bounding box center [575, 272] width 15 height 15
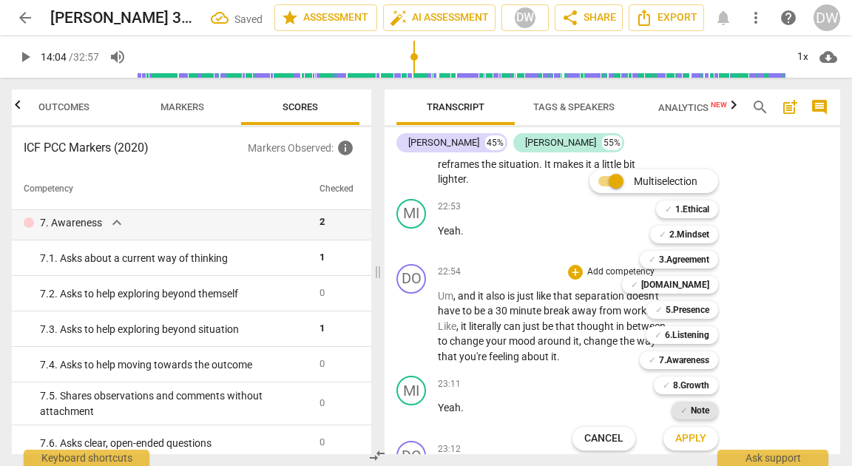
click at [679, 411] on div "✓ Note" at bounding box center [695, 411] width 47 height 18
click at [679, 436] on span "Apply" at bounding box center [690, 438] width 31 height 15
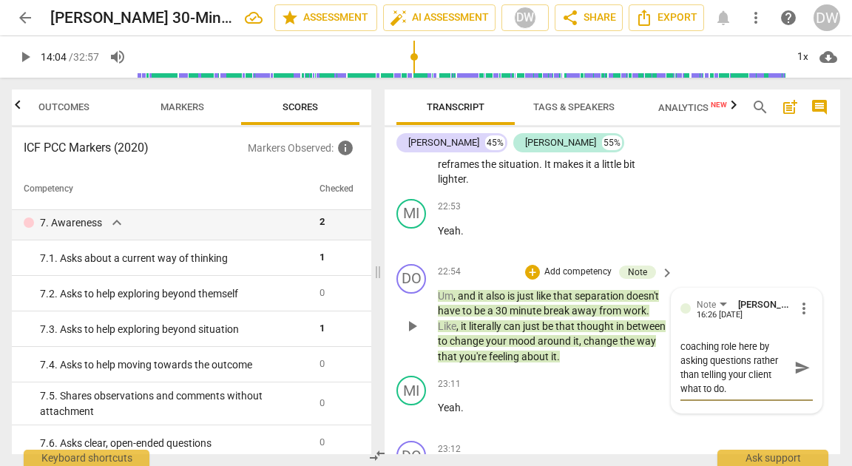
scroll to position [8646, 0]
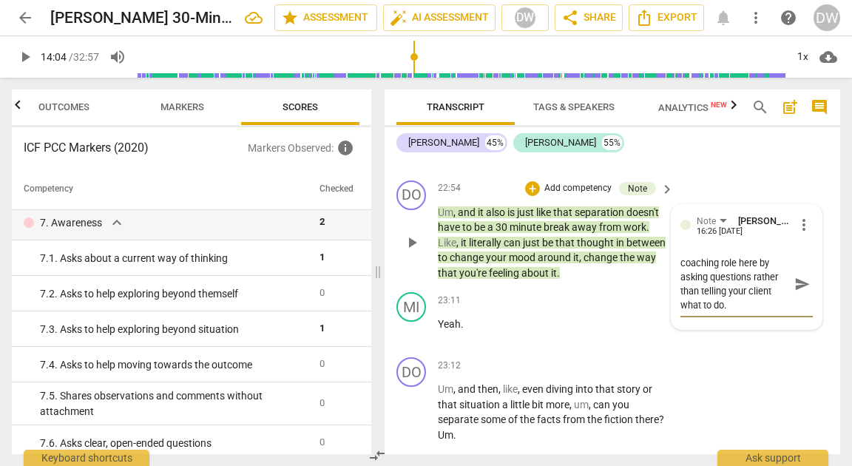
click at [711, 312] on textarea "Try to stay in the coaching role here by asking questions rather than telling y…" at bounding box center [735, 284] width 109 height 56
drag, startPoint x: 711, startPoint y: 339, endPoint x: 712, endPoint y: 347, distance: 8.2
click at [712, 312] on textarea "Try to stay in the coaching role here by asking questions rather than telling y…" at bounding box center [735, 284] width 109 height 56
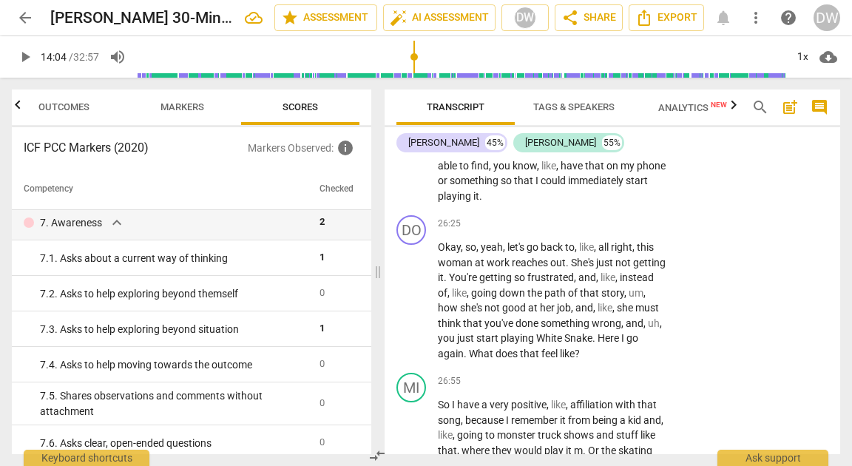
scroll to position [10153, 0]
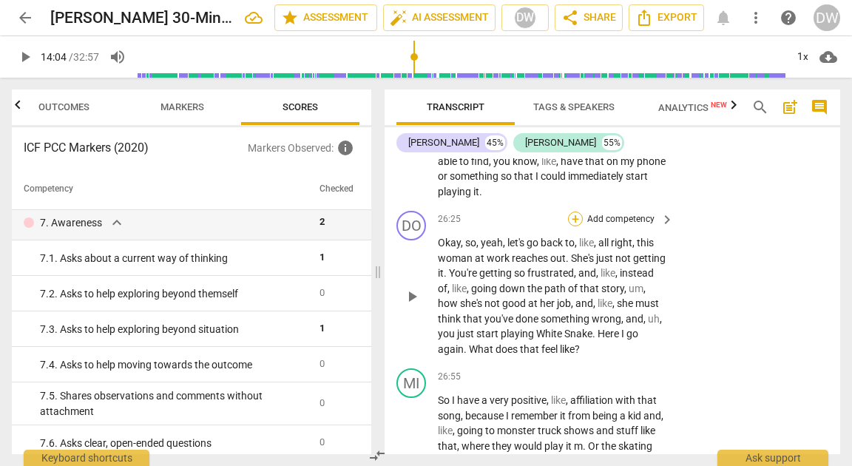
click at [574, 226] on div "+" at bounding box center [575, 219] width 15 height 15
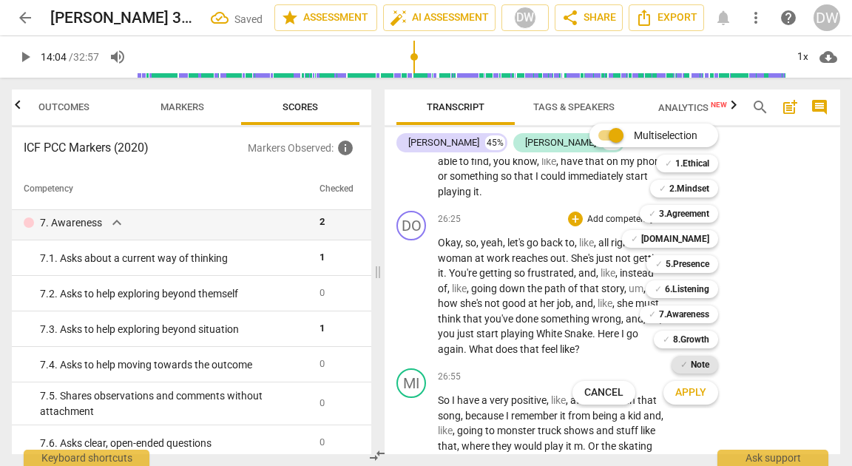
click at [682, 360] on span "✓" at bounding box center [684, 365] width 7 height 18
click at [682, 403] on button "Apply" at bounding box center [691, 392] width 55 height 27
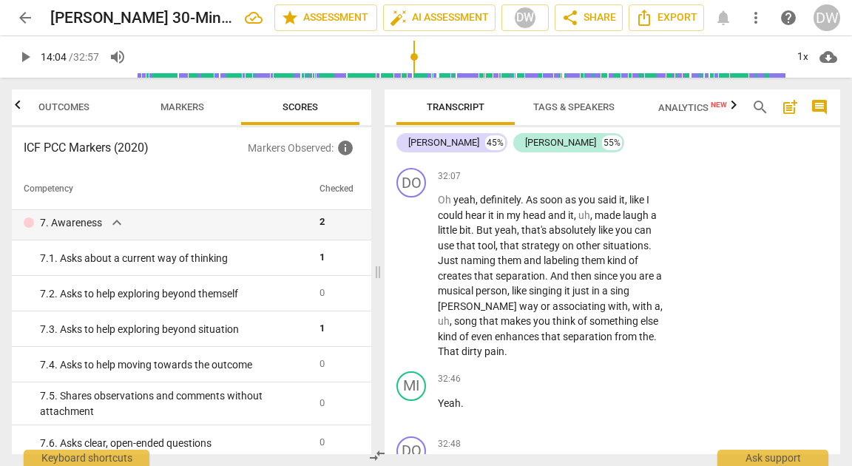
scroll to position [12548, 0]
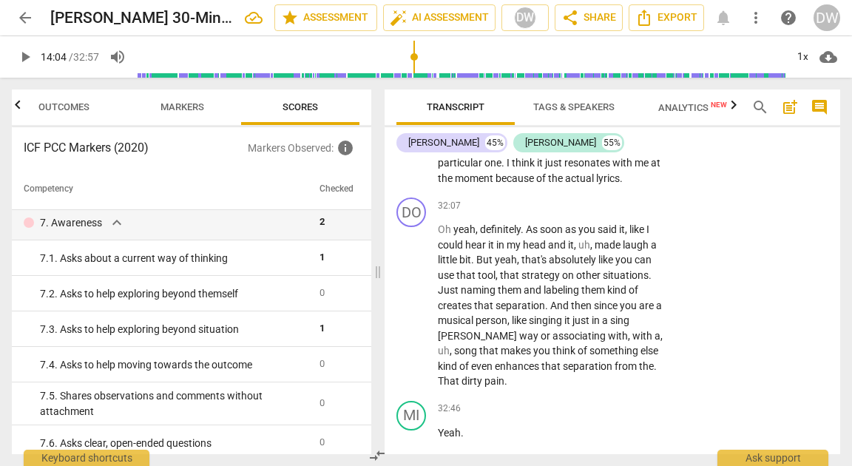
click at [729, 107] on icon "button" at bounding box center [734, 105] width 18 height 18
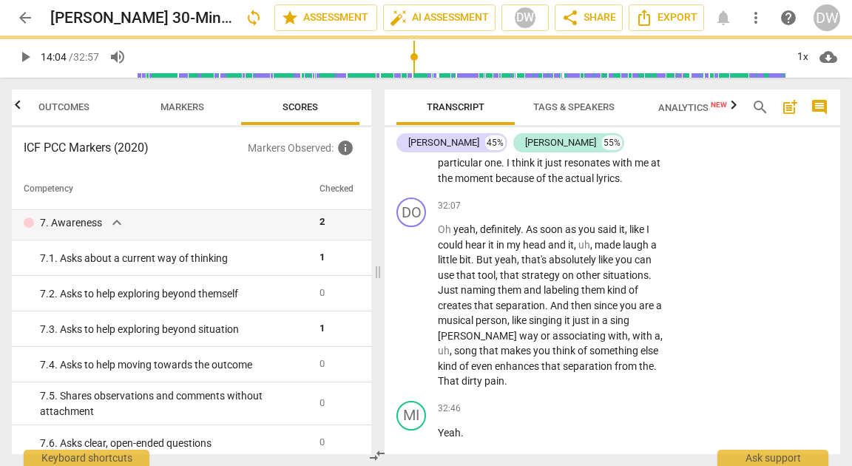
scroll to position [0, 24]
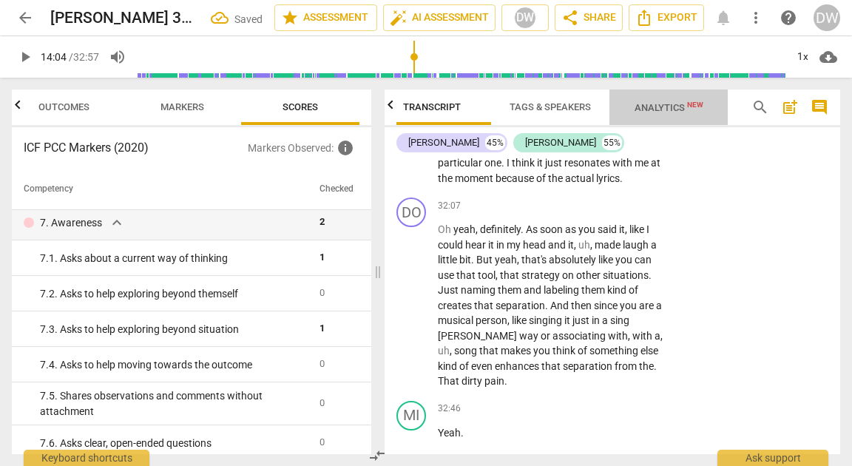
click at [675, 106] on span "Analytics New" at bounding box center [669, 107] width 69 height 11
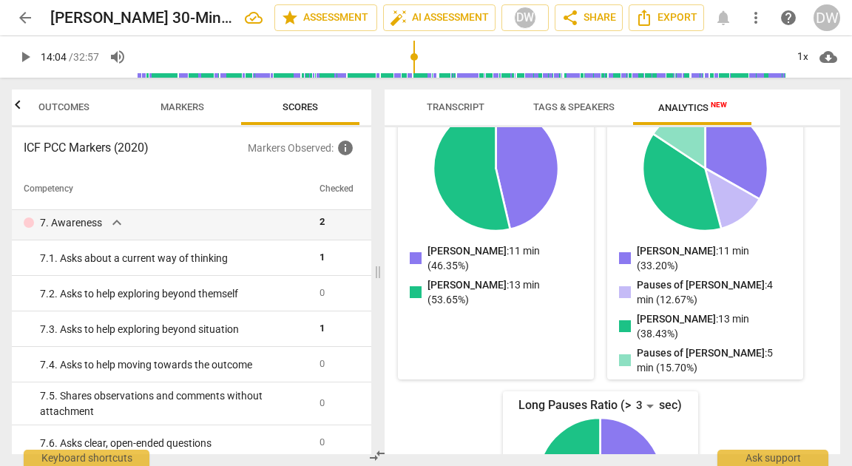
scroll to position [354, 0]
